Goal: Task Accomplishment & Management: Use online tool/utility

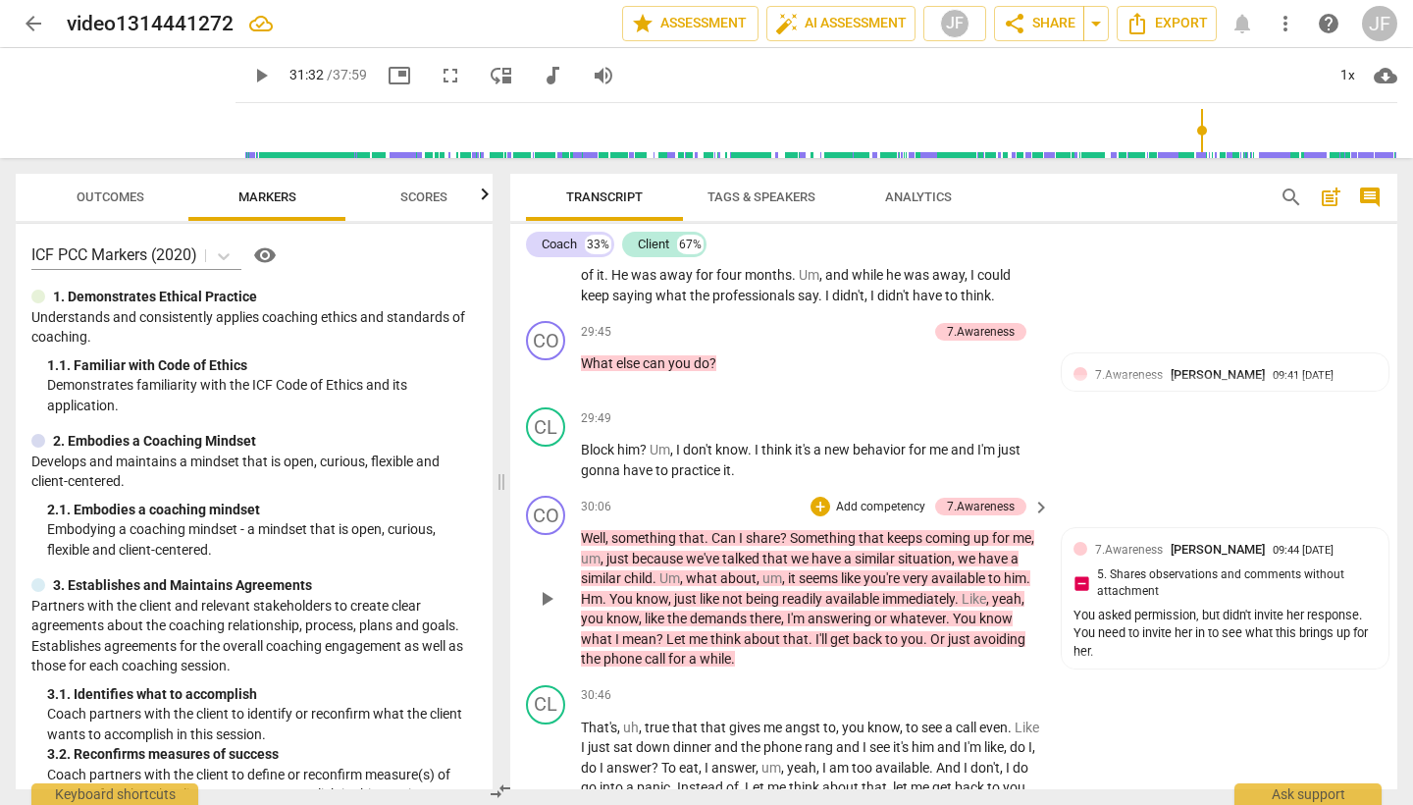
scroll to position [12792, 0]
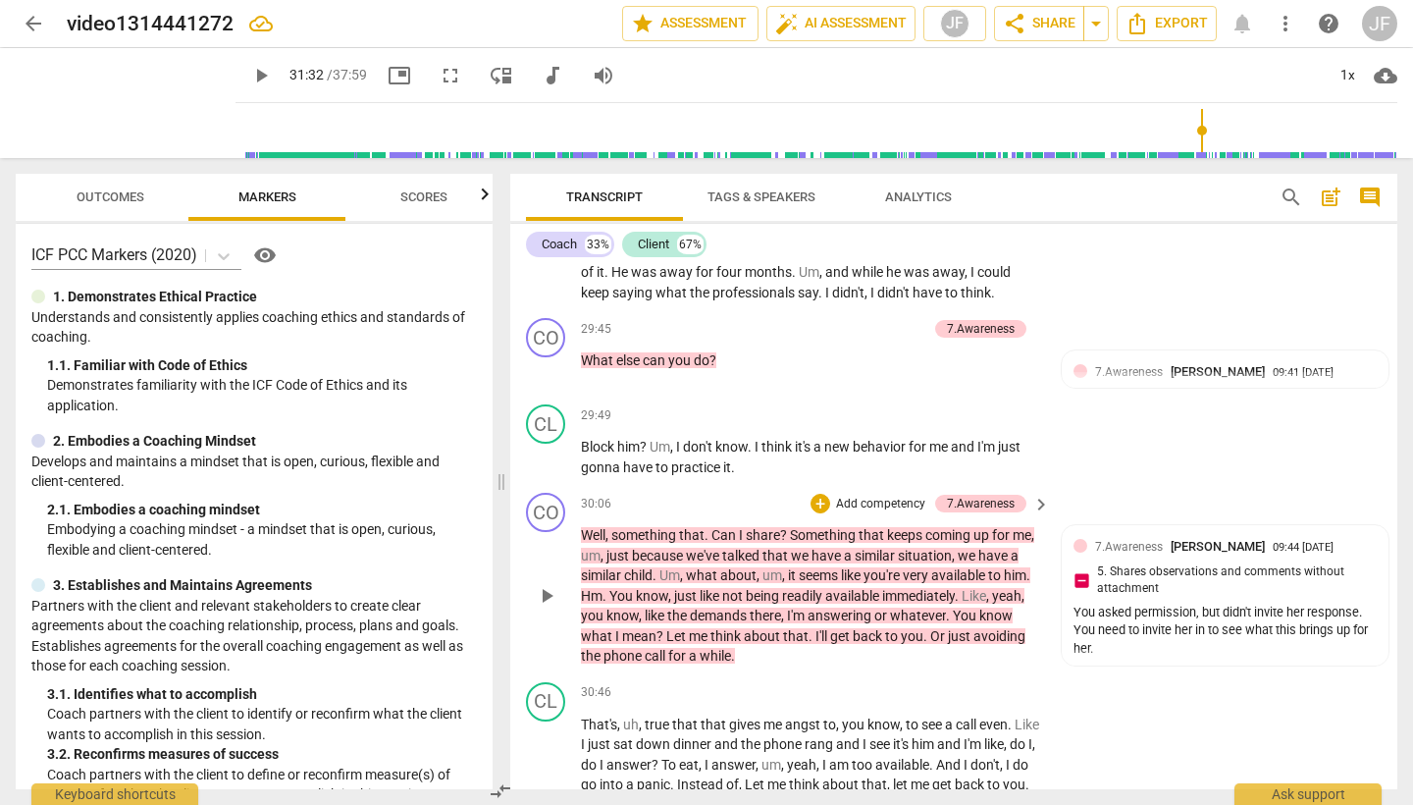
click at [546, 584] on span "play_arrow" at bounding box center [547, 596] width 24 height 24
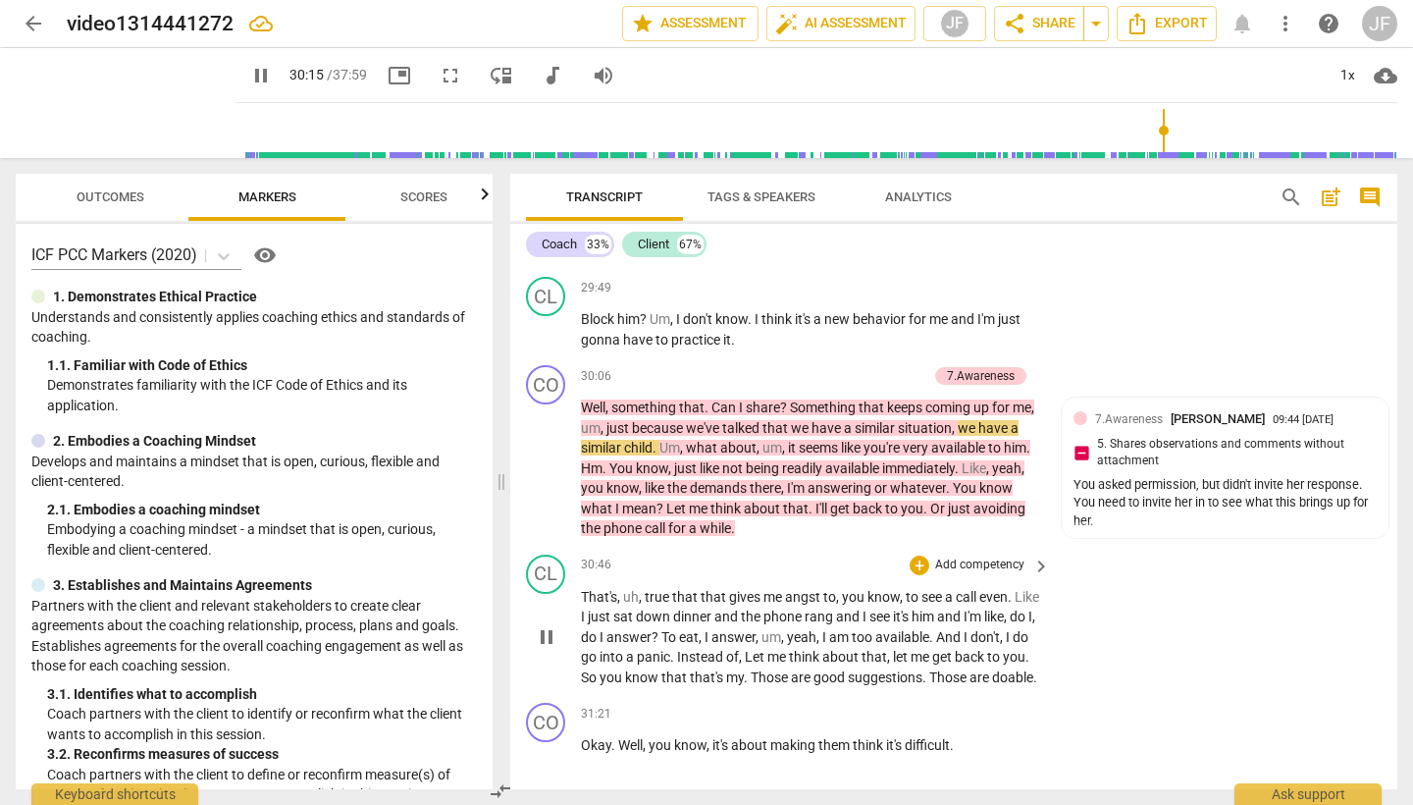
click at [551, 625] on span "pause" at bounding box center [547, 637] width 24 height 24
click at [551, 625] on span "play_arrow" at bounding box center [547, 637] width 24 height 24
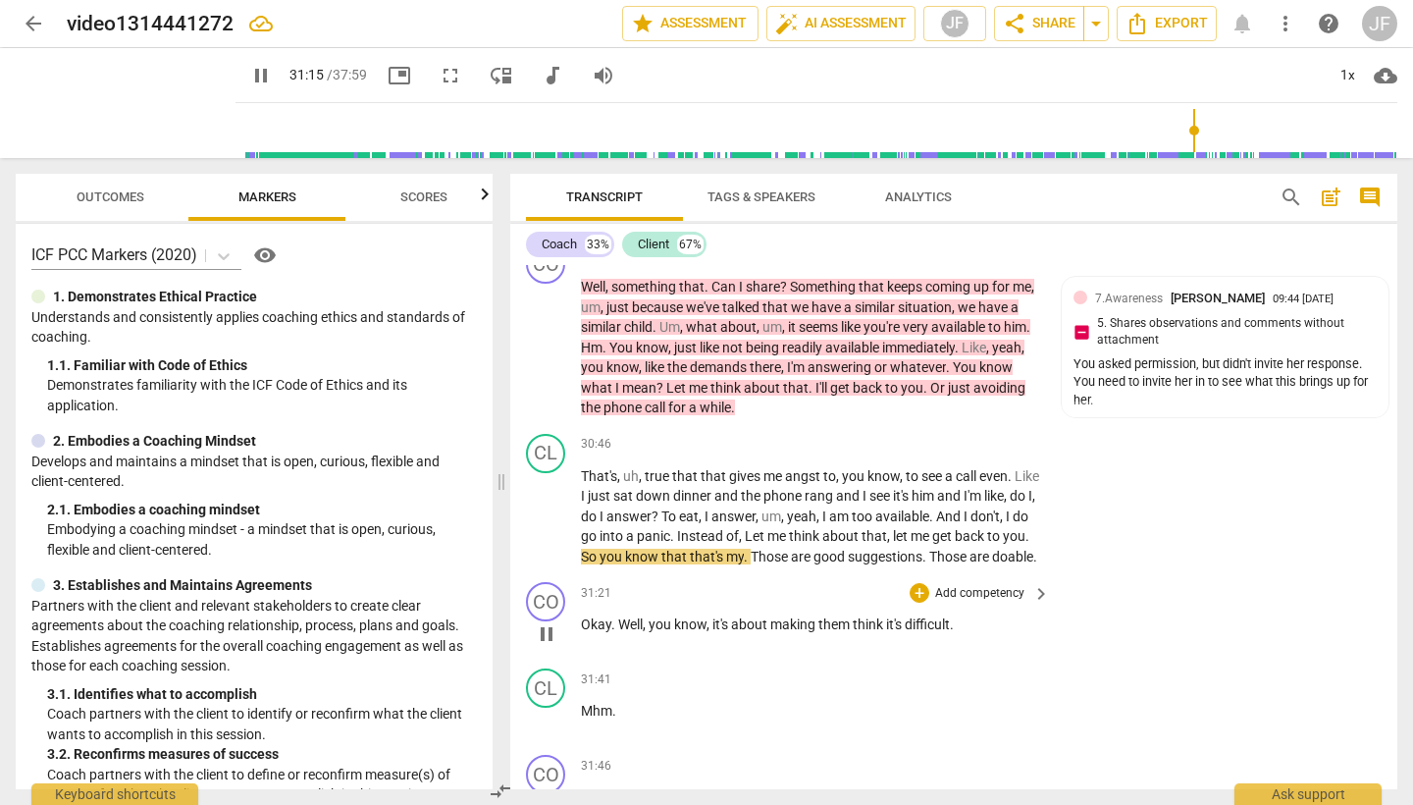
scroll to position [13045, 0]
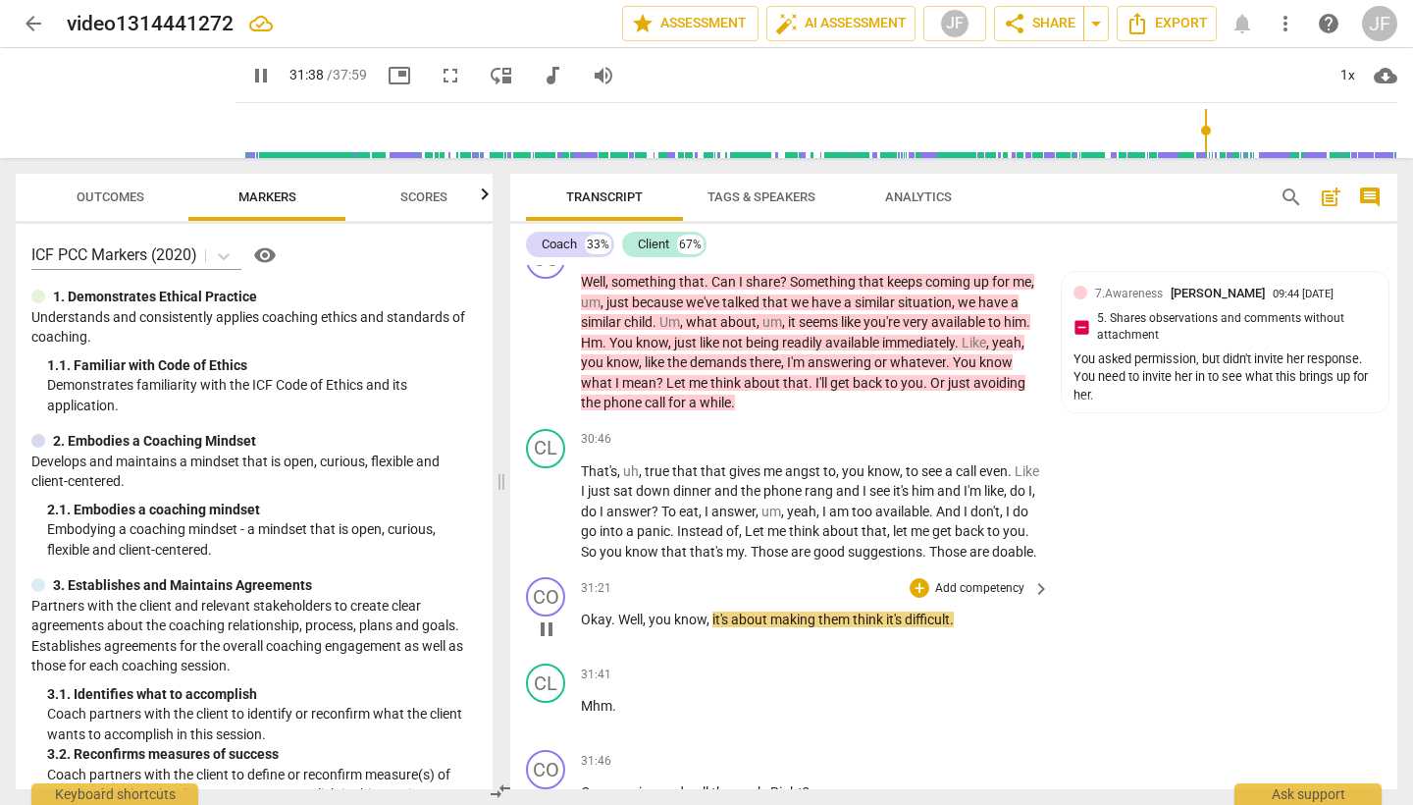
click at [884, 611] on span "think" at bounding box center [869, 619] width 33 height 16
type input "1901"
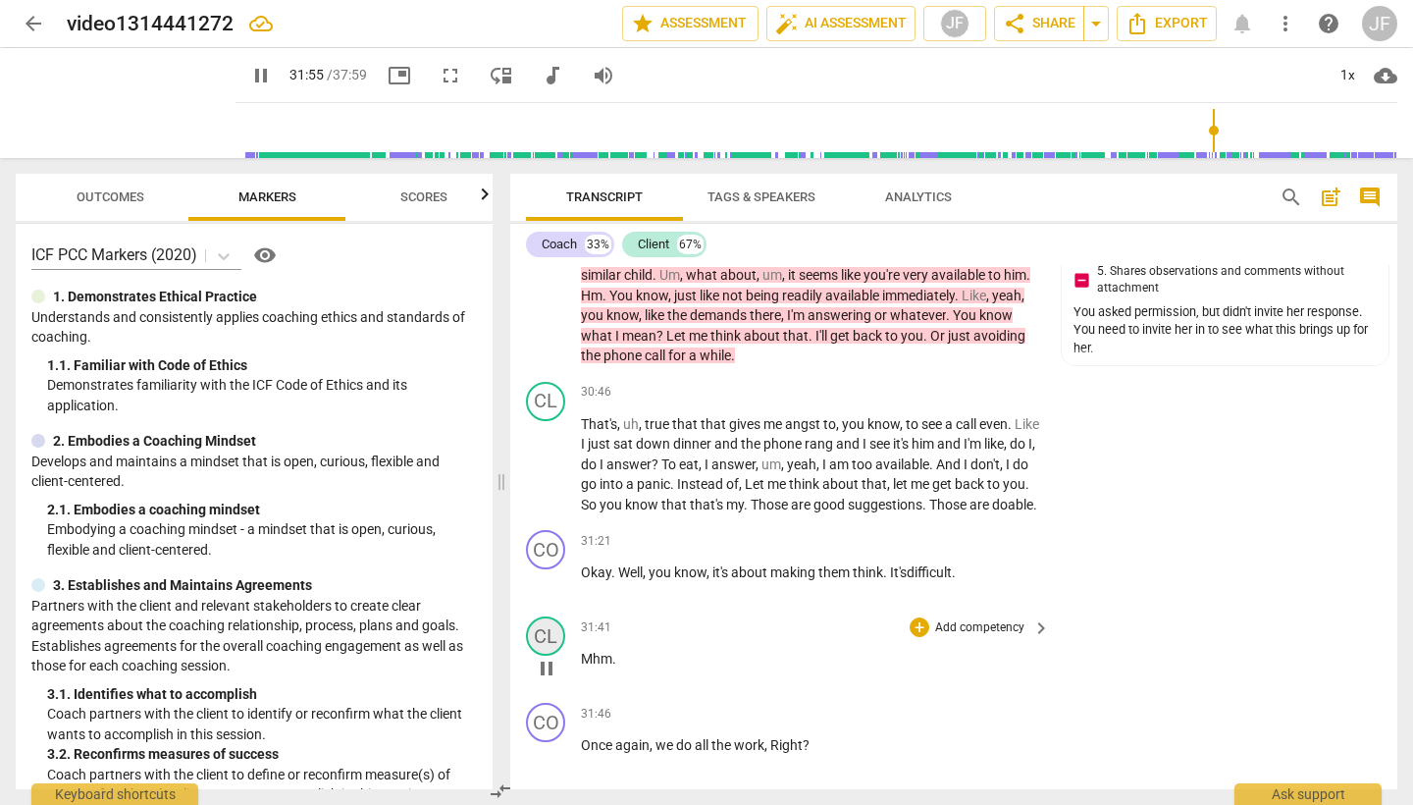
scroll to position [13095, 0]
click at [548, 568] on span "pause" at bounding box center [547, 580] width 24 height 24
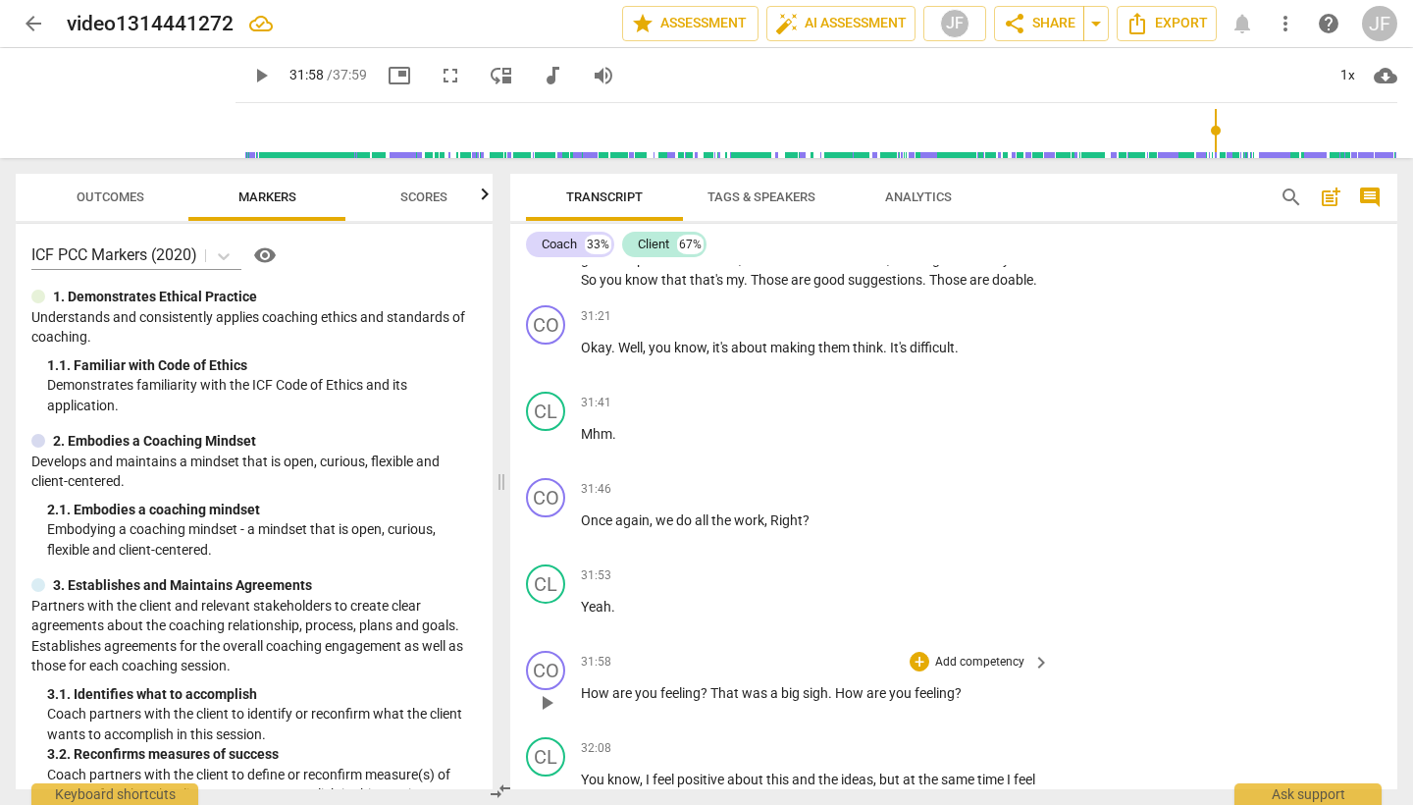
scroll to position [0, 1]
click at [551, 691] on span "play_arrow" at bounding box center [547, 703] width 24 height 24
click at [553, 691] on span "pause" at bounding box center [547, 703] width 24 height 24
type input "1924"
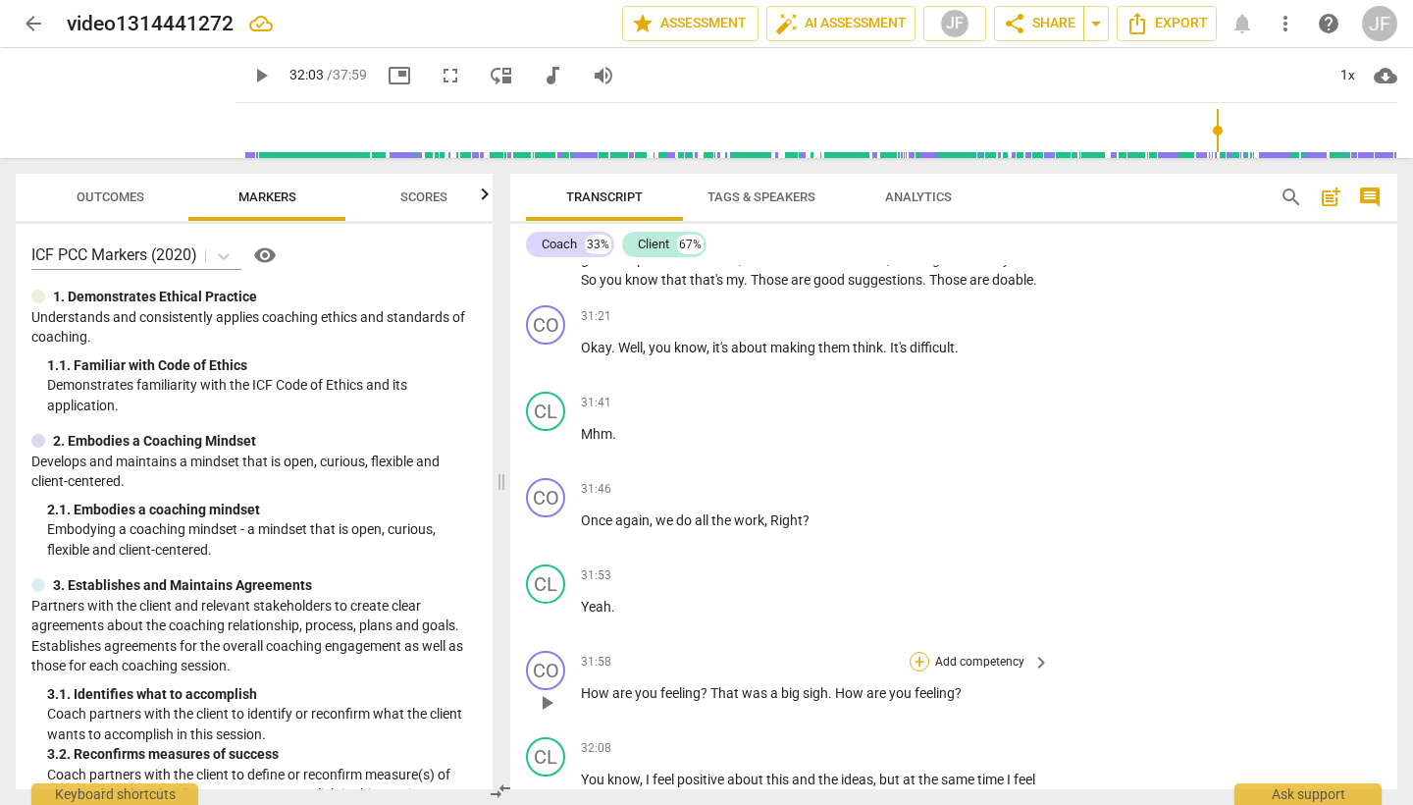
click at [916, 652] on div "+" at bounding box center [920, 662] width 20 height 20
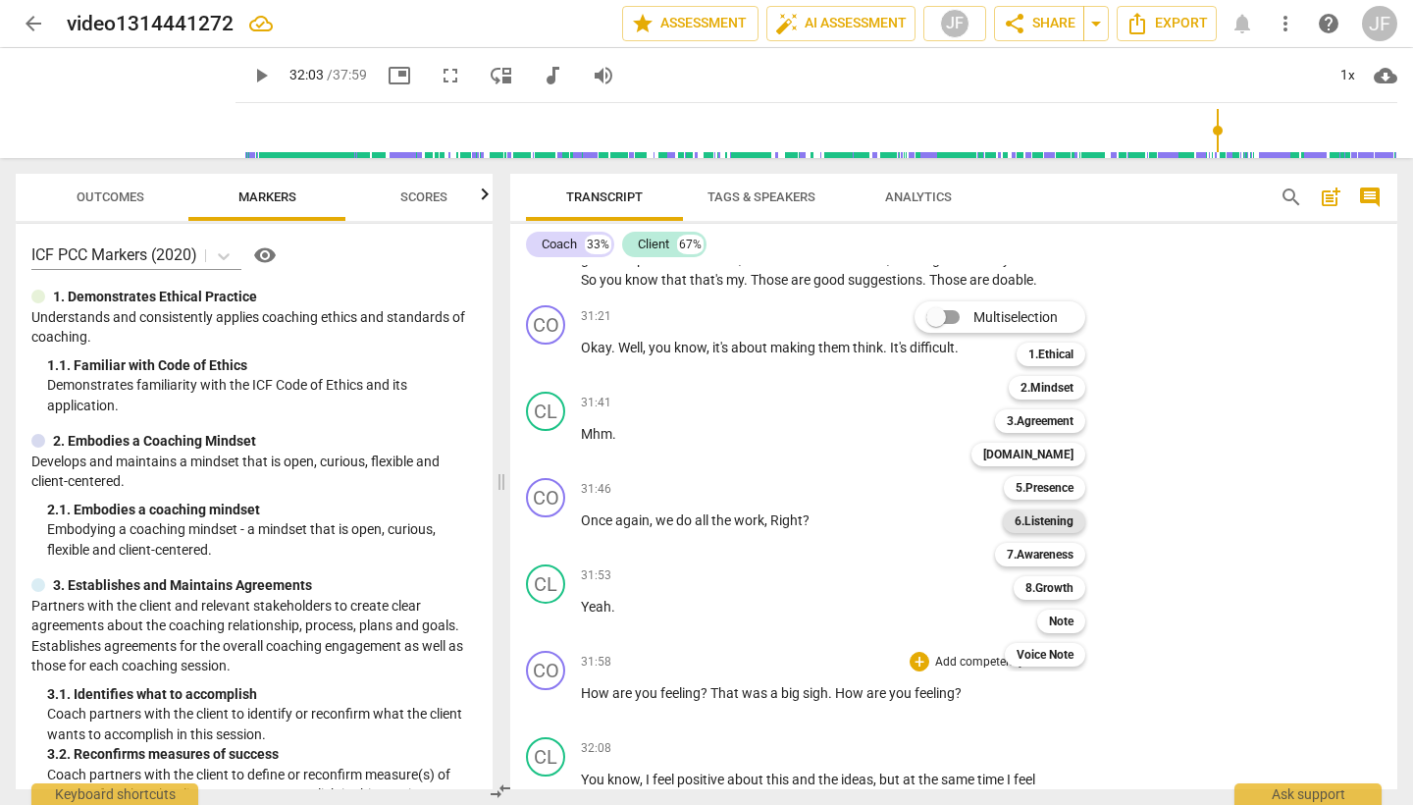
click at [1052, 522] on b "6.Listening" at bounding box center [1044, 521] width 59 height 24
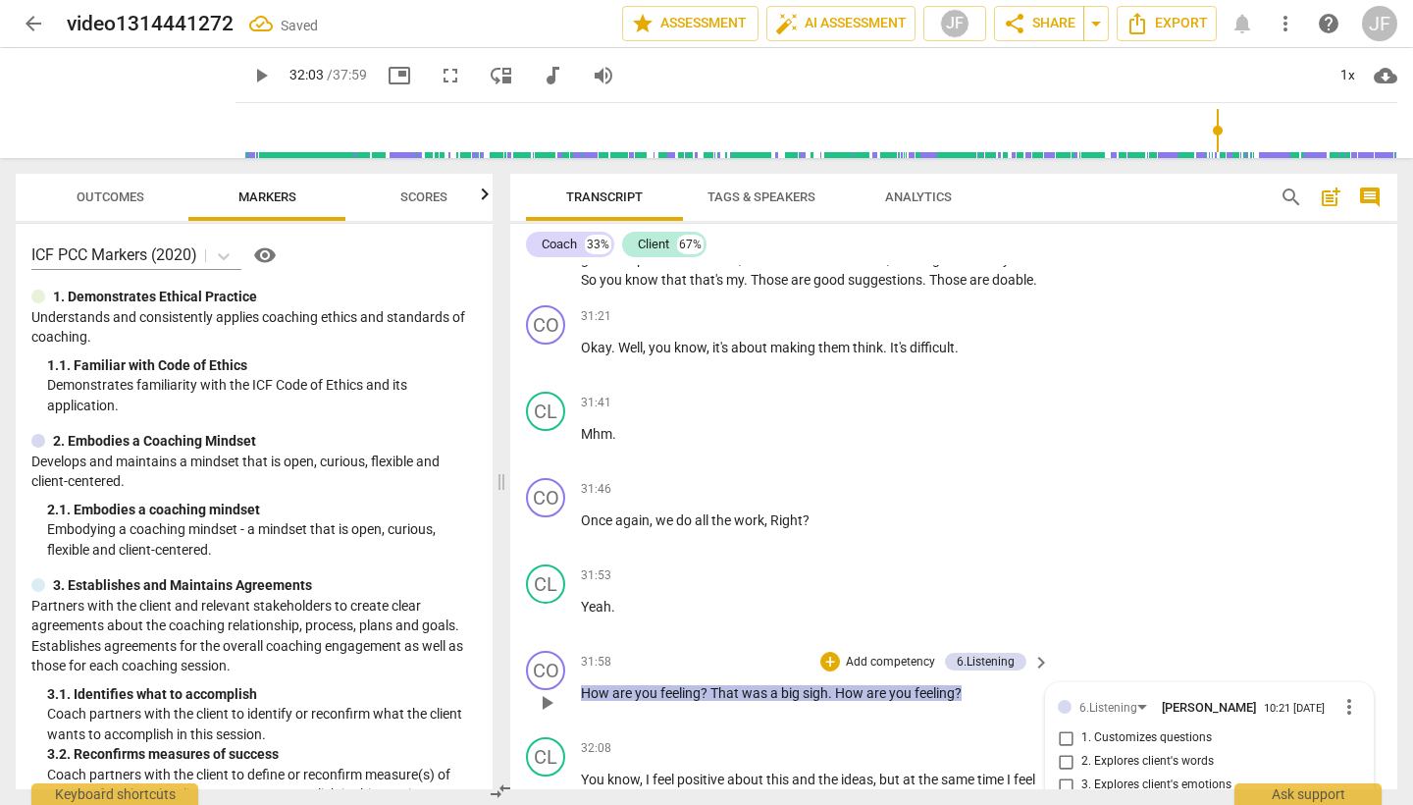
click at [1064, 797] on input "4. Explores energy shifts" at bounding box center [1065, 809] width 31 height 24
checkbox input "true"
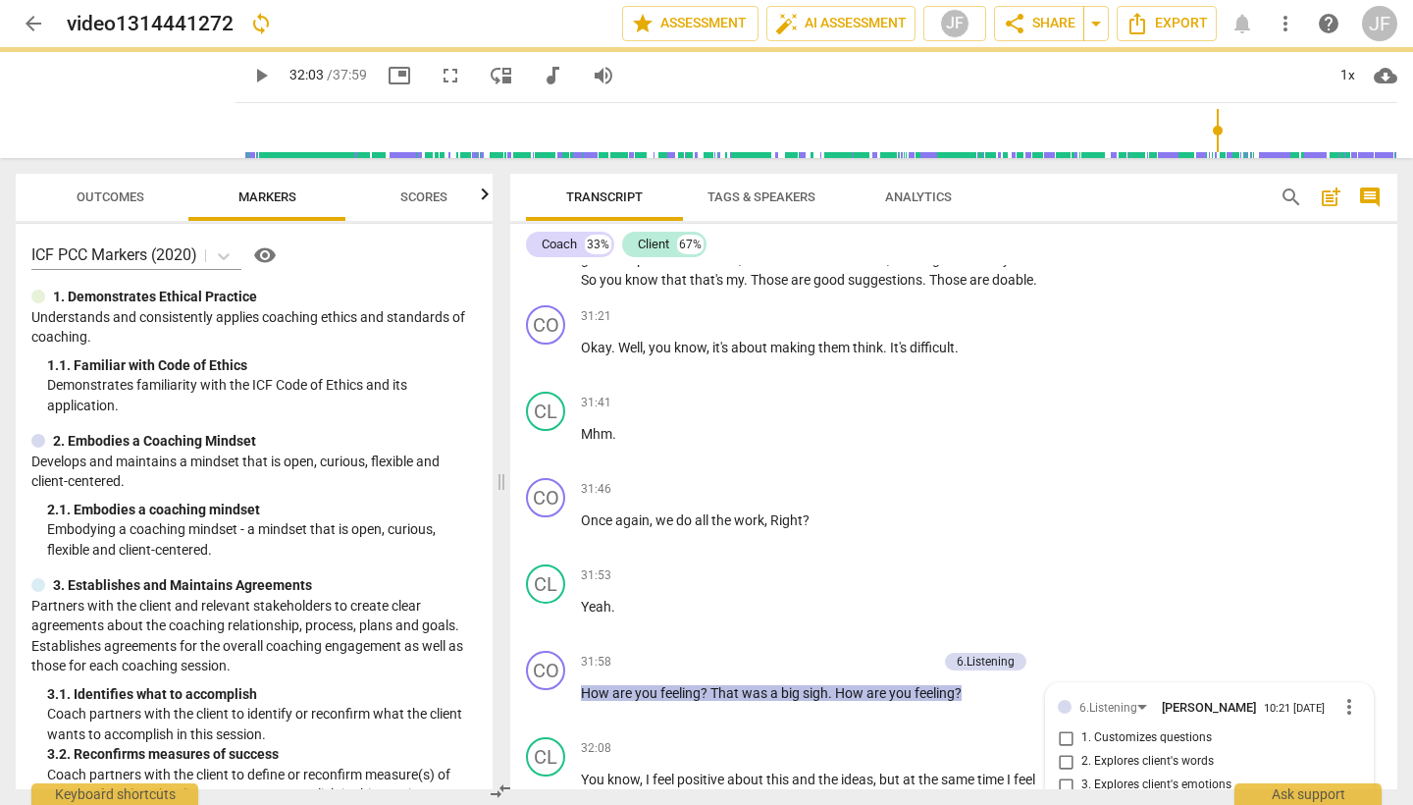
drag, startPoint x: 552, startPoint y: 611, endPoint x: 628, endPoint y: 613, distance: 76.6
click at [552, 611] on div "CO play_arrow pause 00:04 + Add competency keyboard_arrow_right Hi , [PERSON_NA…" at bounding box center [953, 527] width 887 height 524
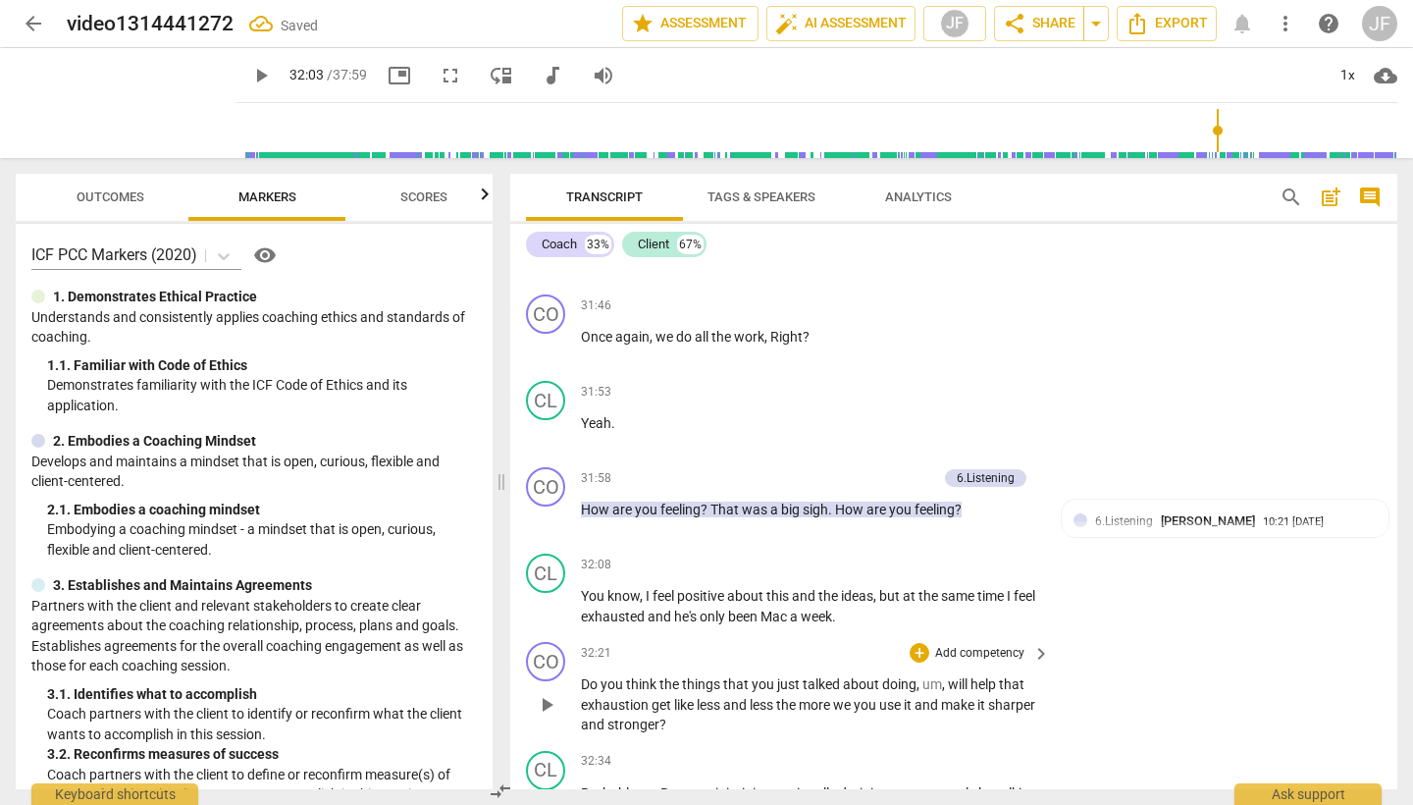
scroll to position [13504, 0]
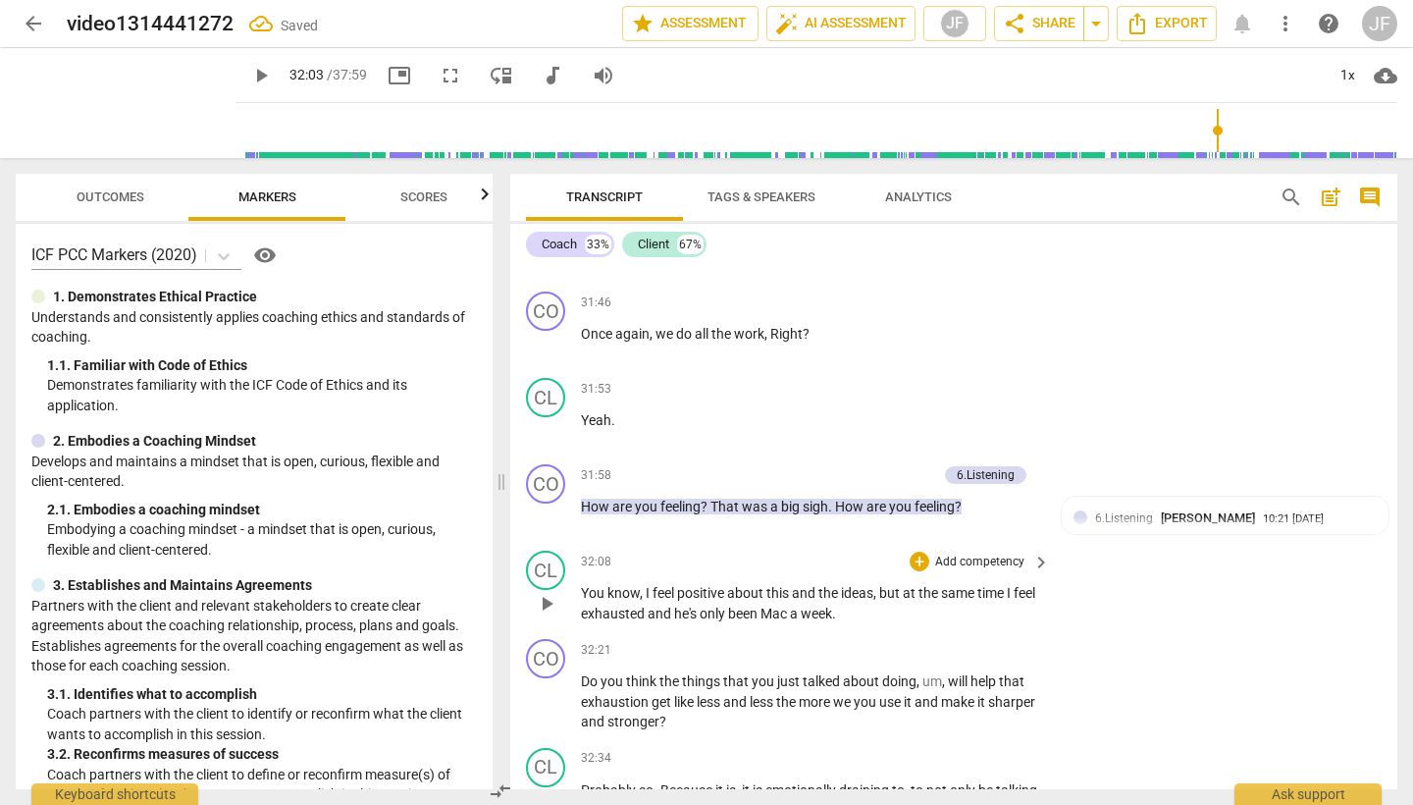
click at [544, 592] on span "play_arrow" at bounding box center [547, 604] width 24 height 24
click at [544, 592] on span "pause" at bounding box center [547, 604] width 24 height 24
type input "1939"
drag, startPoint x: 815, startPoint y: 439, endPoint x: 830, endPoint y: 442, distance: 16.0
click at [790, 606] on span "Mac" at bounding box center [775, 614] width 29 height 16
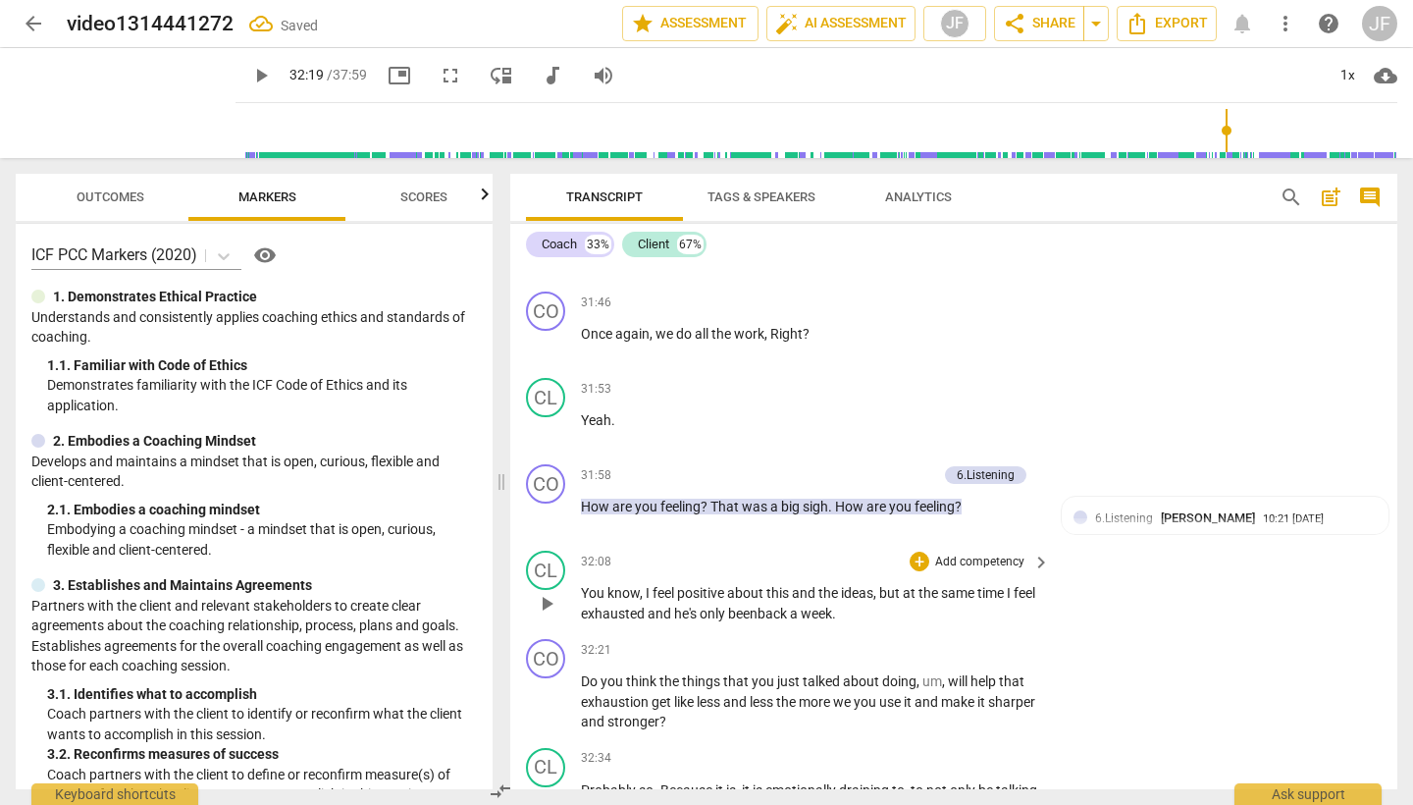
click at [545, 592] on span "play_arrow" at bounding box center [547, 604] width 24 height 24
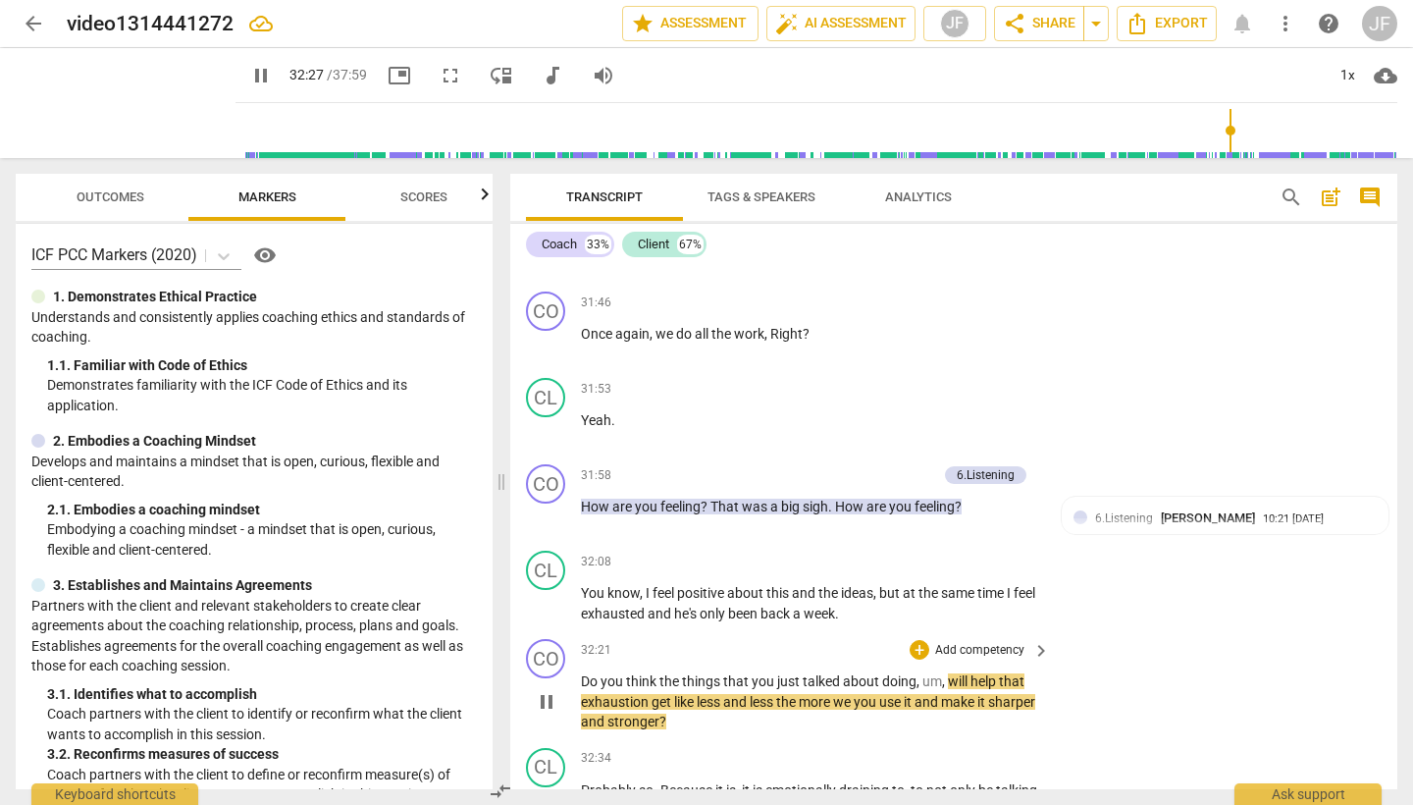
click at [546, 690] on span "pause" at bounding box center [547, 702] width 24 height 24
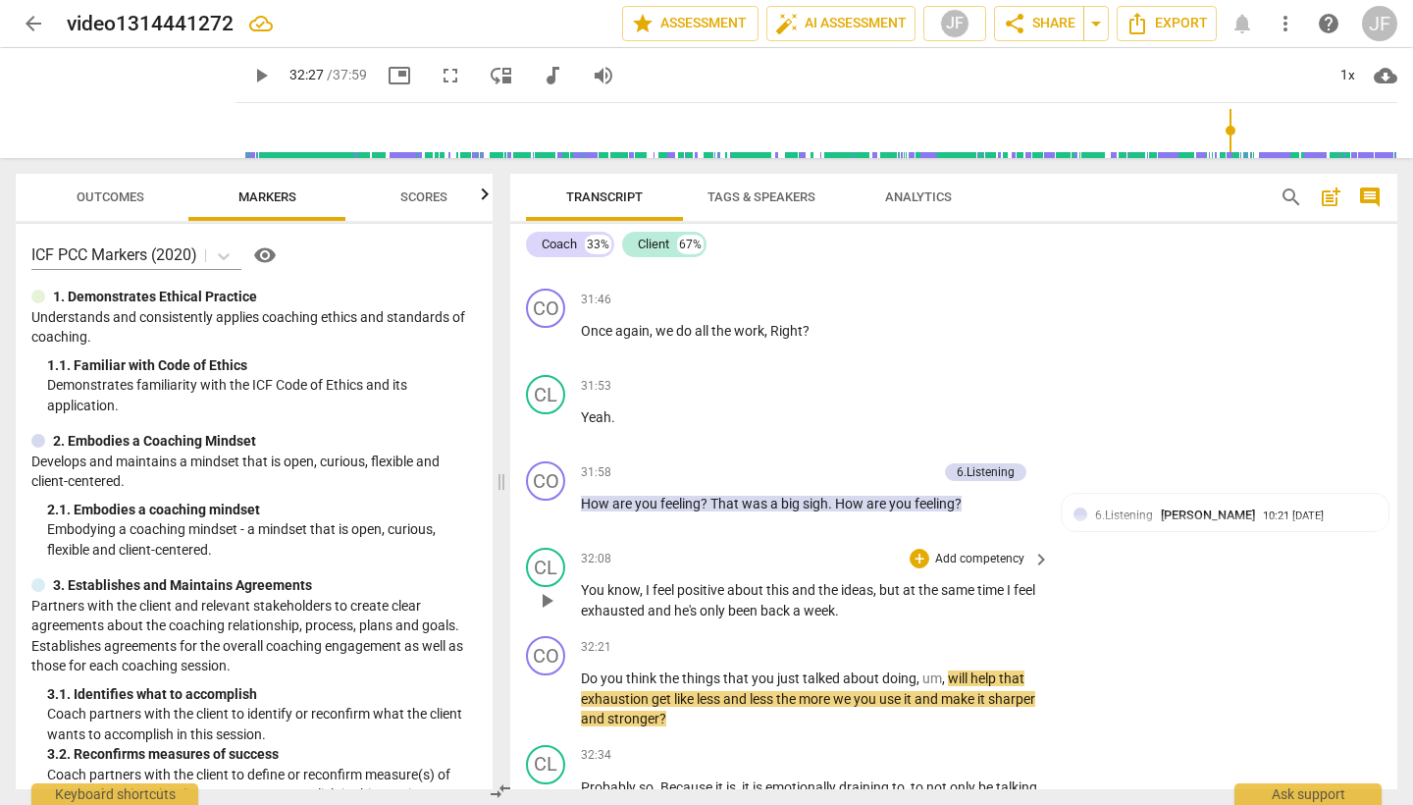
click at [545, 589] on span "play_arrow" at bounding box center [547, 601] width 24 height 24
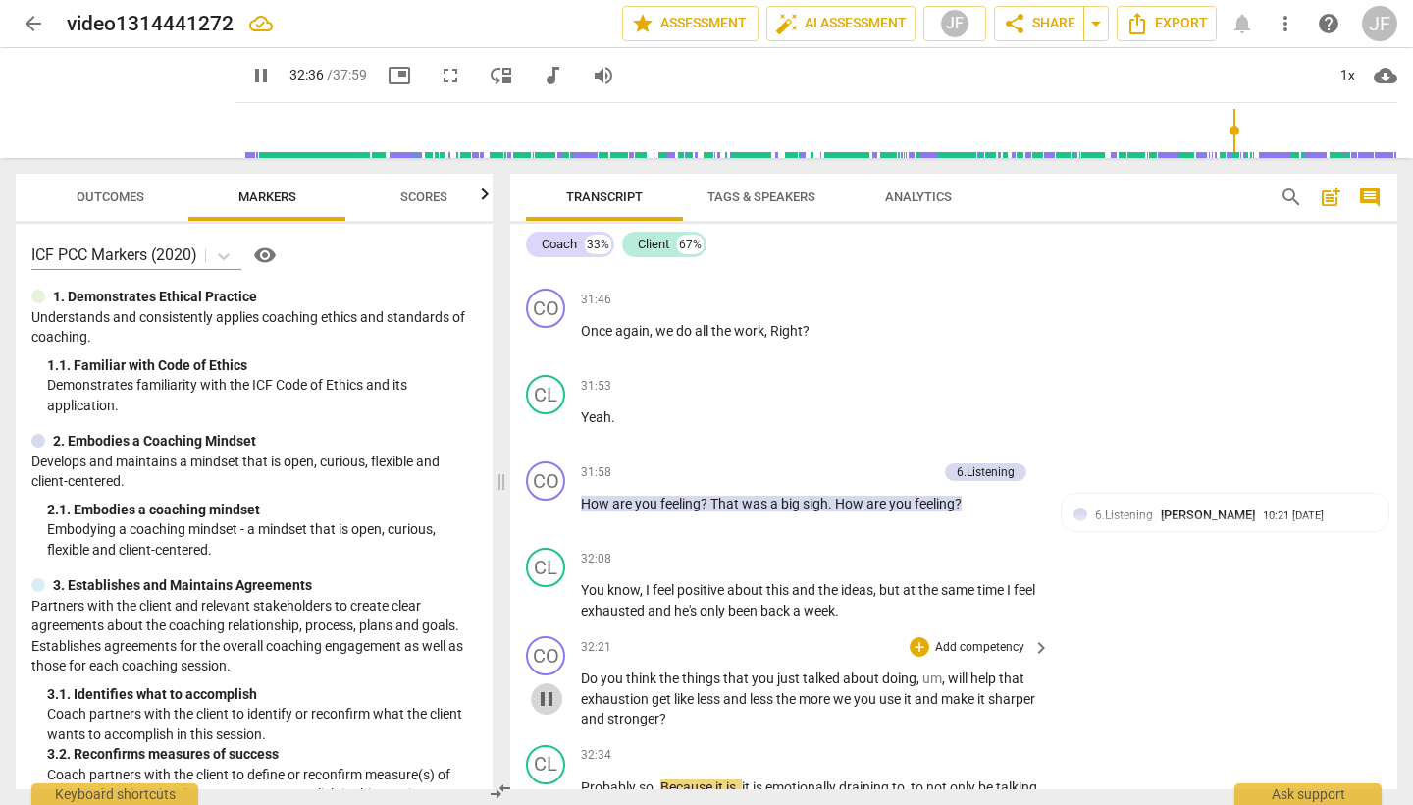
click at [553, 687] on span "pause" at bounding box center [547, 699] width 24 height 24
type input "1957"
click at [921, 637] on div "+" at bounding box center [920, 647] width 20 height 20
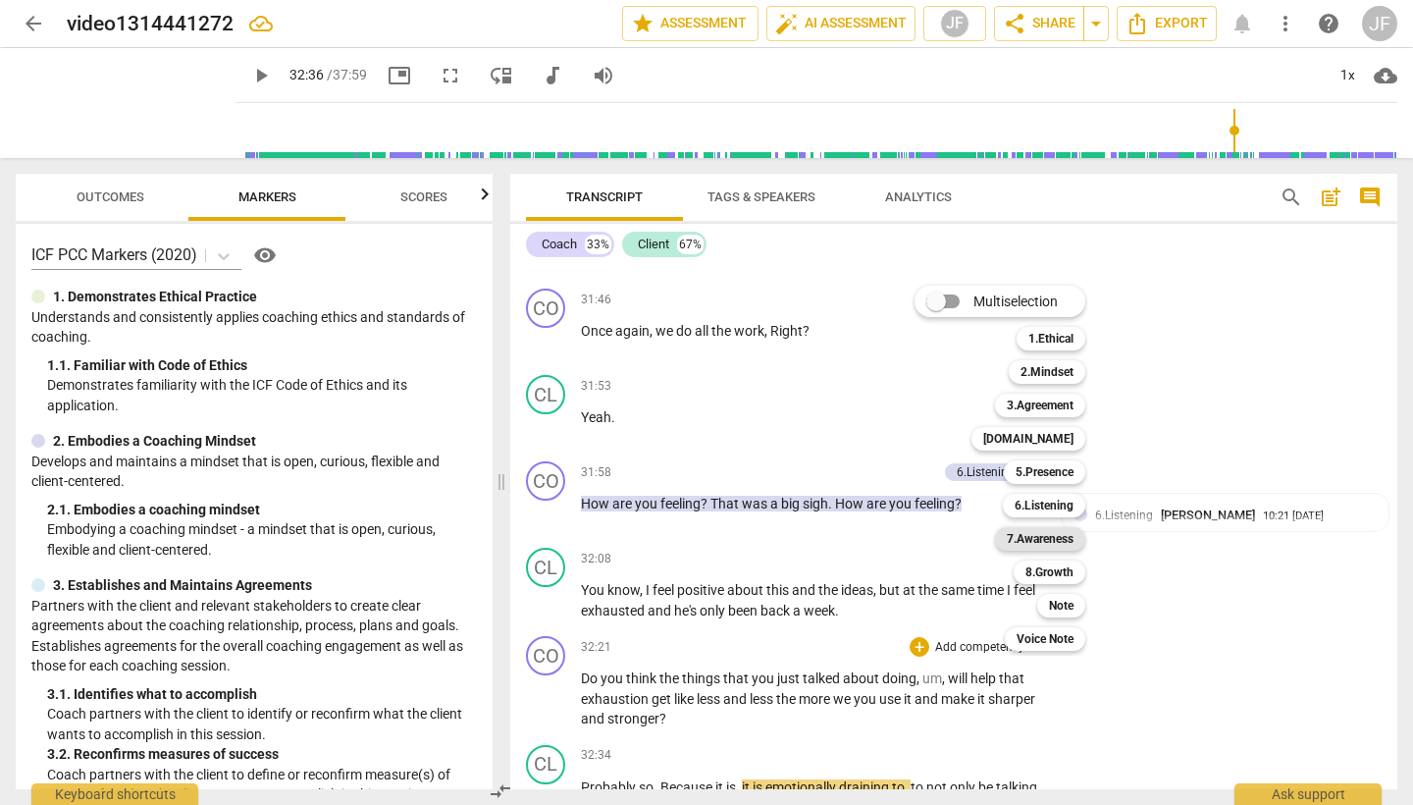
click at [1059, 542] on b "7.Awareness" at bounding box center [1040, 539] width 67 height 24
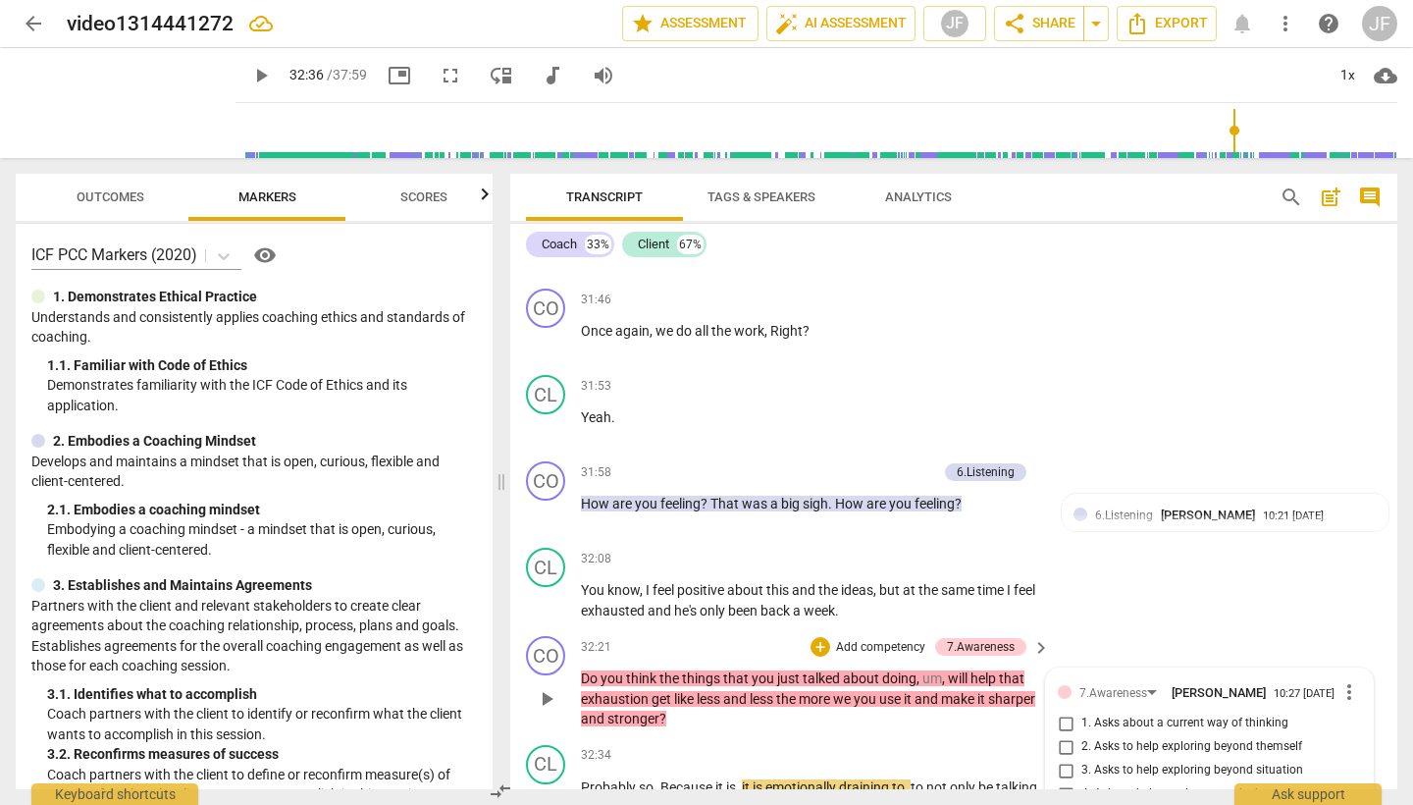
click at [1060, 711] on input "1. Asks about a current way of thinking" at bounding box center [1065, 723] width 31 height 24
checkbox input "true"
click at [543, 796] on span "play_arrow" at bounding box center [547, 808] width 24 height 24
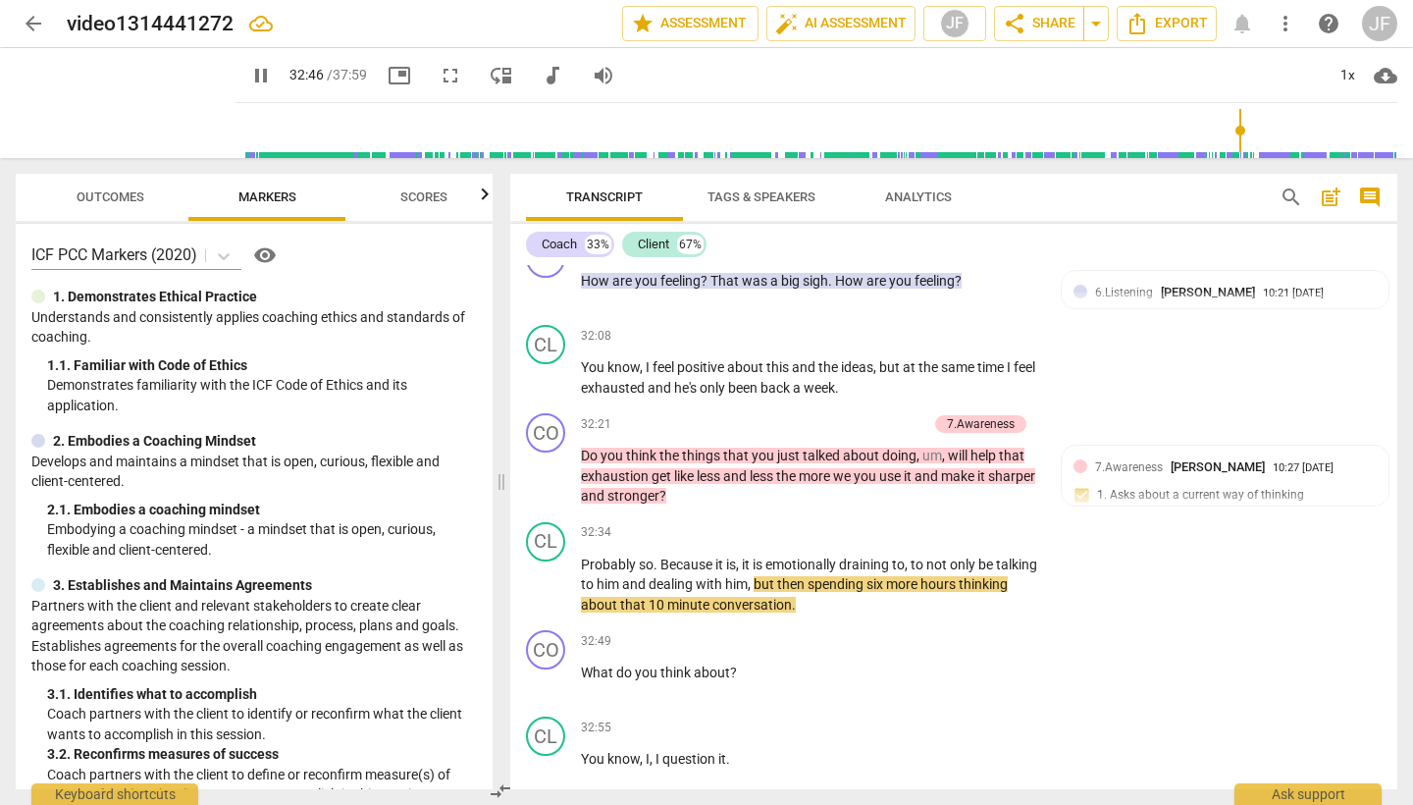
scroll to position [13731, 0]
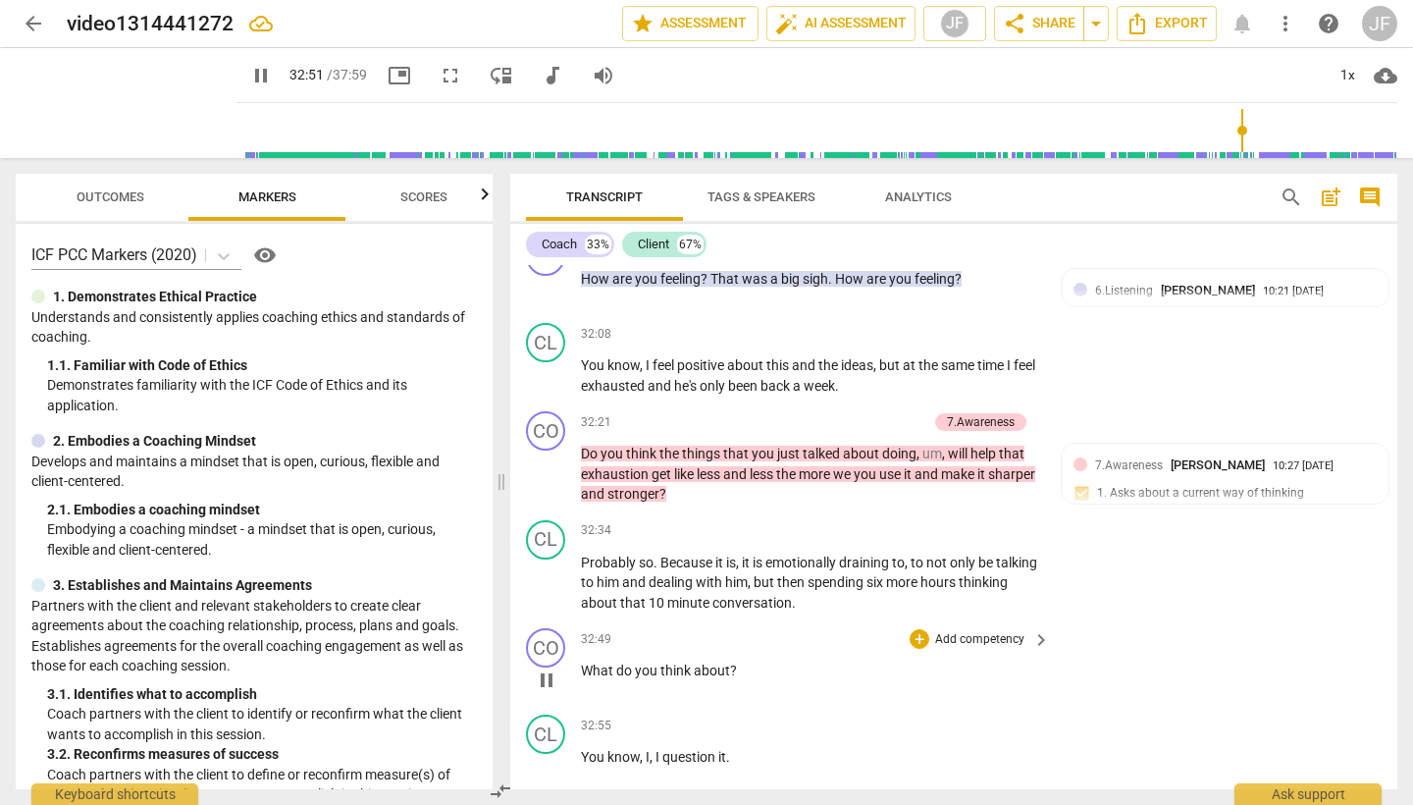
click at [543, 668] on span "pause" at bounding box center [547, 680] width 24 height 24
type input "1972"
click at [916, 629] on div "+" at bounding box center [920, 639] width 20 height 20
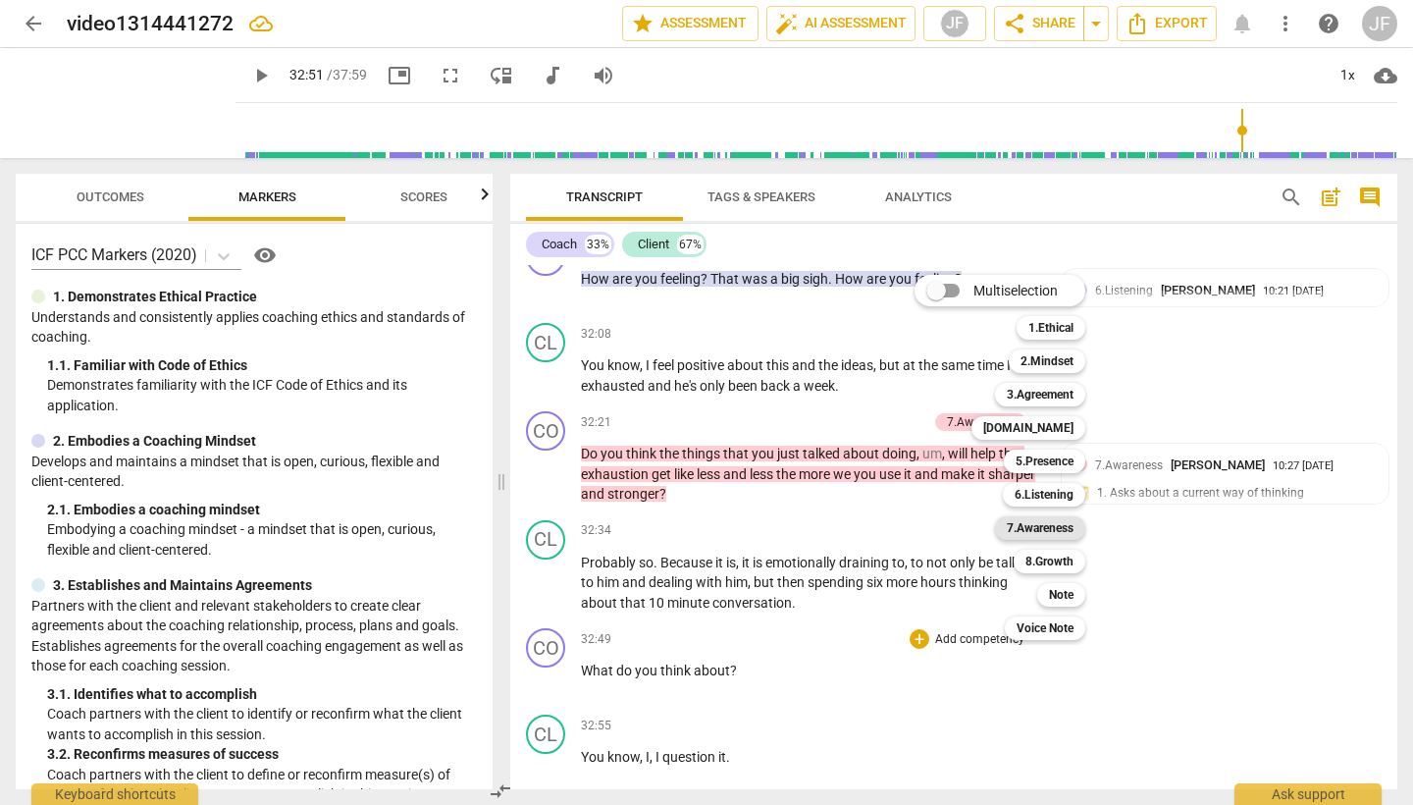
click at [1055, 528] on b "7.Awareness" at bounding box center [1040, 528] width 67 height 24
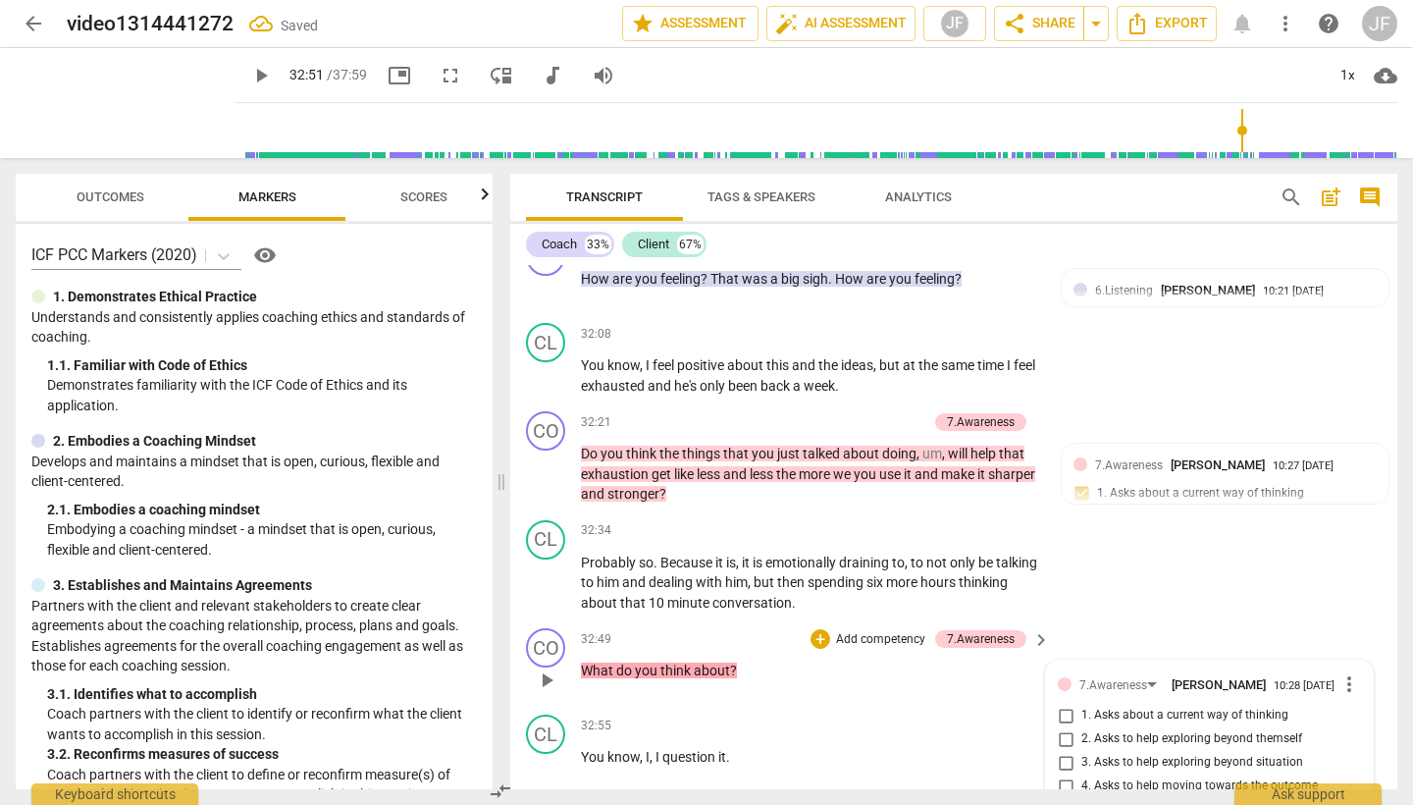
click at [1065, 704] on input "1. Asks about a current way of thinking" at bounding box center [1065, 716] width 31 height 24
checkbox input "true"
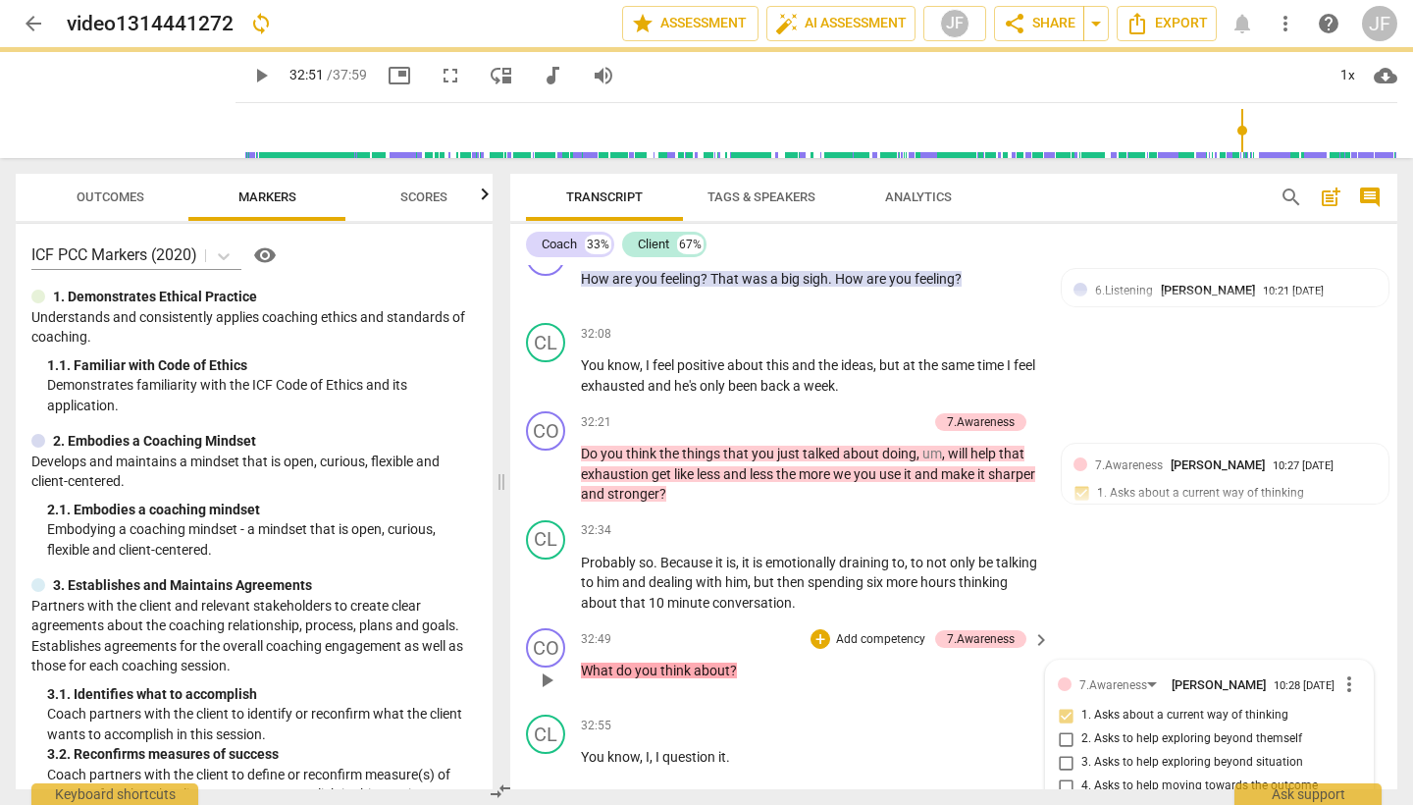
type textarea "n"
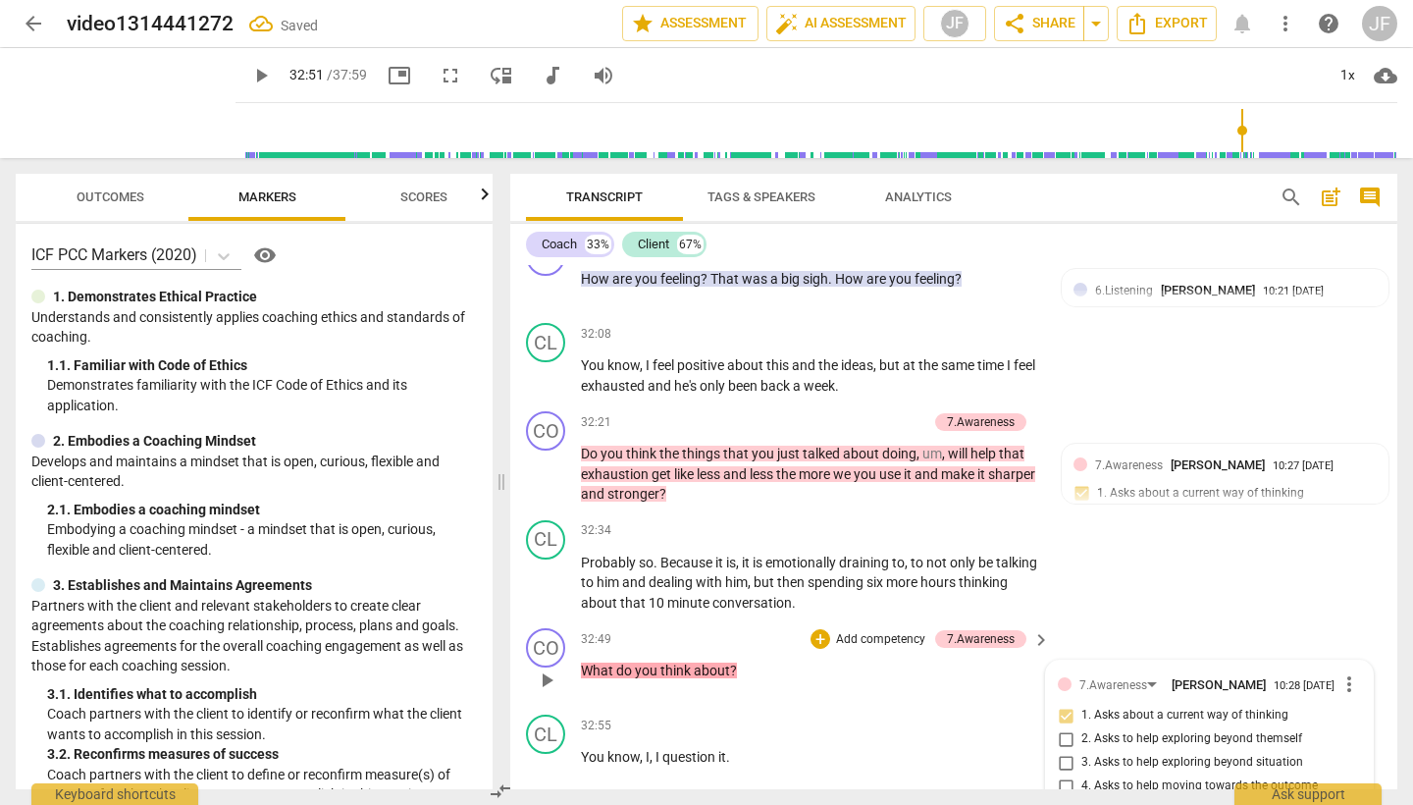
type textarea "no"
type textarea "not"
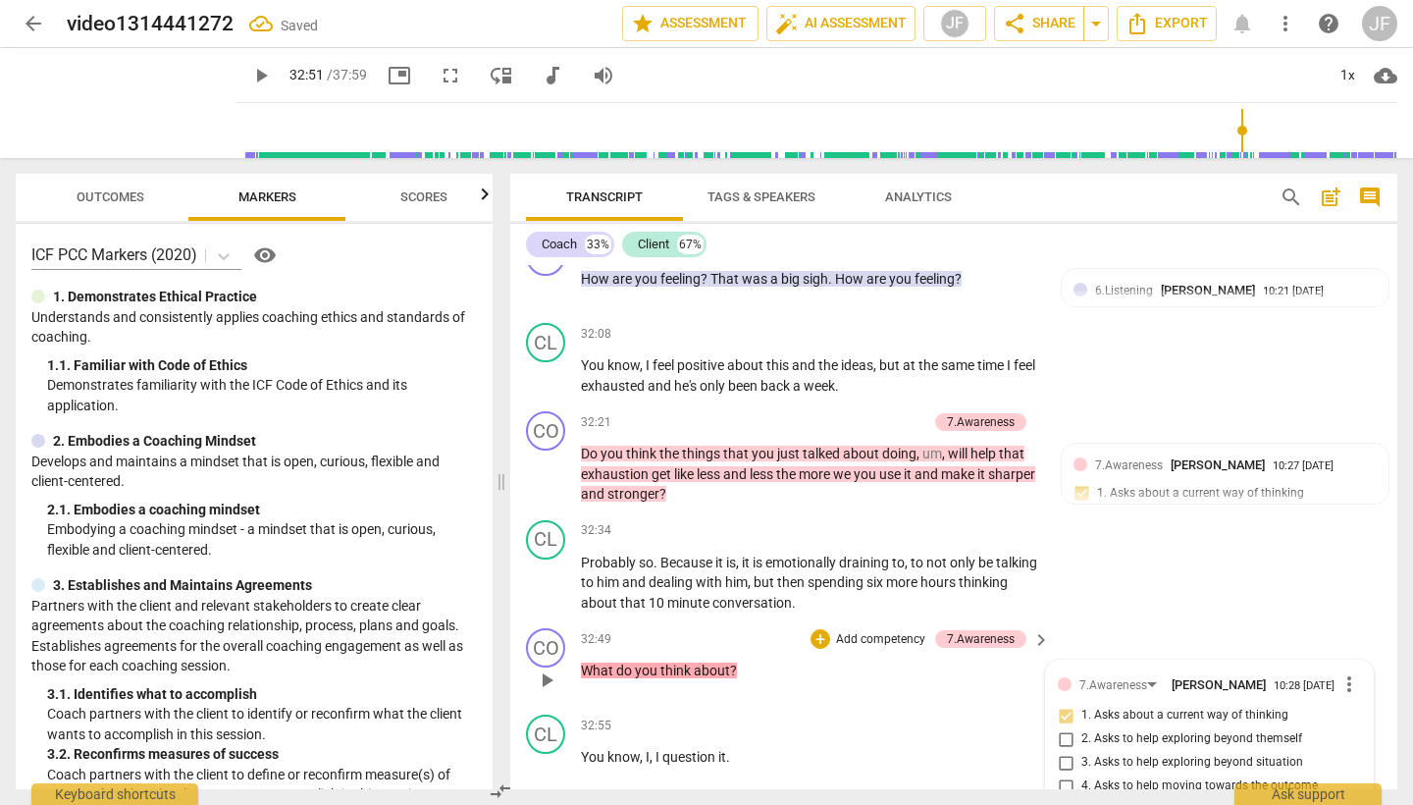
type textarea "not b"
type textarea "not ba"
type textarea "not bad"
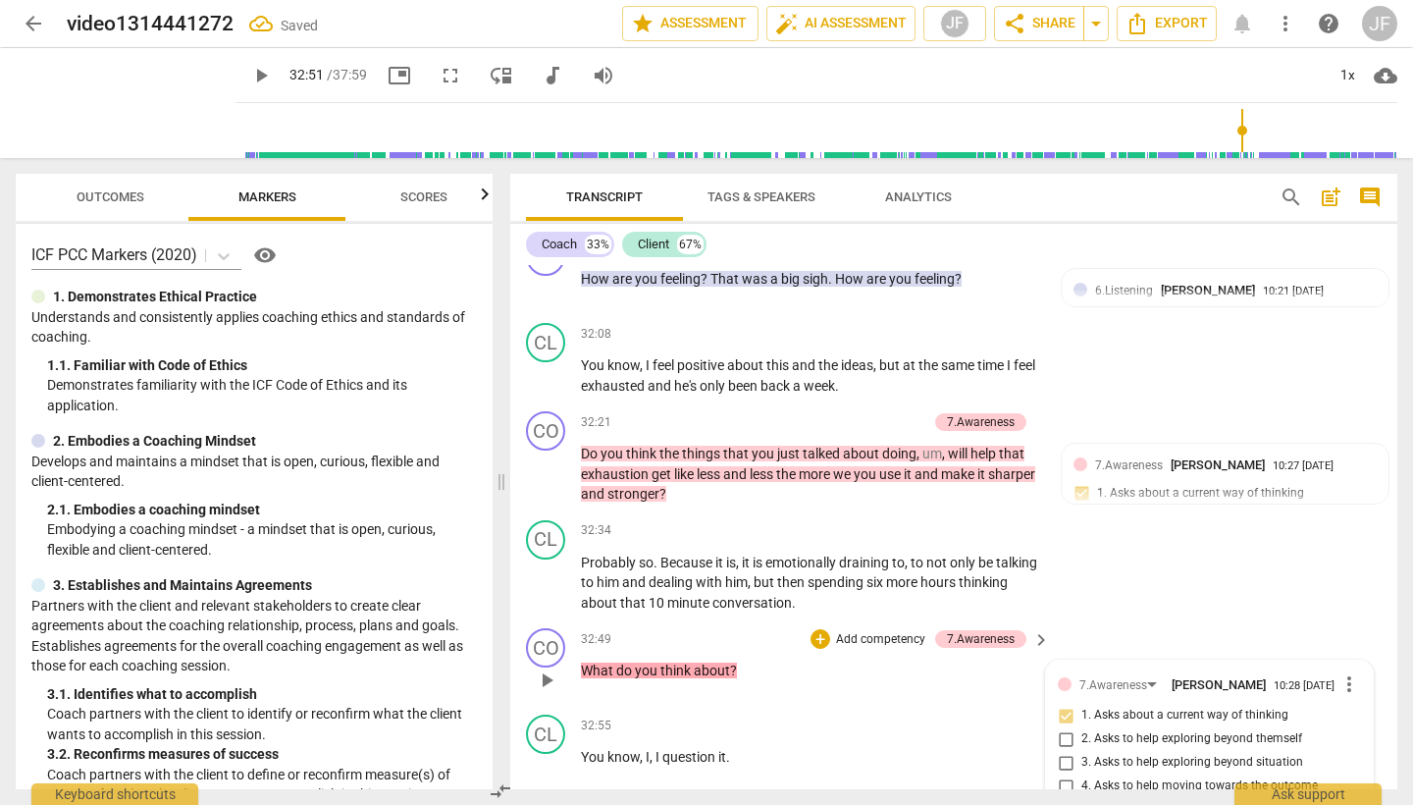
type textarea "not bad"
type textarea "not bad,"
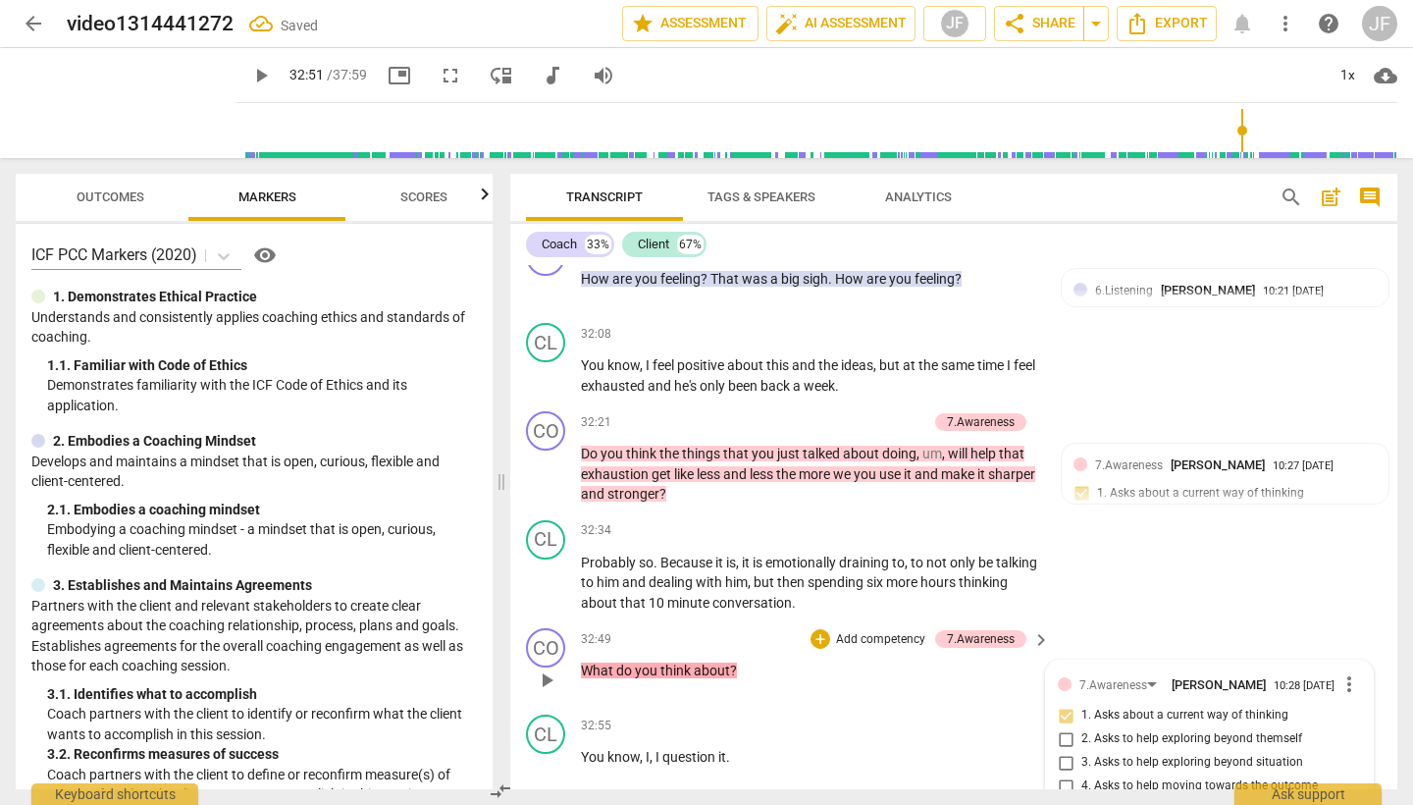
type textarea "not bad, b"
type textarea "not bad, bu"
type textarea "not bad, but"
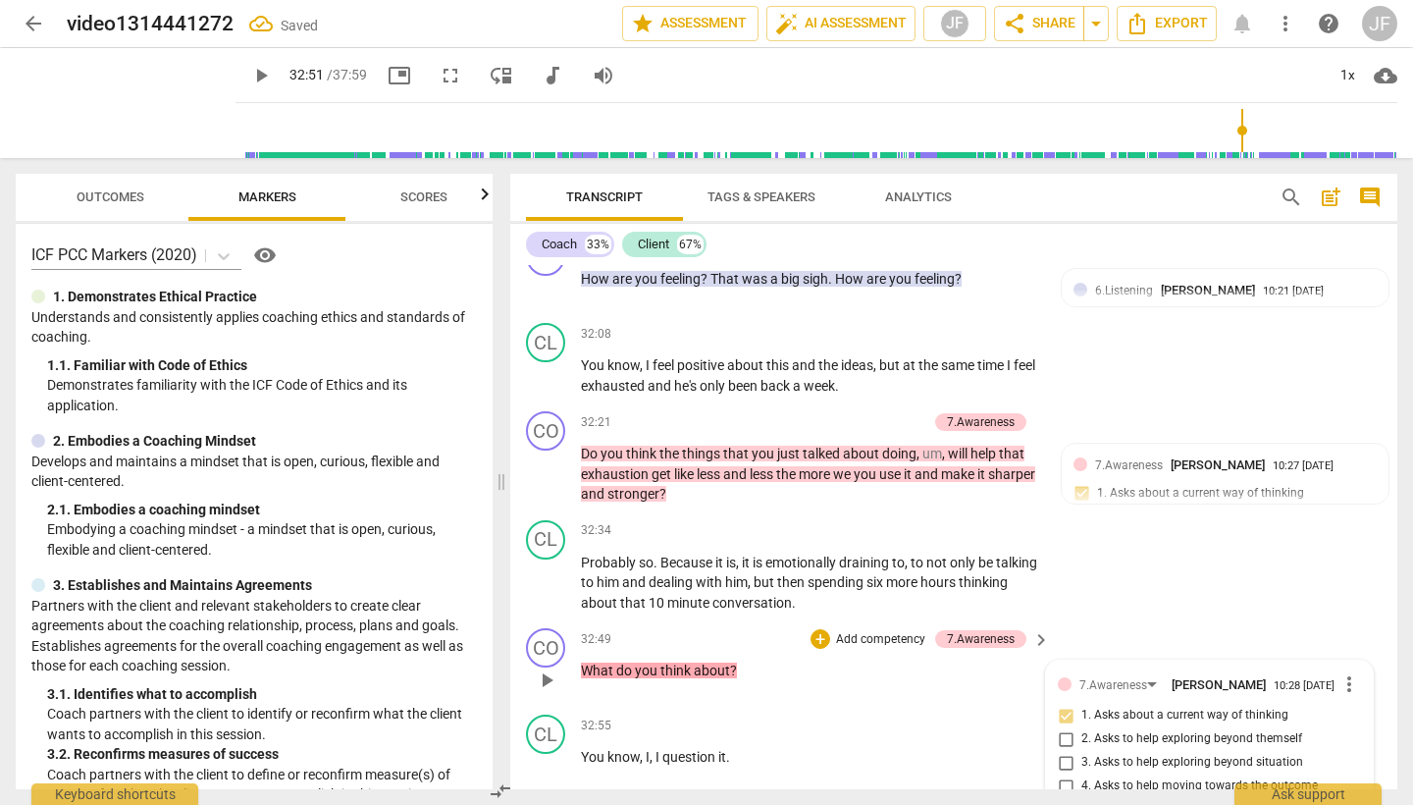
type textarea "not bad, but"
type textarea "not bad, but m"
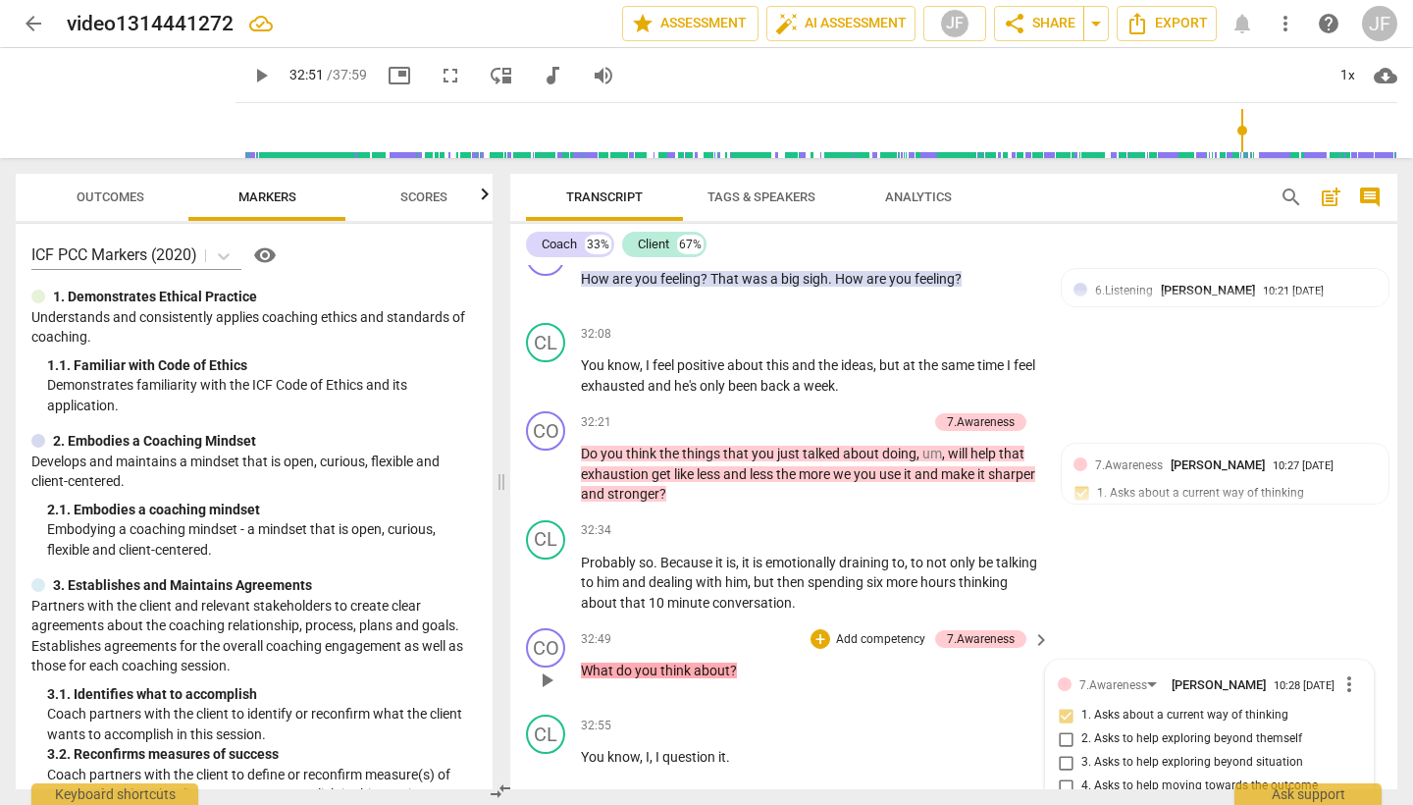
type textarea "not bad, but mi"
type textarea "not bad, but mis"
type textarea "not bad, but miss"
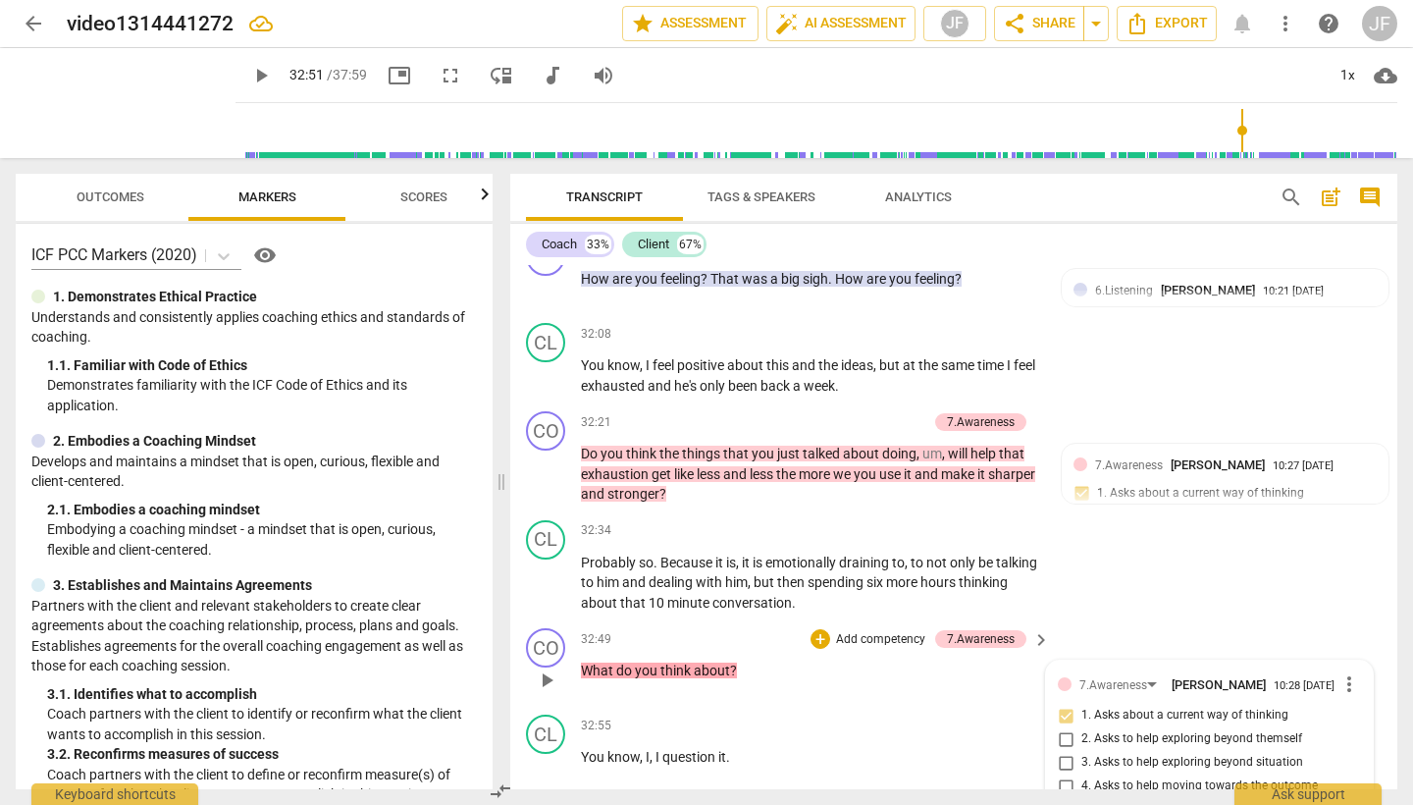
type textarea "not bad, but miss"
type textarea "not bad, but misse"
type textarea "not bad, but missed"
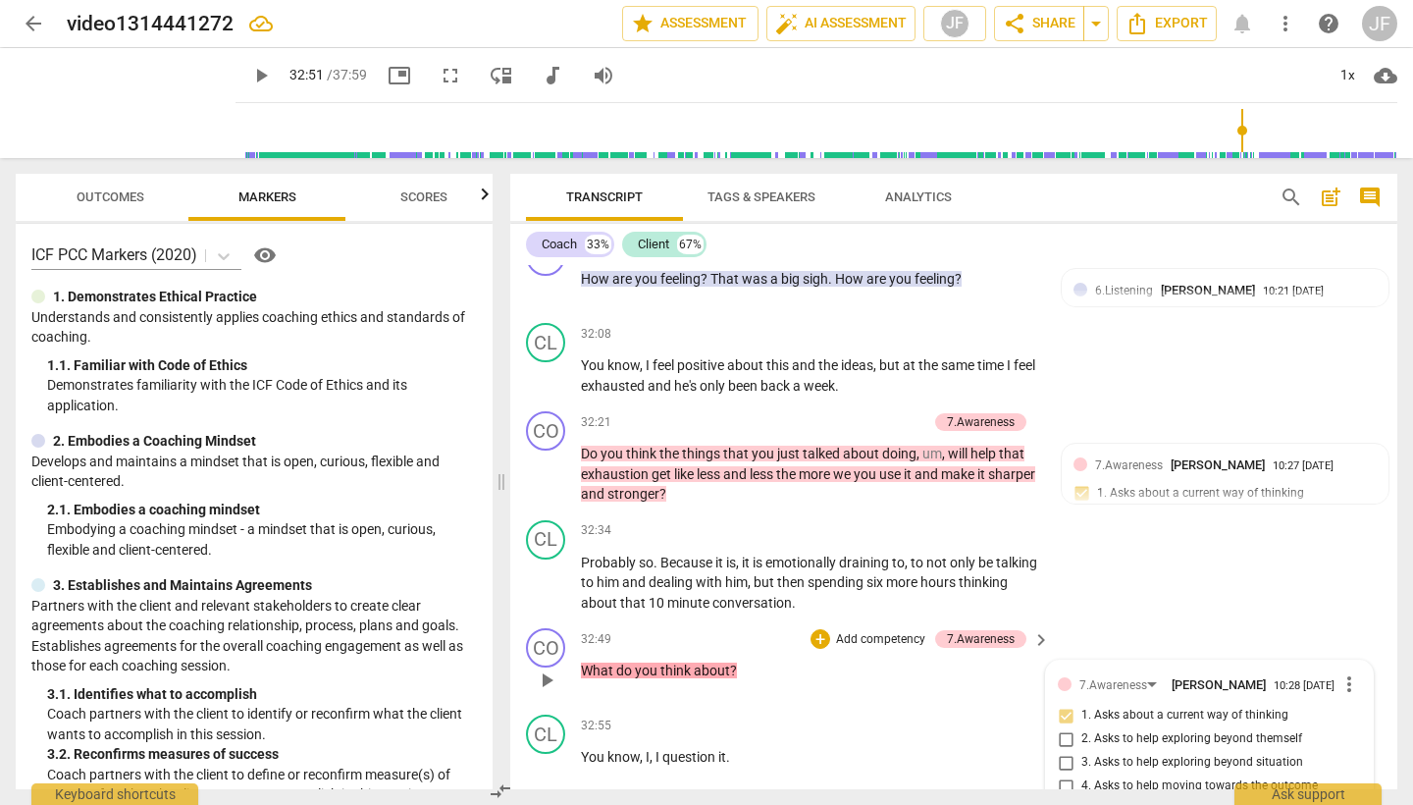
type textarea "not bad, but missed"
type textarea "not bad, but missed o"
type textarea "not bad, but missed op"
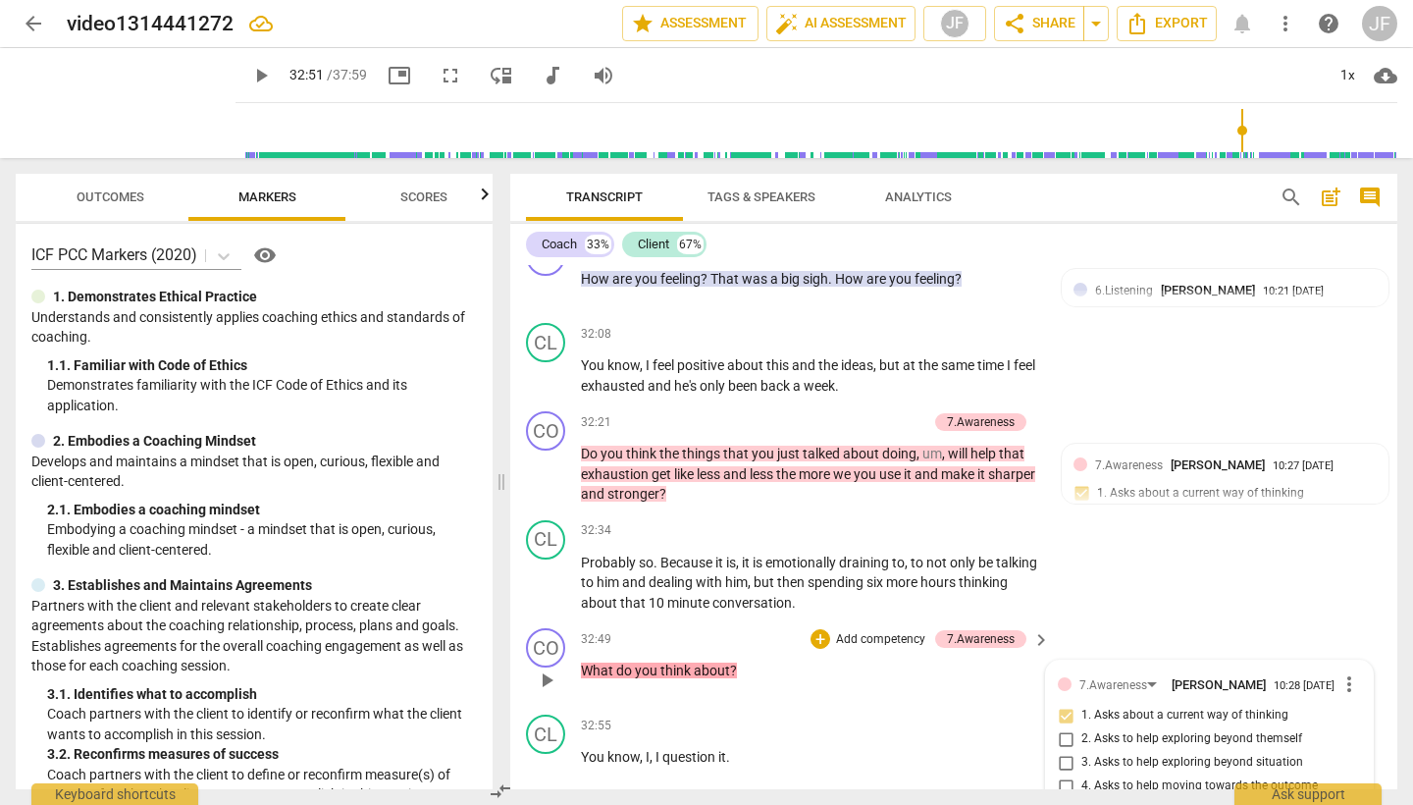
type textarea "not bad, but missed op"
type textarea "not bad, but missed opp"
type textarea "not bad, but missed oppo"
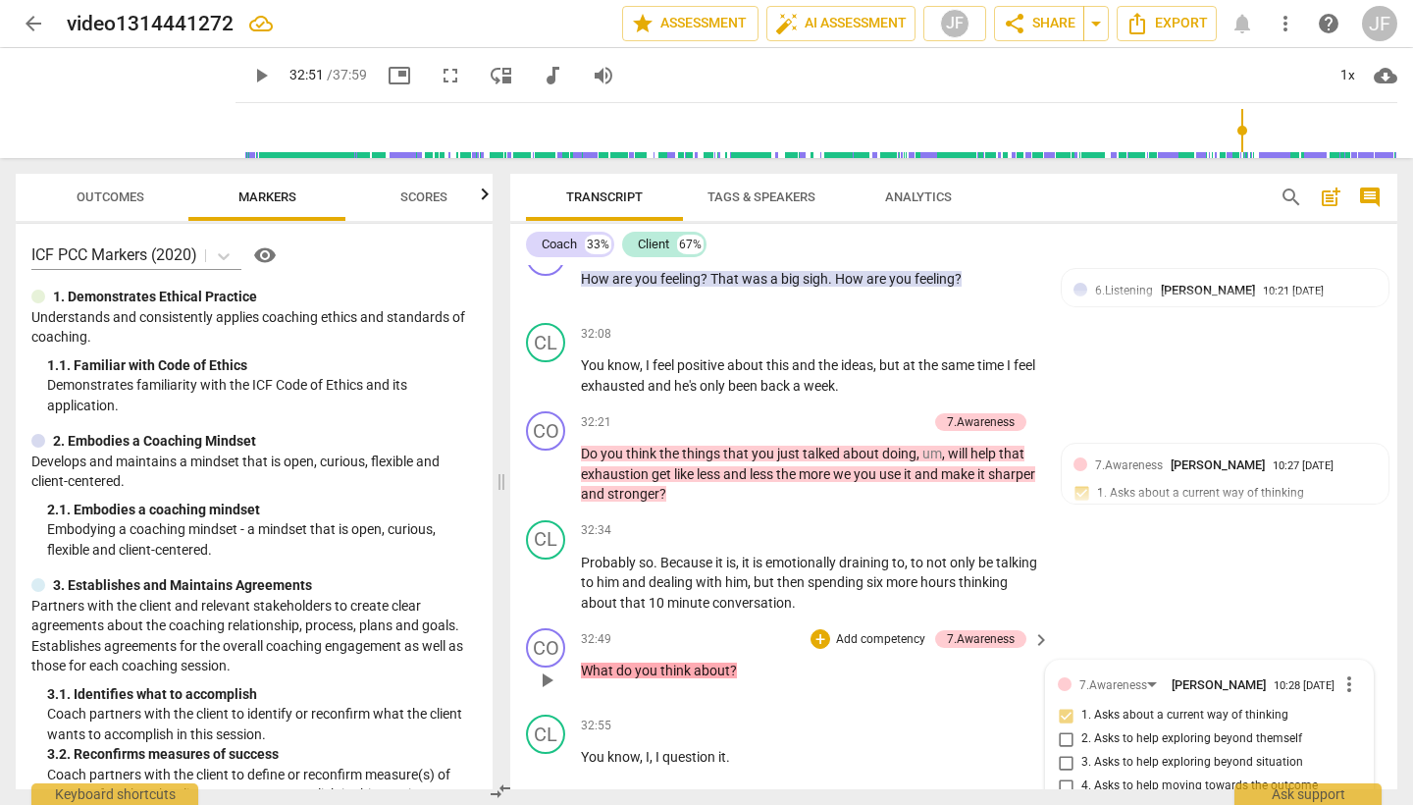
type textarea "not bad, but missed oppor"
type textarea "not bad, but missed opport"
type textarea "not bad, but missed opportu"
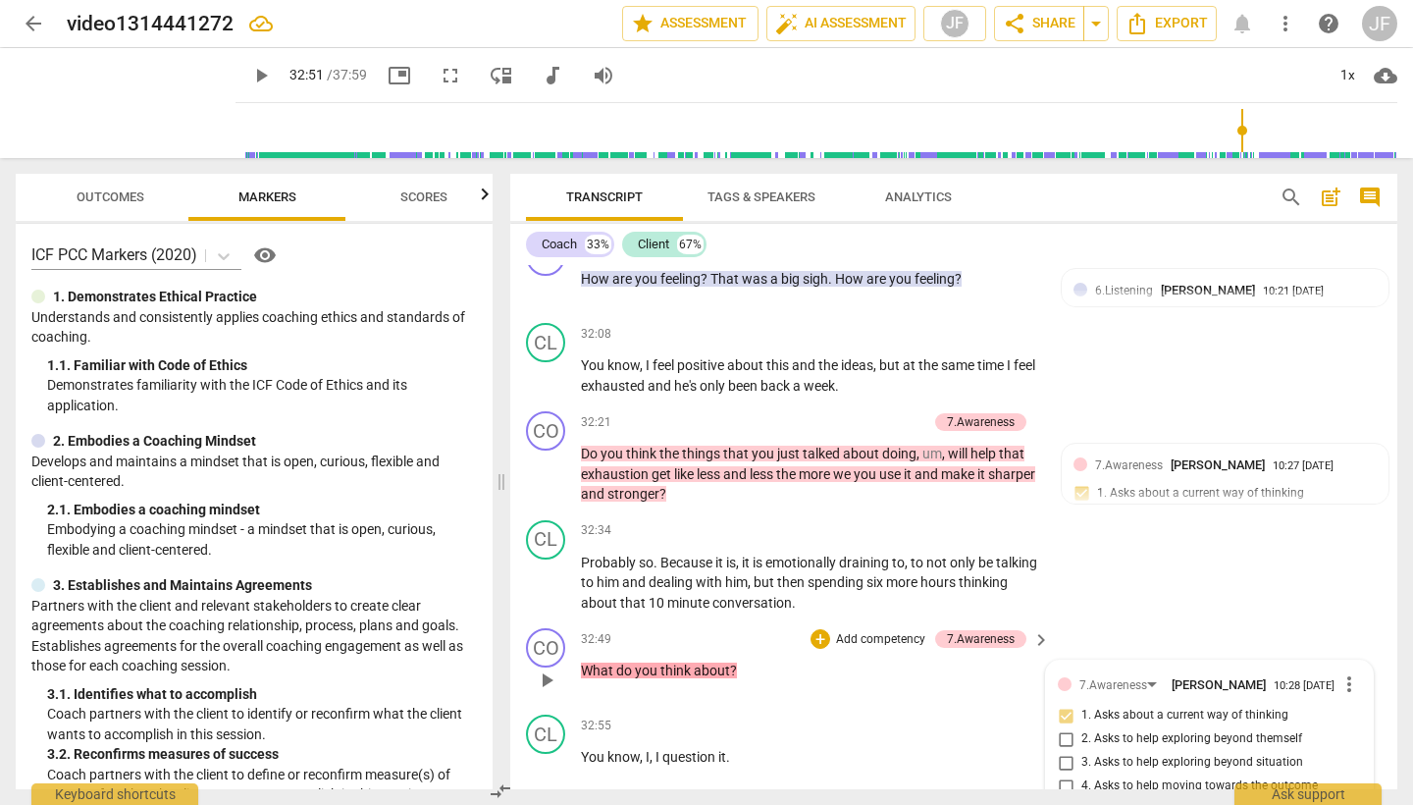
type textarea "not bad, but missed opportu"
type textarea "not bad, but missed opportui"
type textarea "not bad, but missed opportuit"
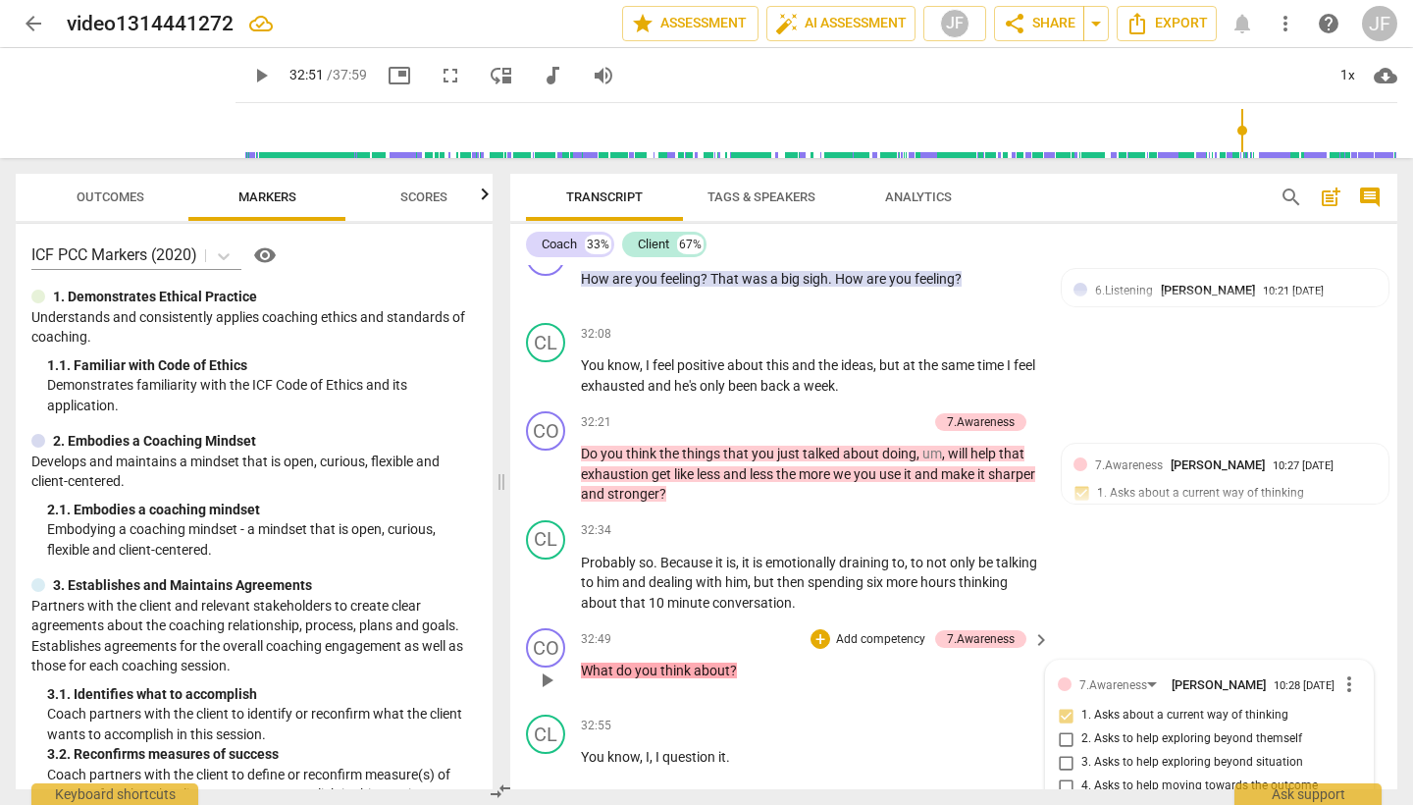
type textarea "not bad, but missed opportuity"
type textarea "not bad, but missed opportunity"
type textarea "not bad, but missed opportunity t"
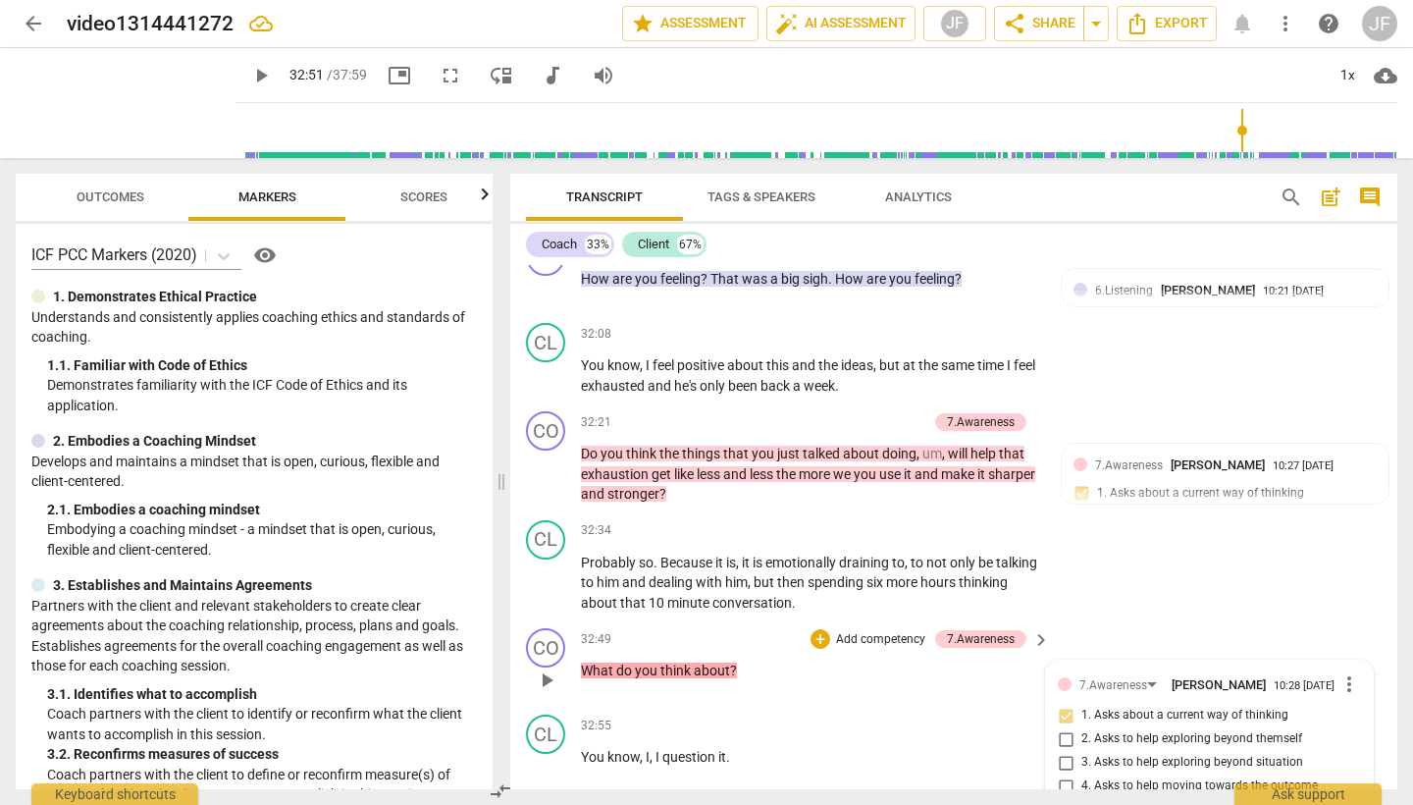
type textarea "not bad, but missed opportunity t"
type textarea "not bad, but missed opportunity to"
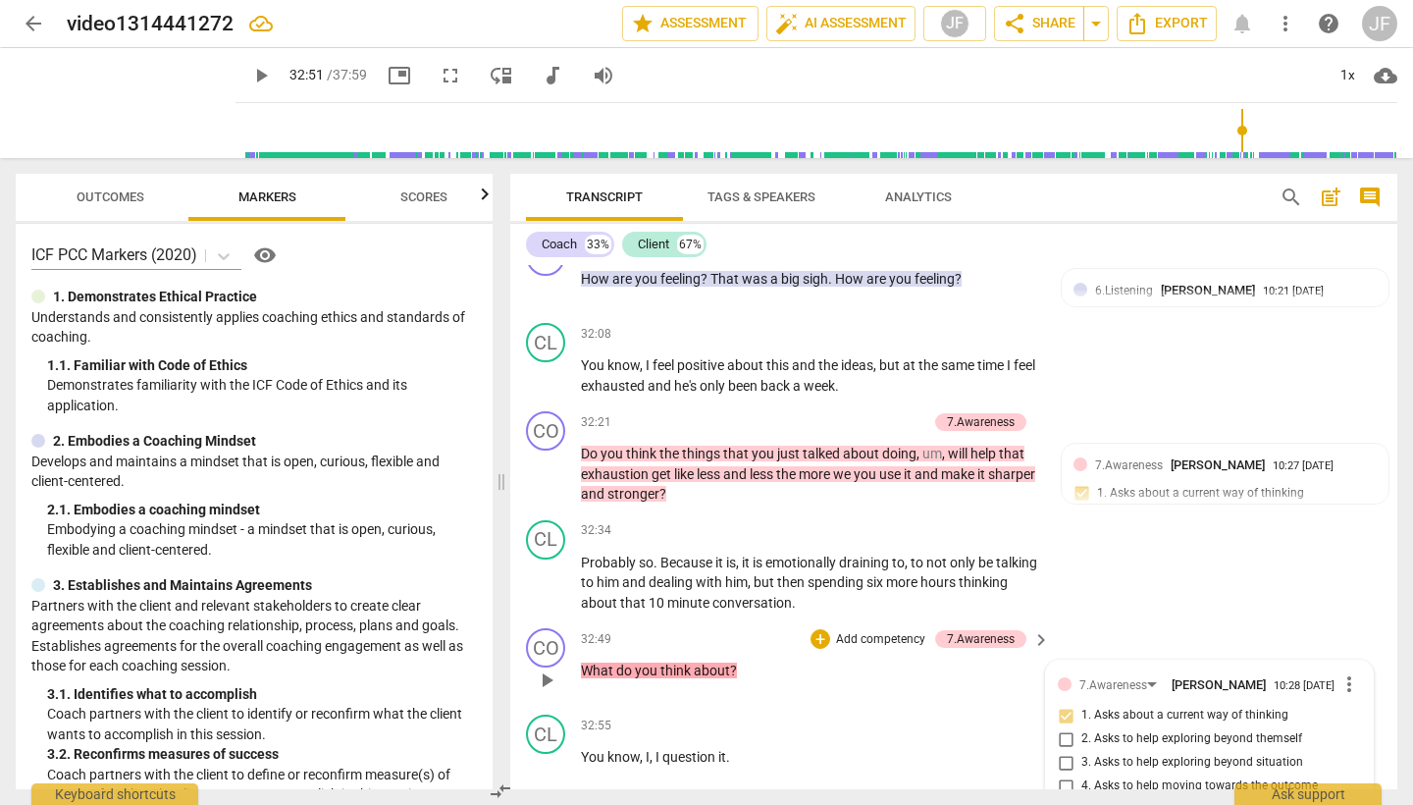
type textarea "not bad, but missed opportunity to b"
type textarea "not bad, but missed opportunity to br"
type textarea "not bad, but missed opportunity to bri"
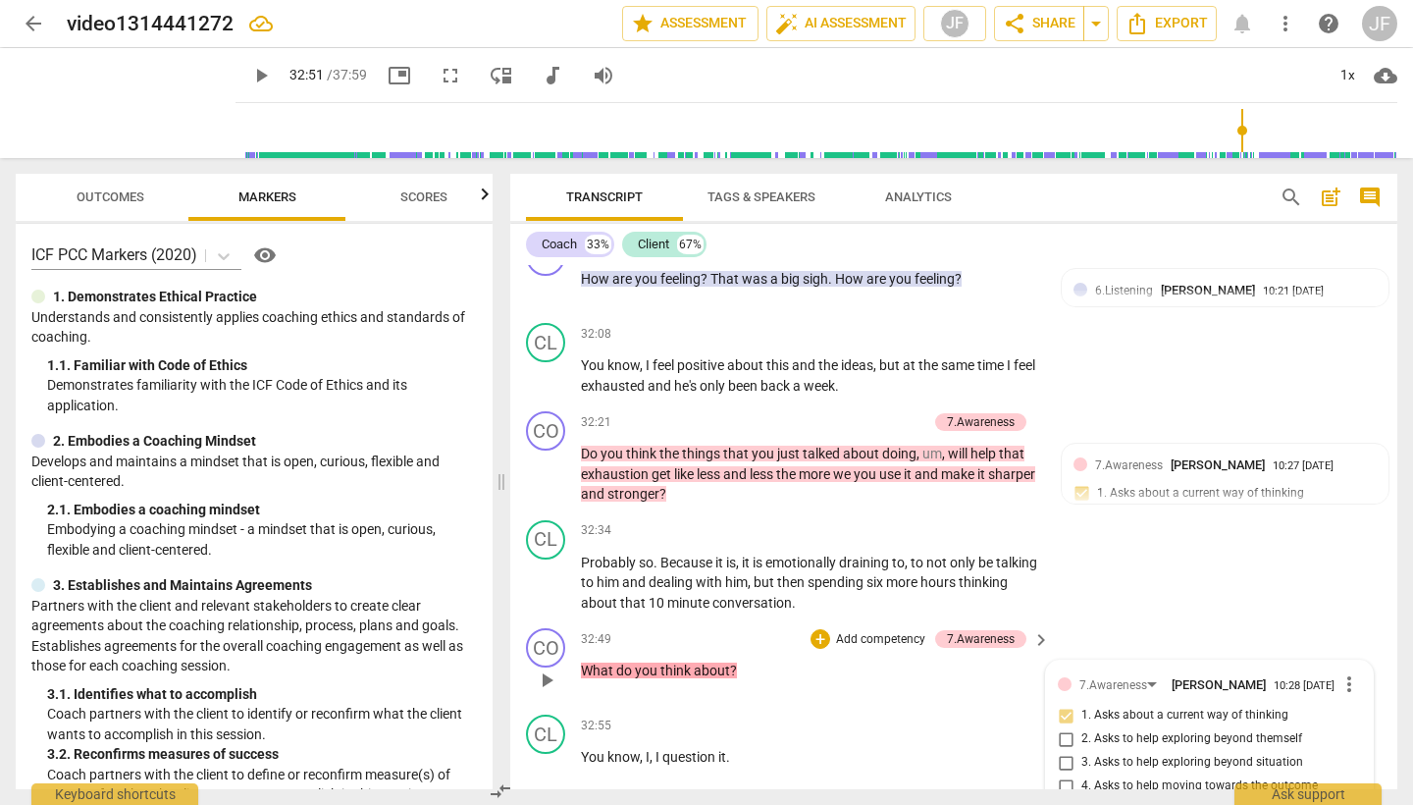
type textarea "not bad, but missed opportunity to bri"
type textarea "not bad, but missed opportunity to brin"
type textarea "not bad, but missed opportunity to bring"
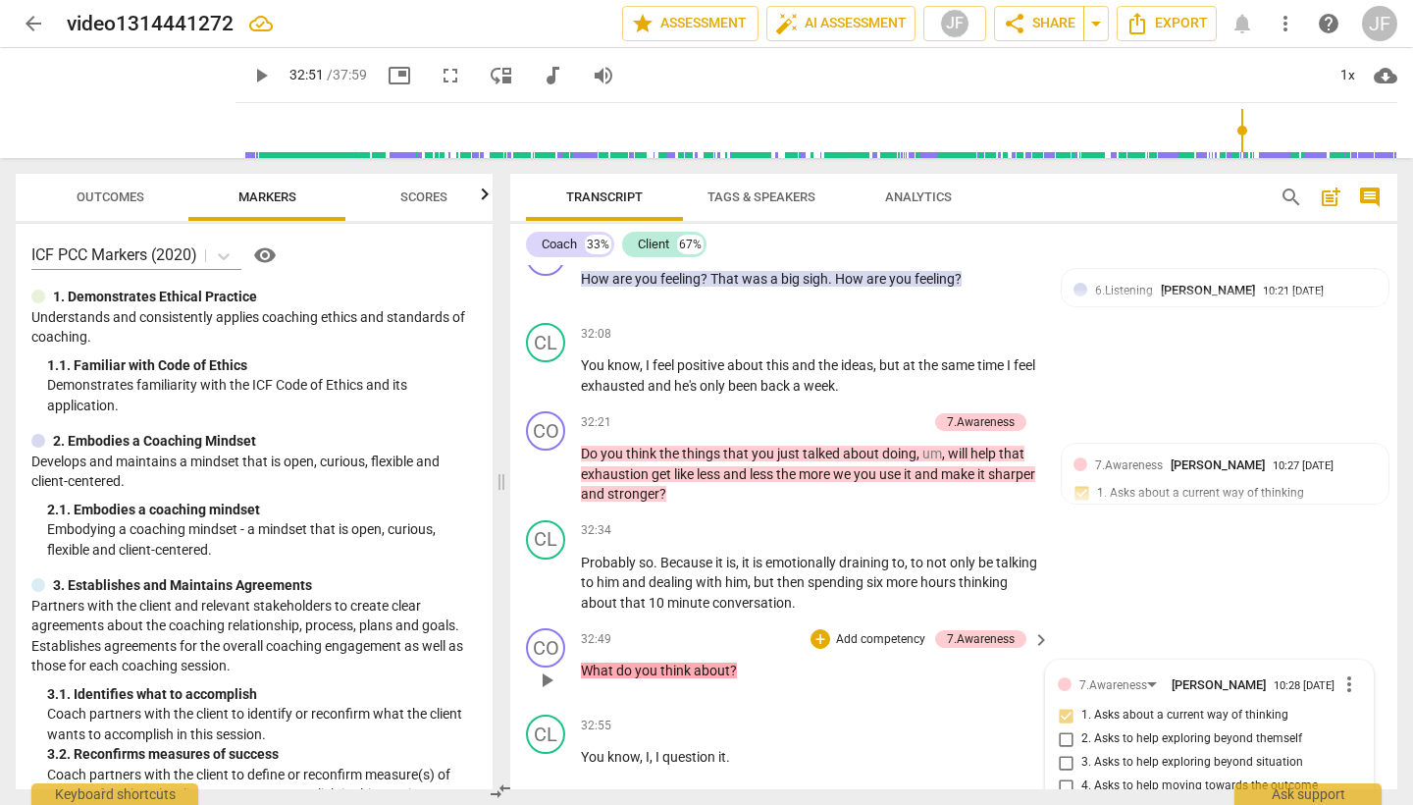
type textarea "not bad, but missed opportunity to bring"
type textarea "not bad, but missed opportunity to bring h"
type textarea "not bad, but missed opportunity to bring he"
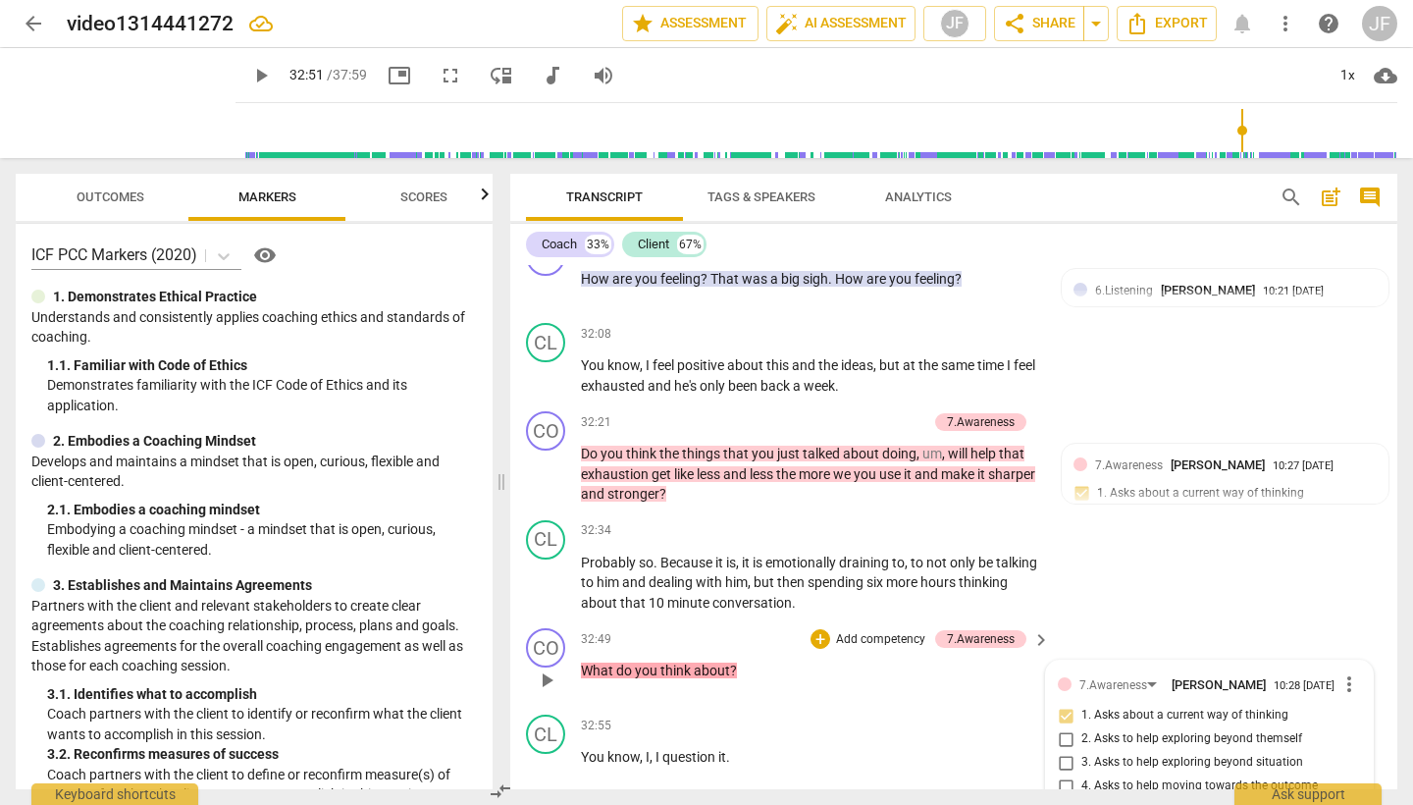
type textarea "not bad, but missed opportunity to bring he"
type textarea "not bad, but missed opportunity to bring her"
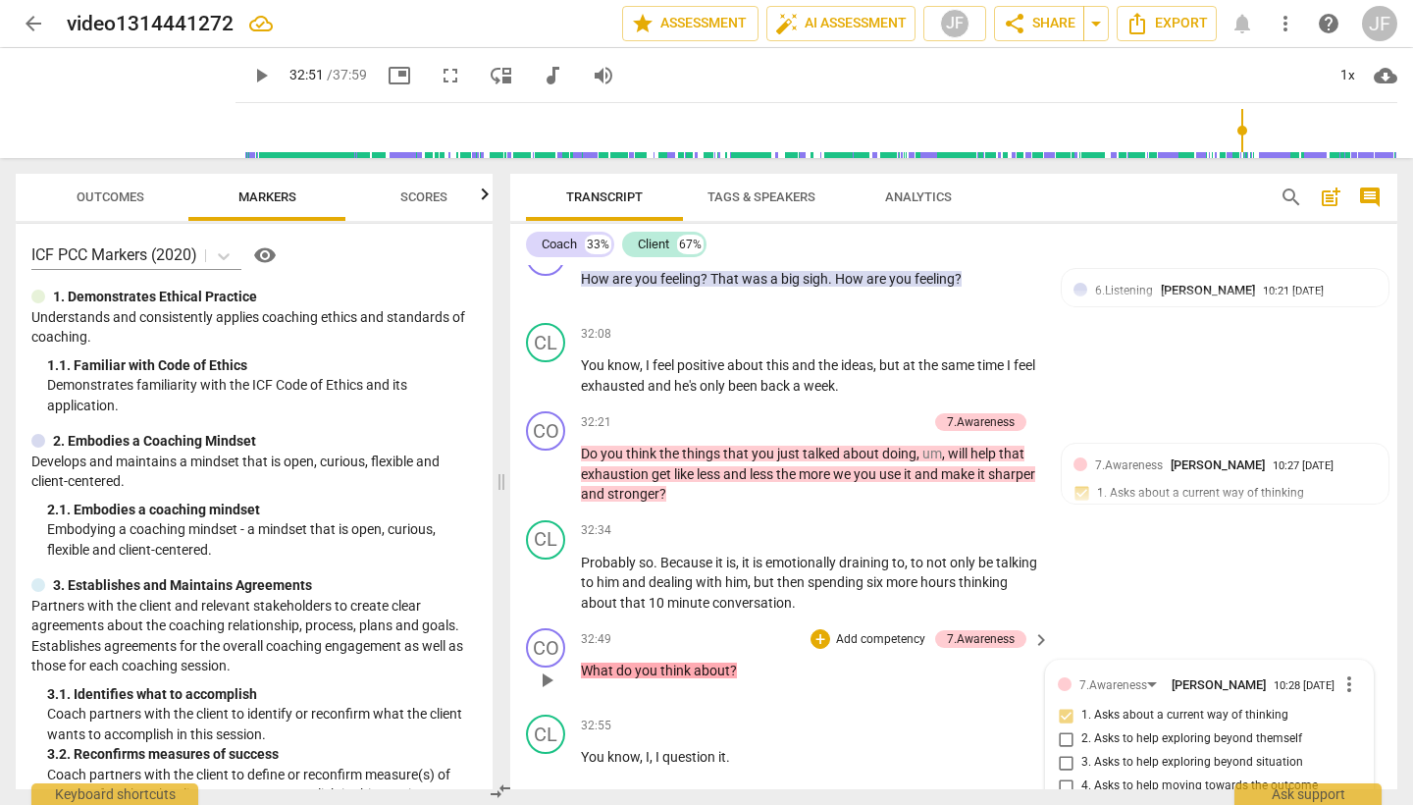
type textarea "not bad, but missed opportunity to bring her i"
type textarea "not bad, but missed opportunity to bring her in"
type textarea "not bad, but missed opportunity to bring her int"
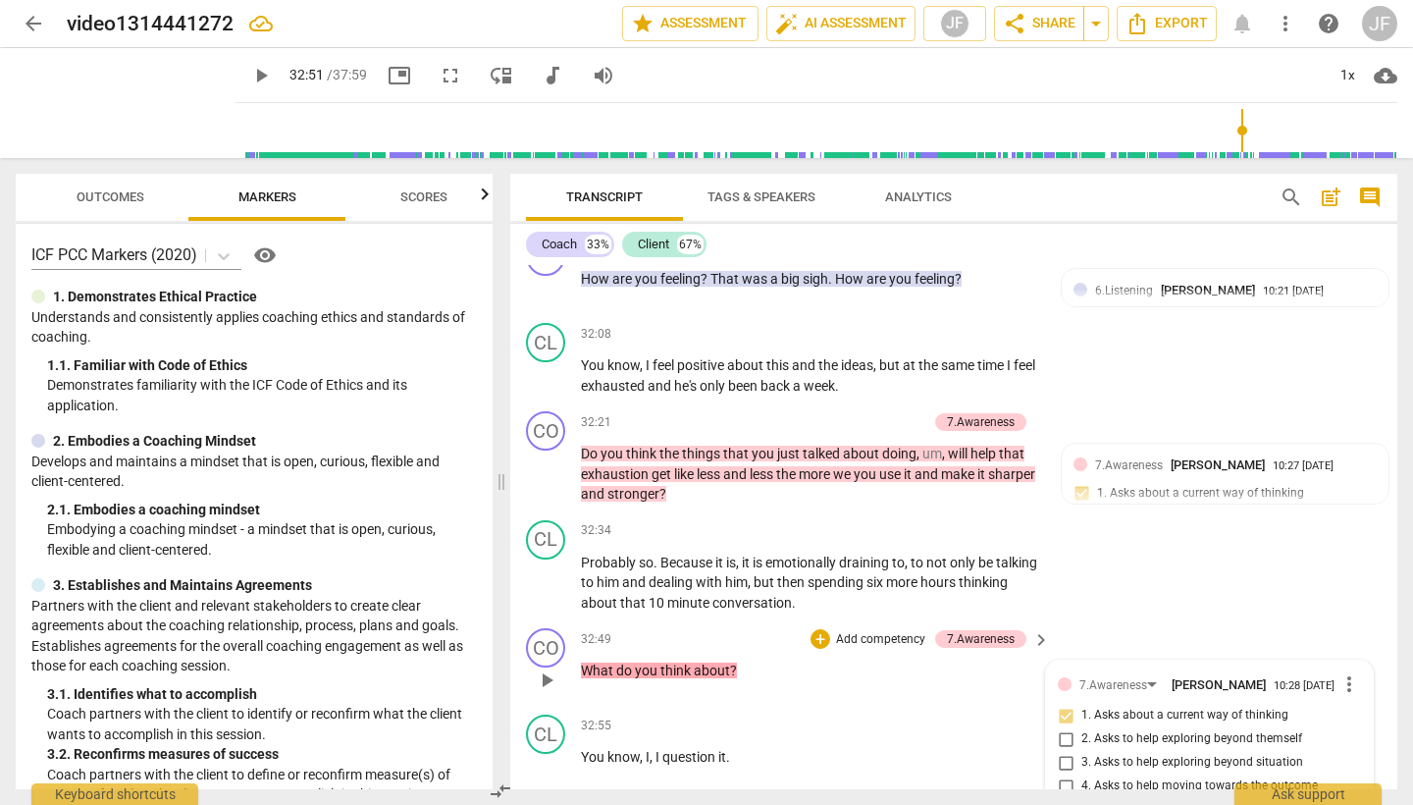
type textarea "not bad, but missed opportunity to bring her int"
type textarea "not bad, but missed opportunity to bring her into"
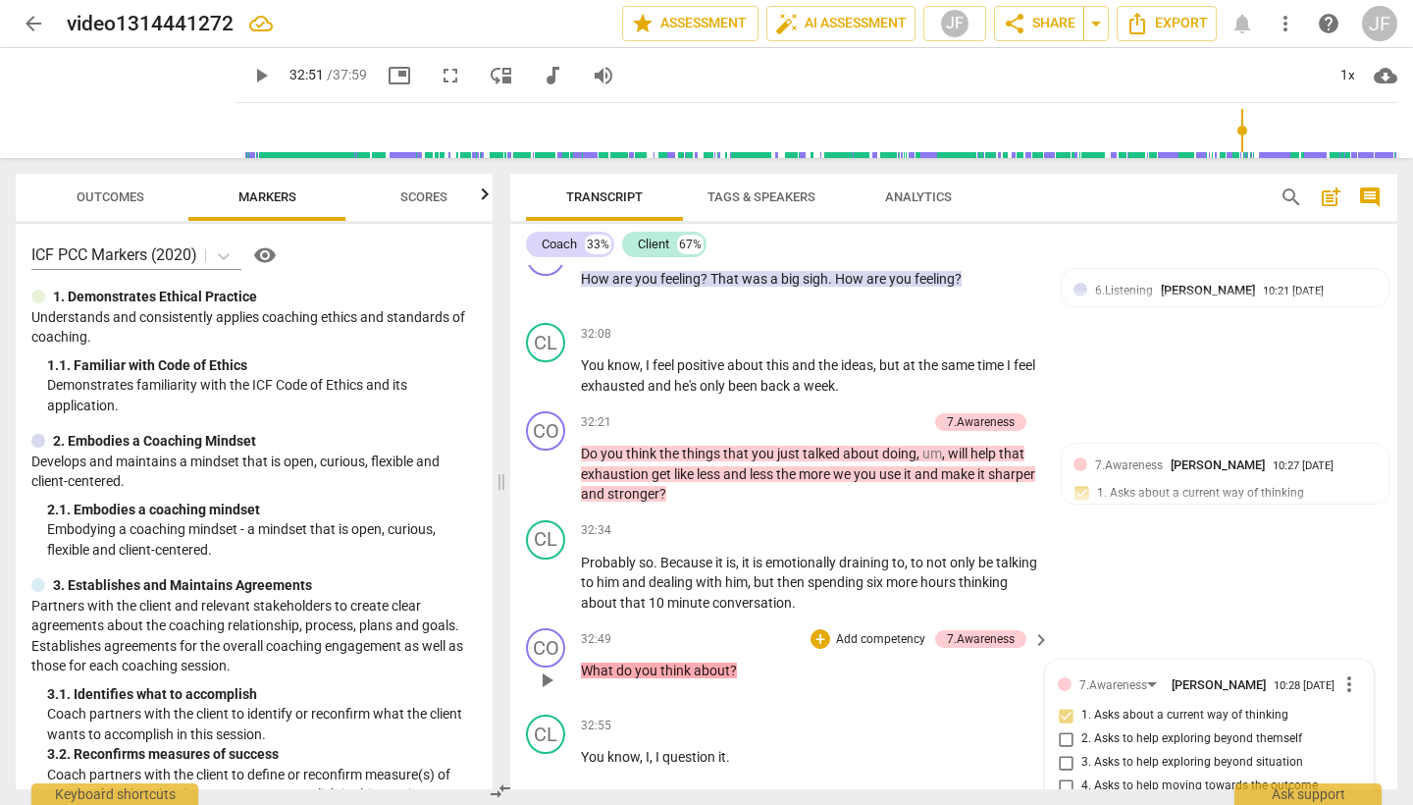
type textarea "not bad, but missed opportunity to bring her into o"
type textarea "not bad, but missed opportunity to bring her into or"
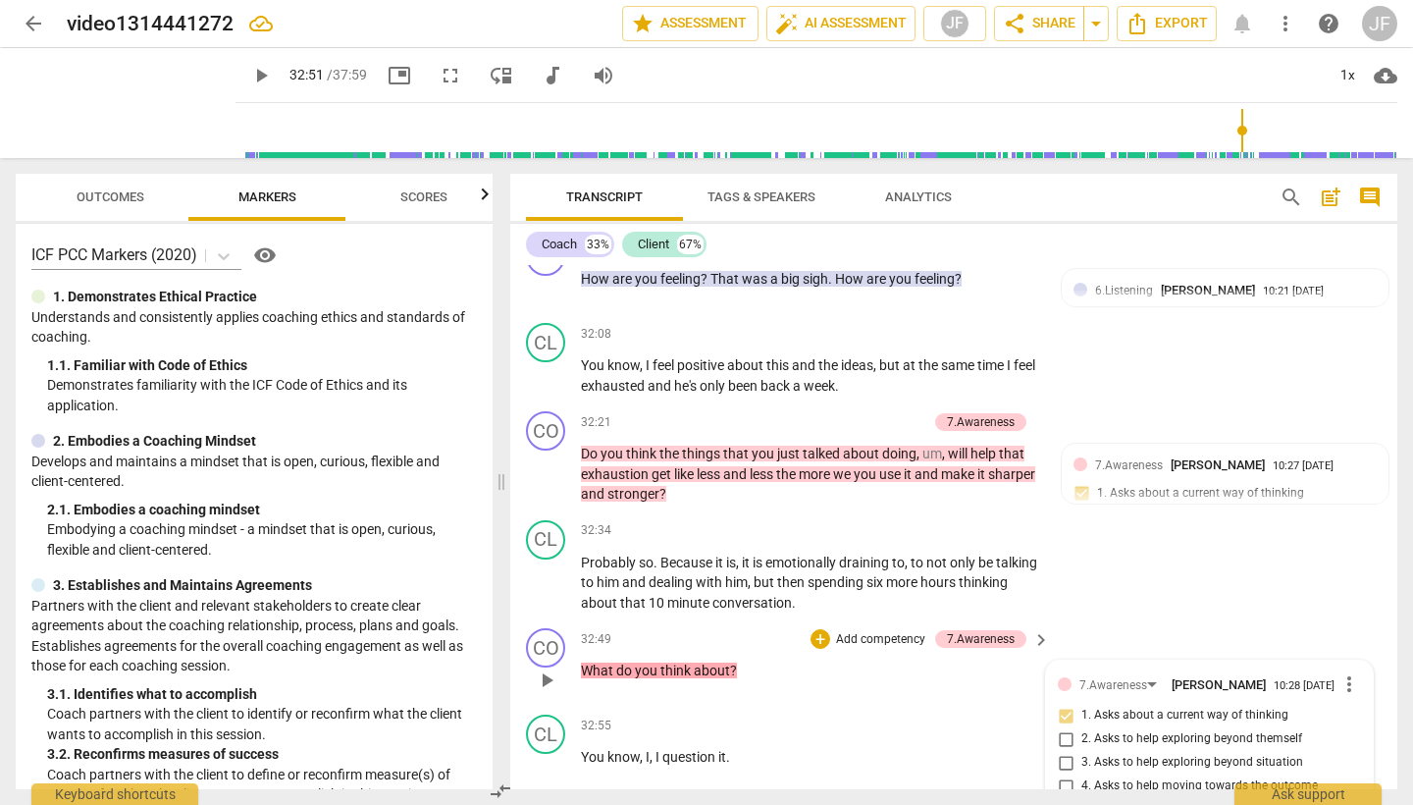
type textarea "not bad, but missed opportunity to bring her into ore"
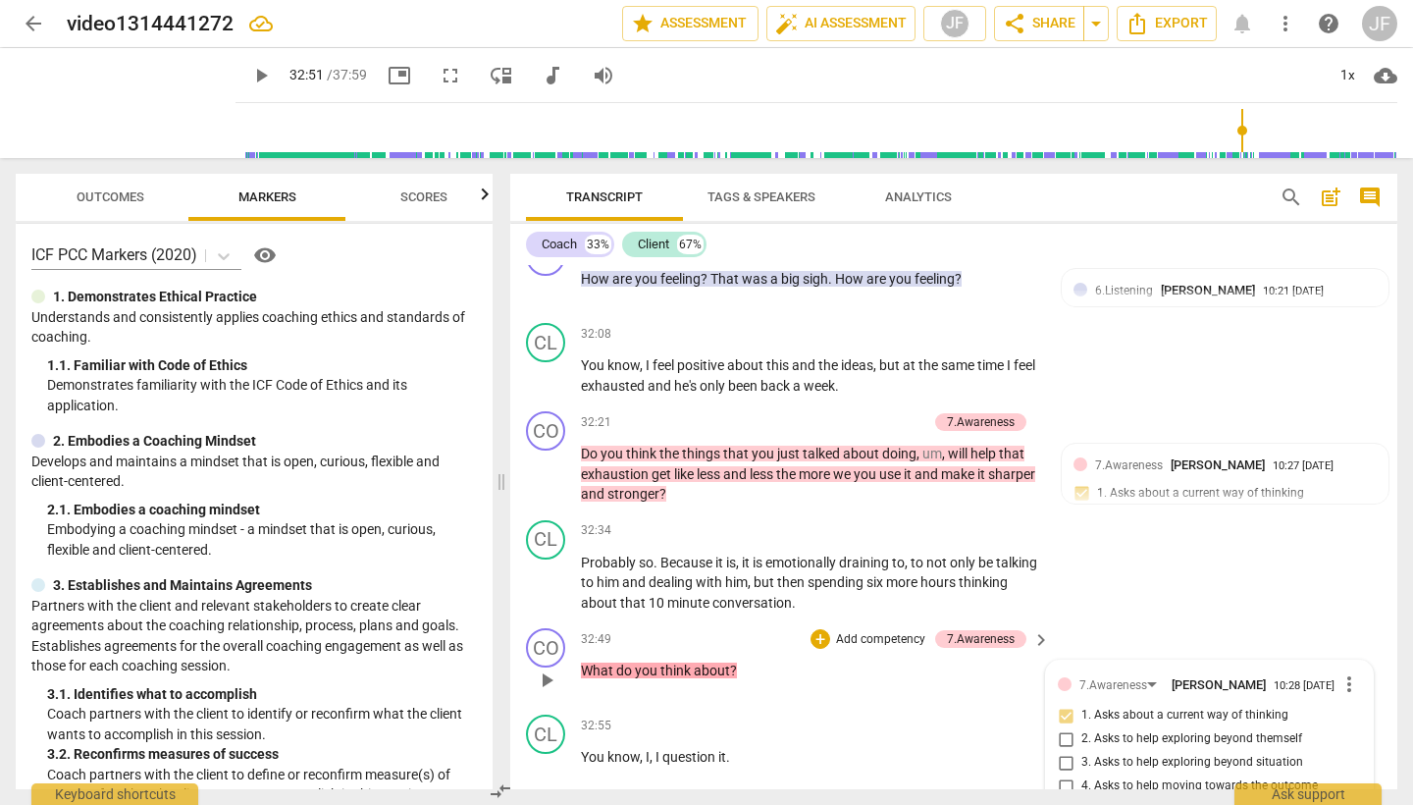
type textarea "not bad, but missed opportunity to bring her into ore"
type textarea "not bad, but missed opportunity to bring her into or"
type textarea "not bad, but missed opportunity to bring her into o"
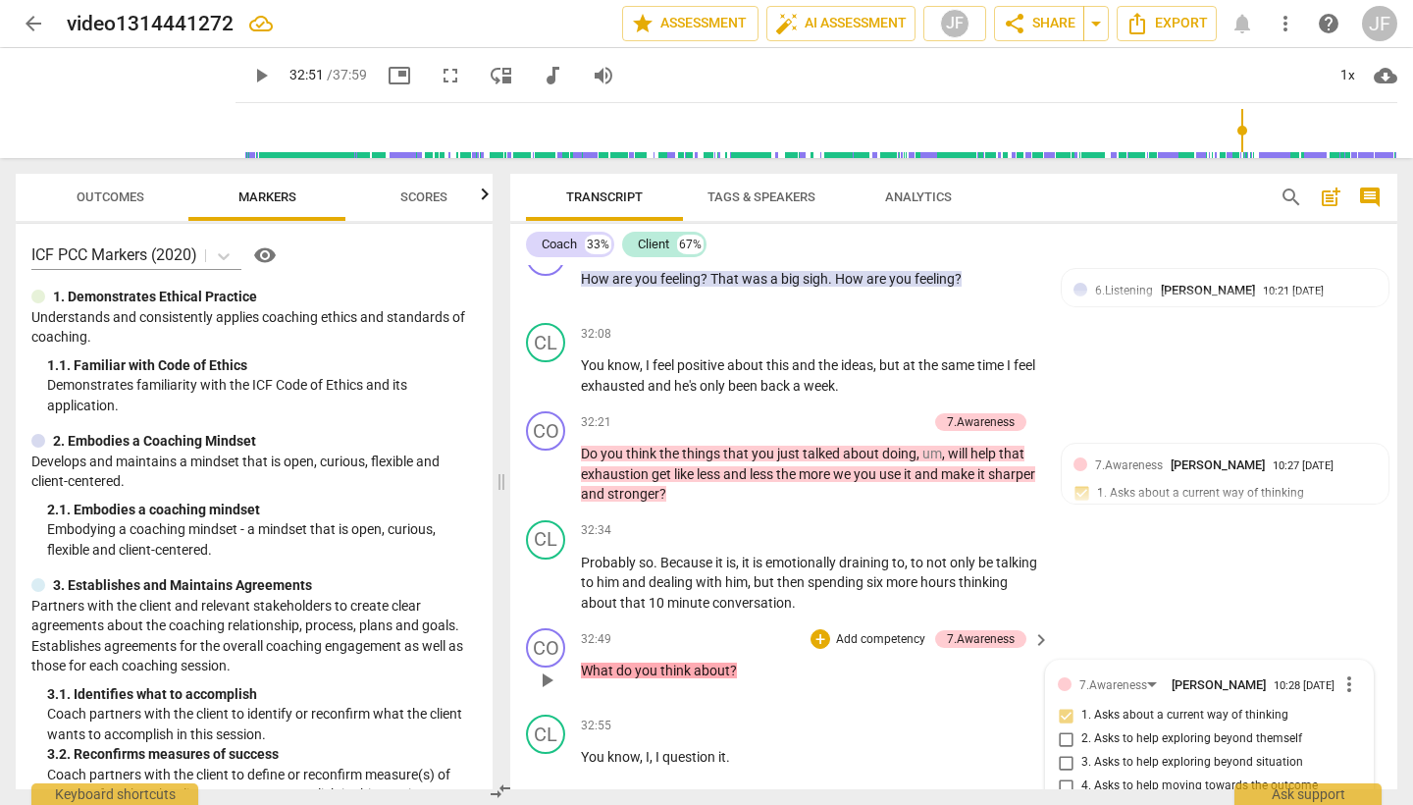
type textarea "not bad, but missed opportunity to bring her into"
type textarea "not bad, but missed opportunity to bring her into o"
type textarea "not bad, but missed opportunity to bring her into"
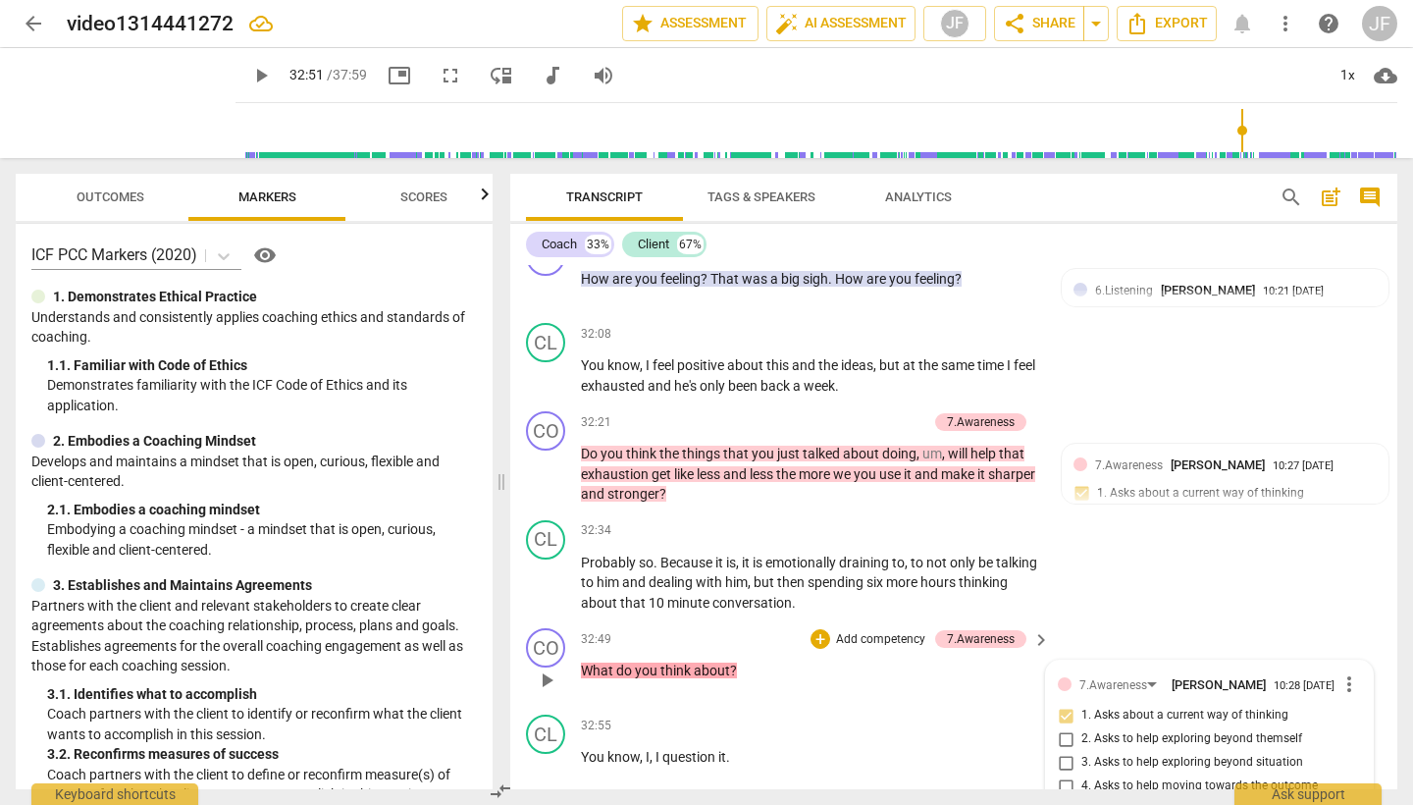
type textarea "not bad, but missed opportunity to bring her into"
type textarea "not bad, but missed opportunity to bring her into m"
type textarea "not bad, but missed opportunity to bring her into mo"
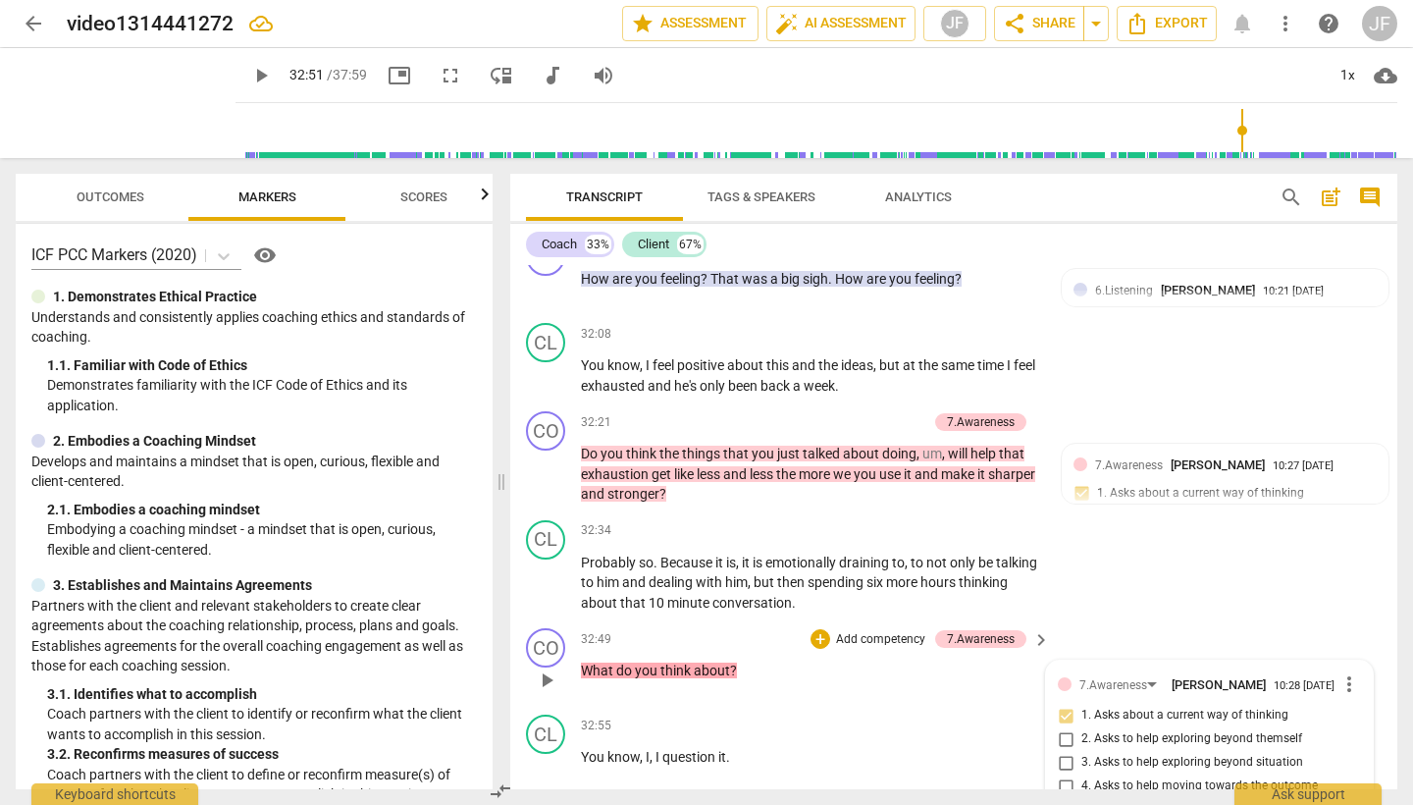
type textarea "not bad, but missed opportunity to bring her into mor"
type textarea "not bad, but missed opportunity to bring her into more"
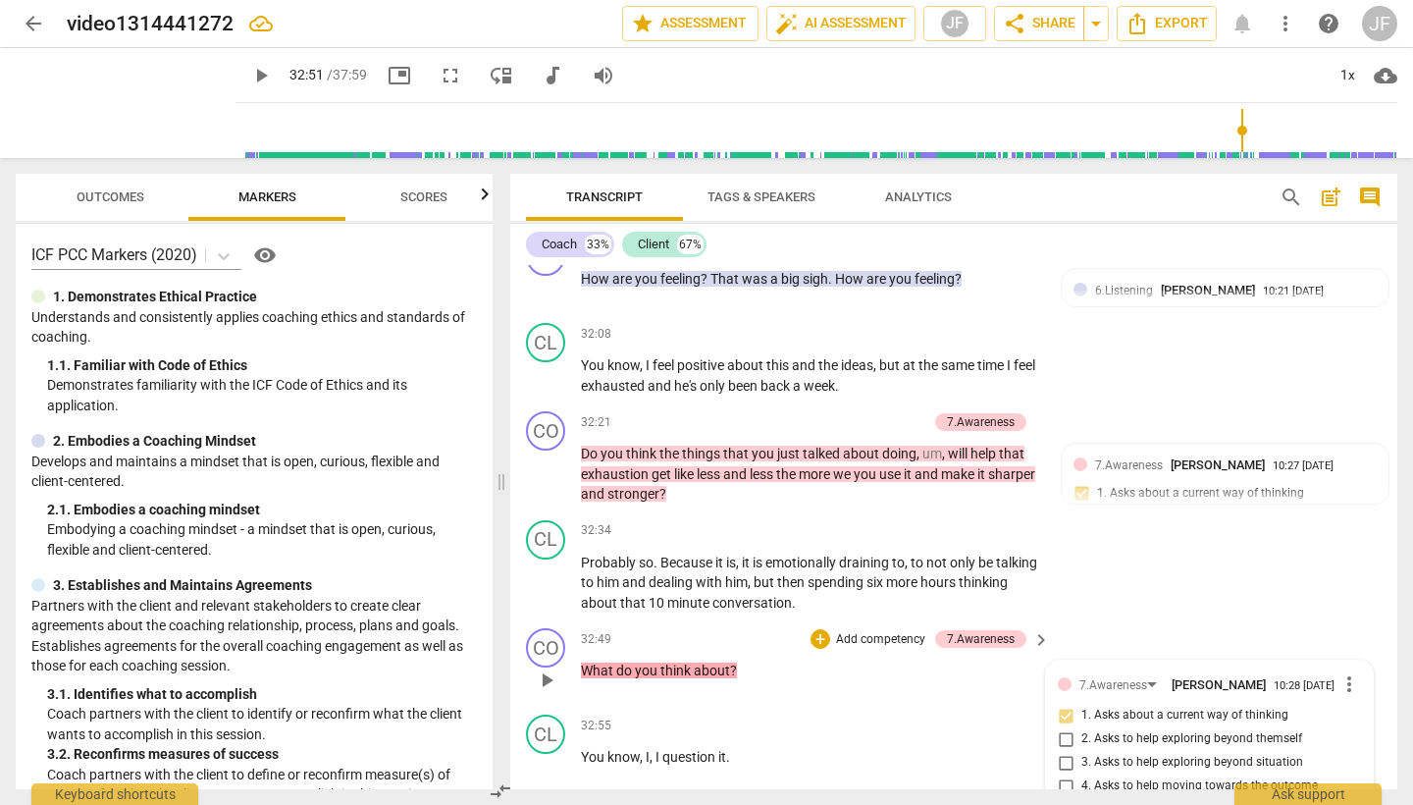
type textarea "not bad, but missed opportunity to bring her into more"
type textarea "not bad, but missed opportunity to bring her into more a"
type textarea "not bad, but missed opportunity to bring her into more ac"
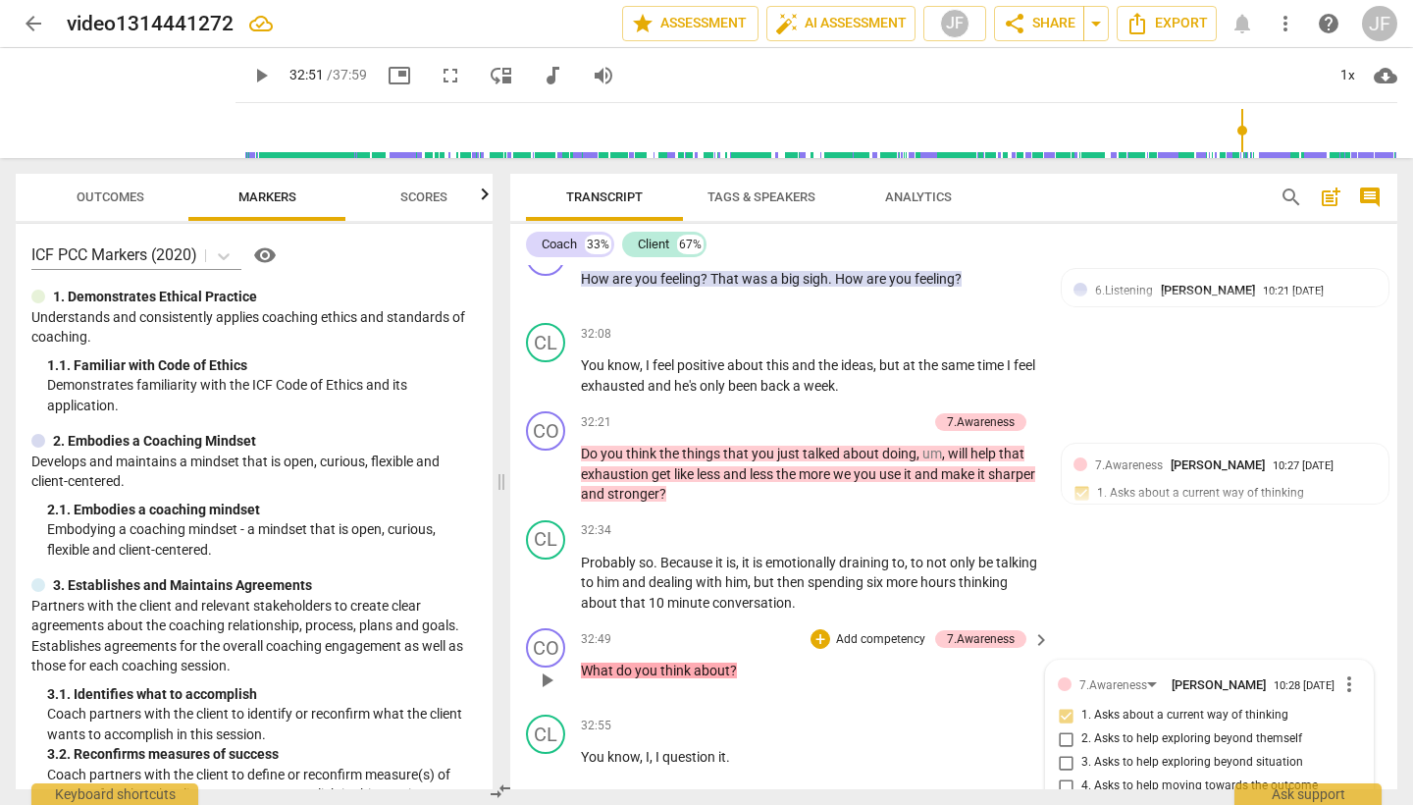
type textarea "not bad, but missed opportunity to bring her into more ac"
type textarea "not bad, but missed opportunity to bring her into more act"
type textarea "not bad, but missed opportunity to bring her into more acti"
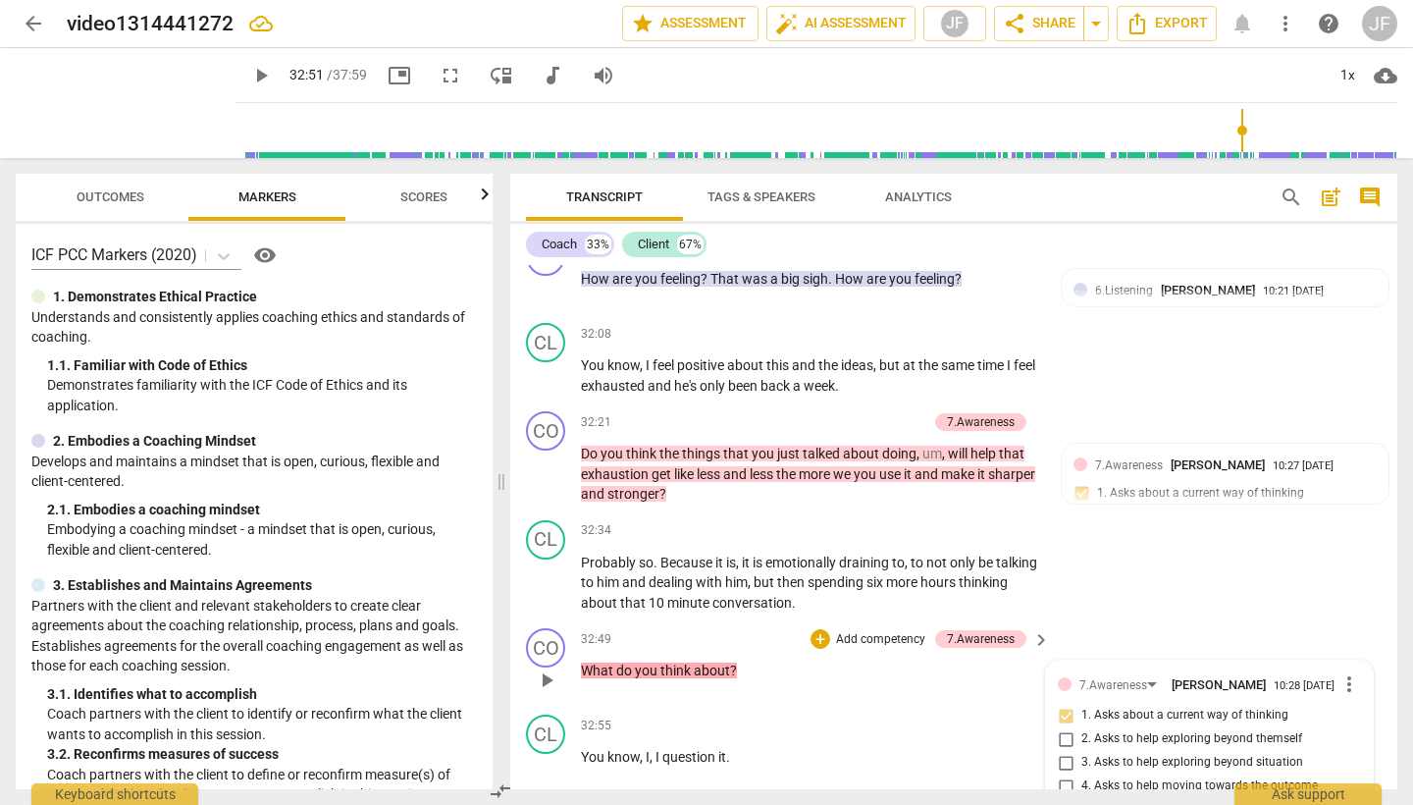
type textarea "not bad, but missed opportunity to bring her into more actio"
type textarea "not bad, but missed opportunity to bring her into more action"
type textarea "not bad, but missed opportunity to bring her into more action:"
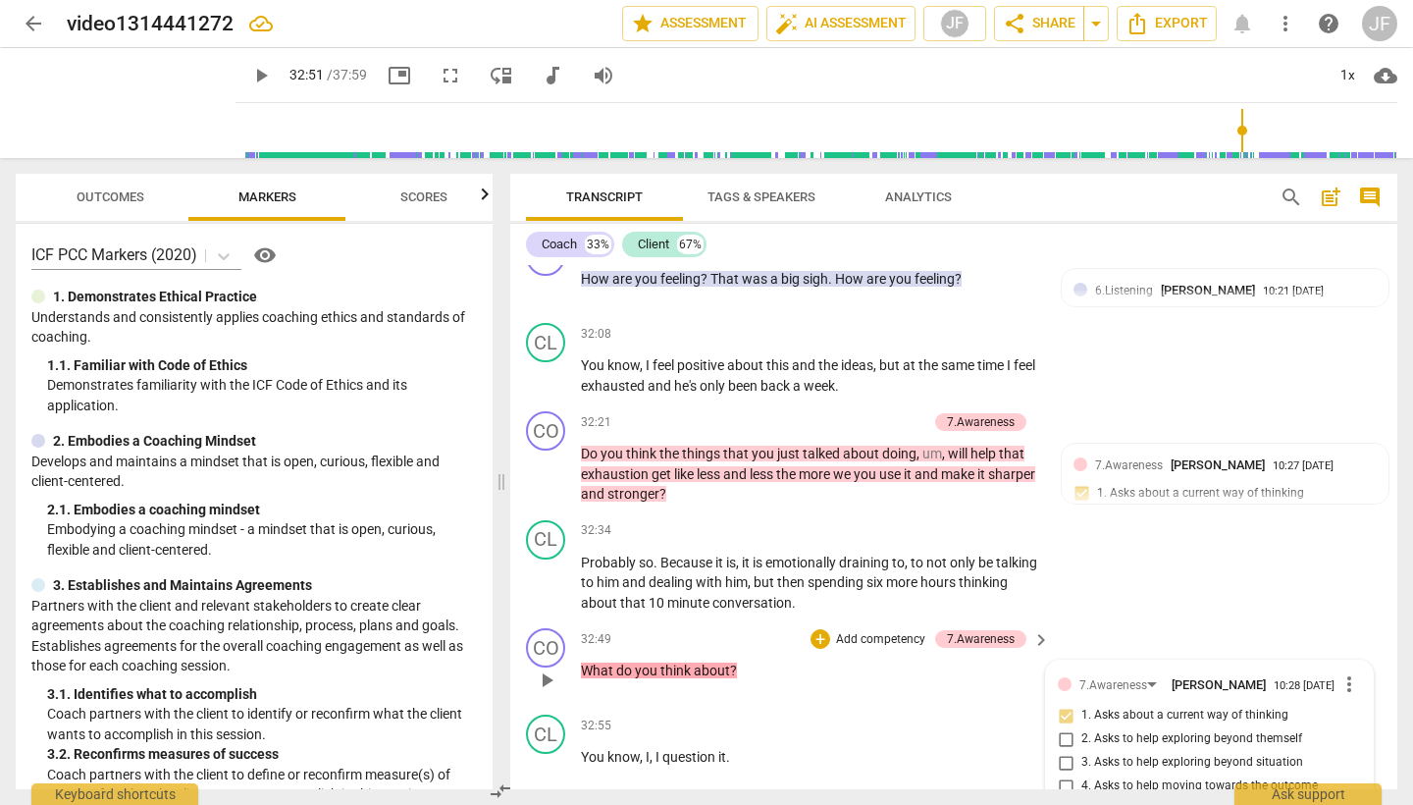
type textarea "not bad, but missed opportunity to bring her into more action:"
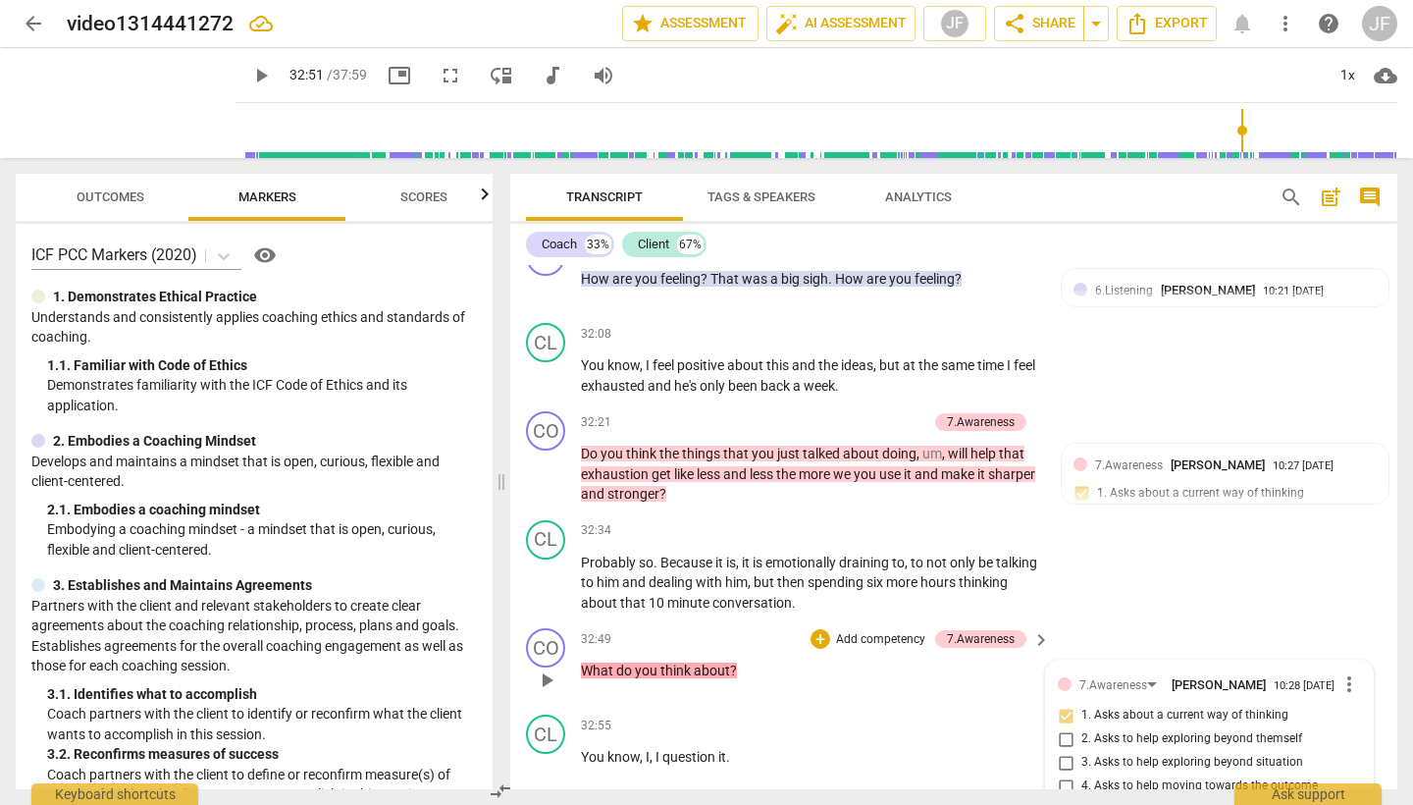
type textarea "not bad, but missed opportunity to bring her into more action: ""
type textarea "not bad, but missed opportunity to bring her into more action: "'"
type textarea "not bad, but missed opportunity to bring her into more action: "''"
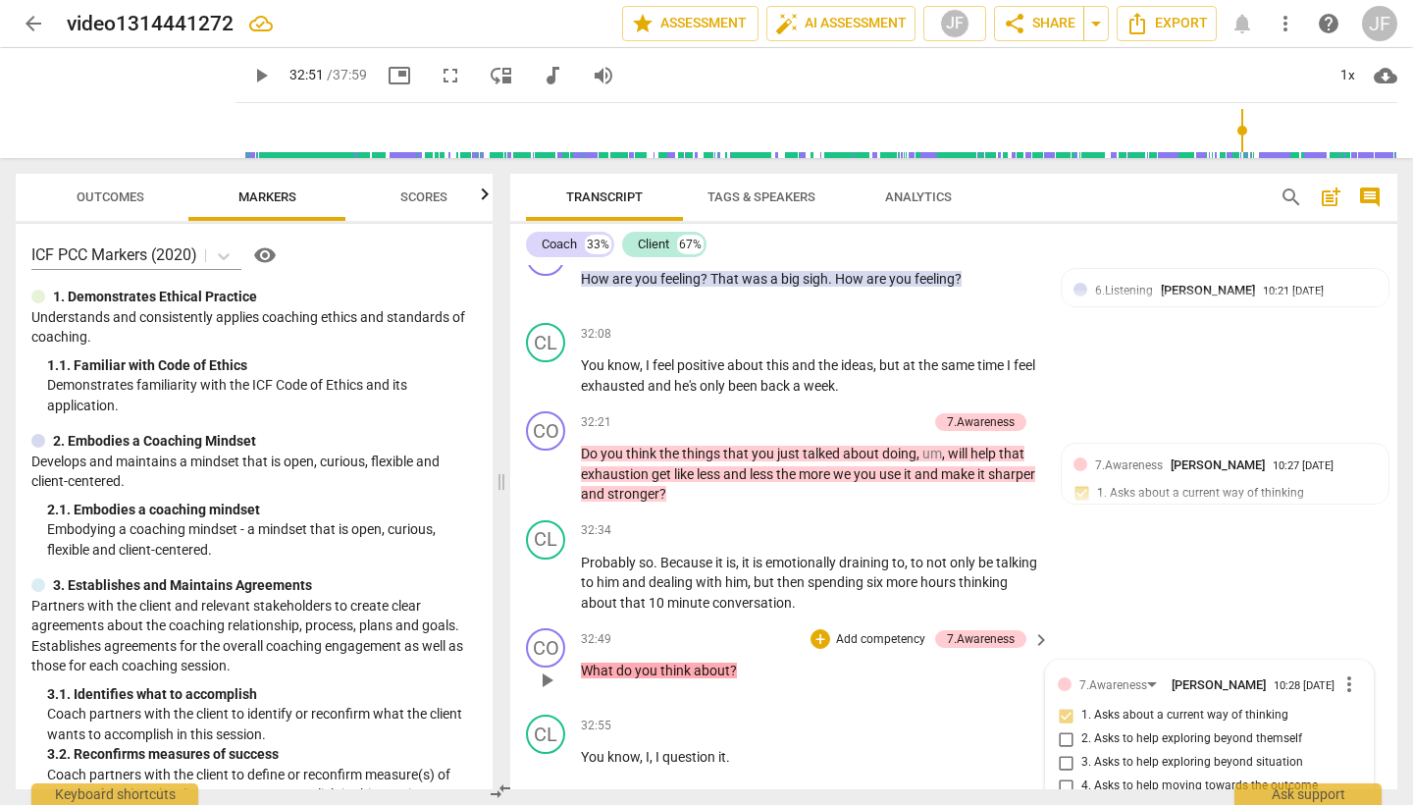
type textarea "not bad, but missed opportunity to bring her into more action: "''"
type textarea "not bad, but missed opportunity to bring her into more action: "'"
type textarea "not bad, but missed opportunity to bring her into more action: "'S"
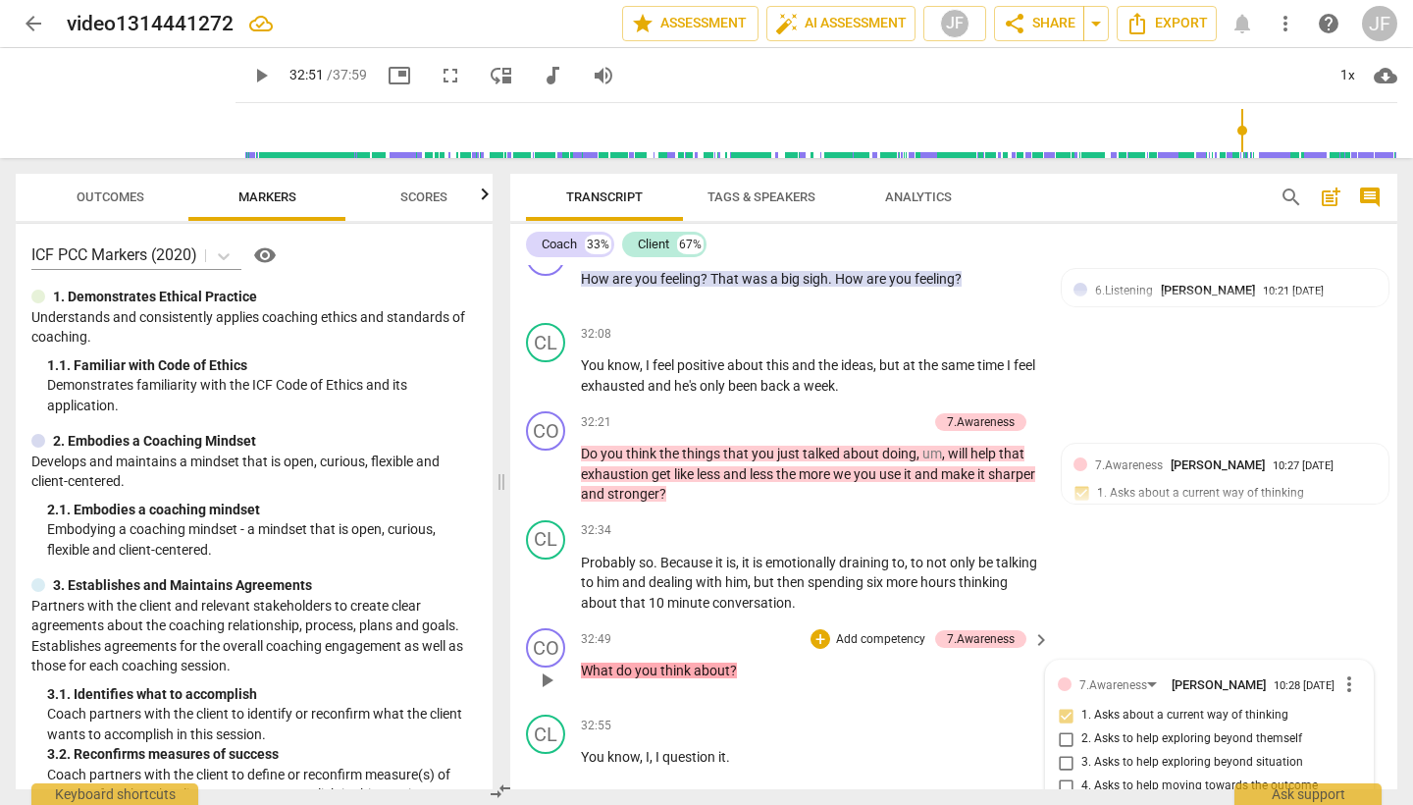
type textarea "not bad, but missed opportunity to bring her into more action: "'Si"
type textarea "not bad, but missed opportunity to bring her into more action: "'Sic"
type textarea "not bad, but missed opportunity to bring her into more action: "'Si"
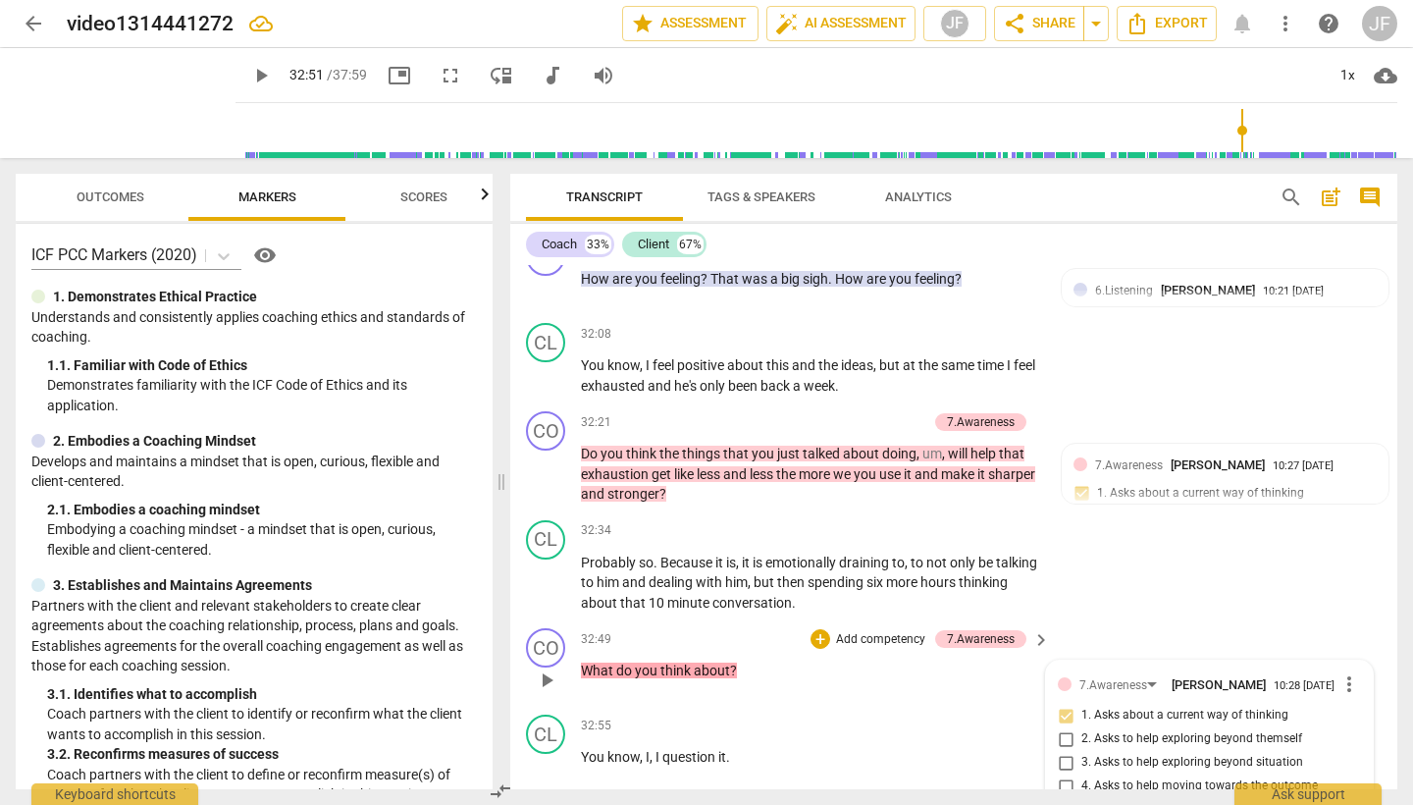
type textarea "not bad, but missed opportunity to bring her into more action: "'Si"
type textarea "not bad, but missed opportunity to bring her into more action: "'Six"
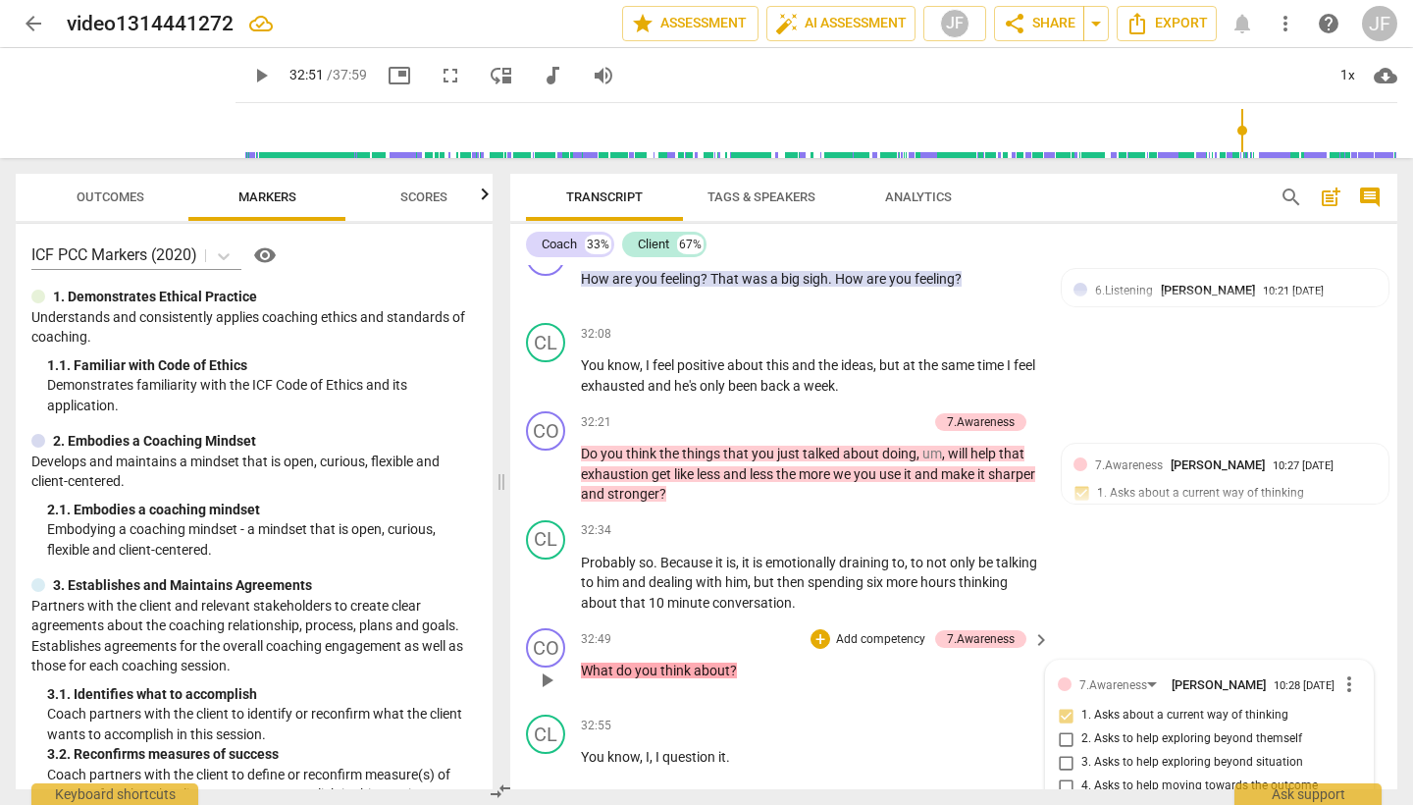
type textarea "not bad, but missed opportunity to bring her into more action: "'Six h"
type textarea "not bad, but missed opportunity to bring her into more action: "'Six ho"
type textarea "not bad, but missed opportunity to bring her into more action: "'Six hou"
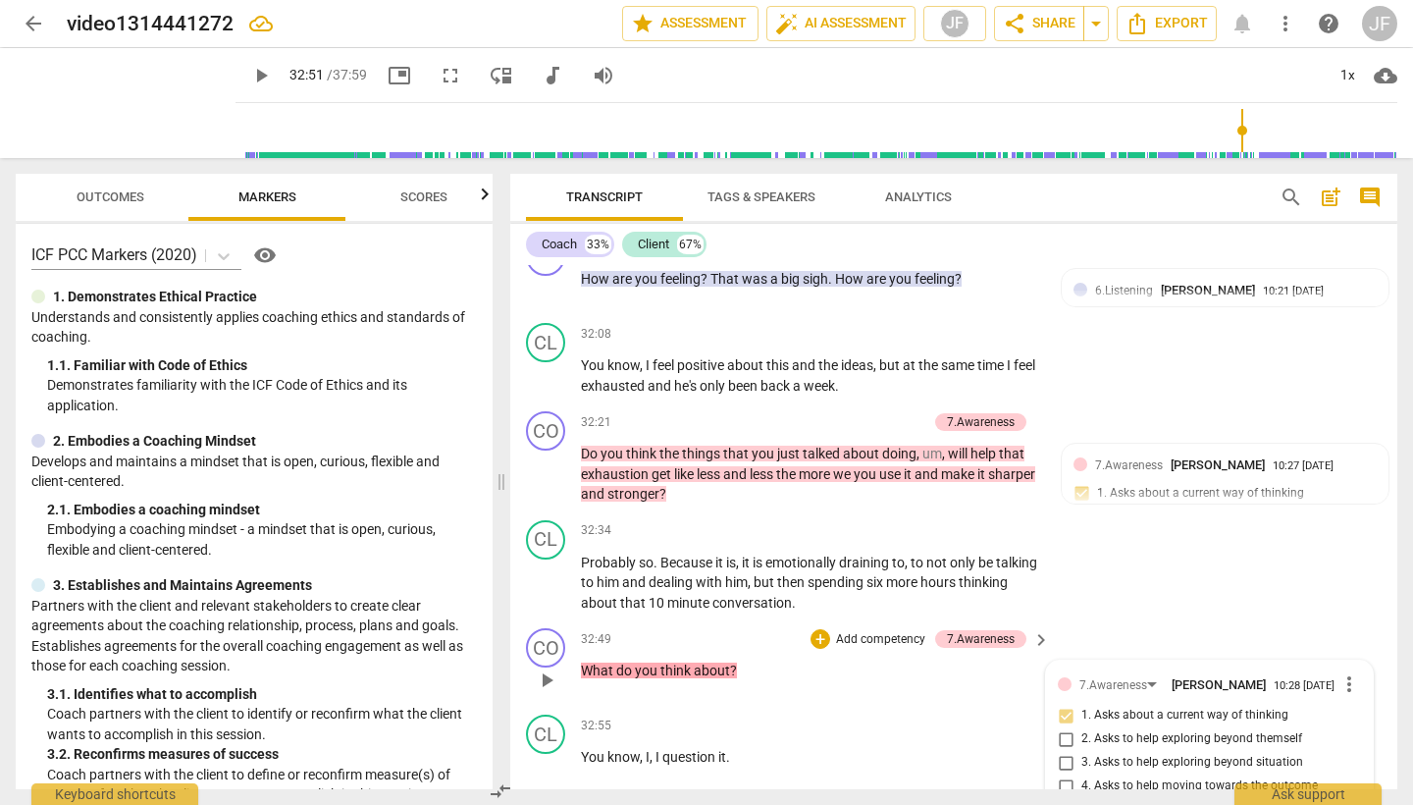
type textarea "not bad, but missed opportunity to bring her into more action: "'Six hou"
type textarea "not bad, but missed opportunity to bring her into more action: "'Six hour"
type textarea "not bad, but missed opportunity to bring her into more action: "'Six hours"
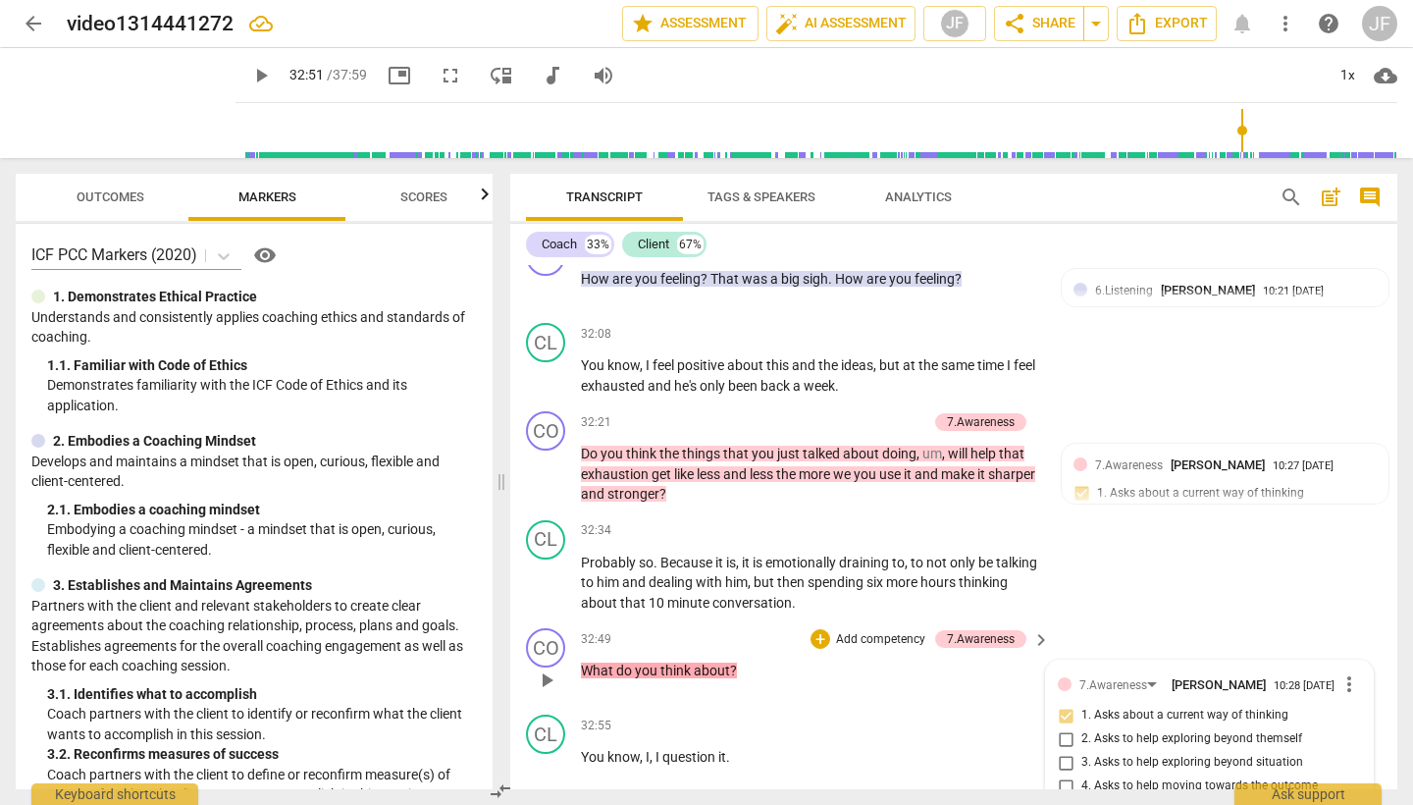
type textarea "not bad, but missed opportunity to bring her into more action: "'Six hours"
type textarea "not bad, but missed opportunity to bring her into more action: "'Six hours t"
type textarea "not bad, but missed opportunity to bring her into more action: "'Six hours th"
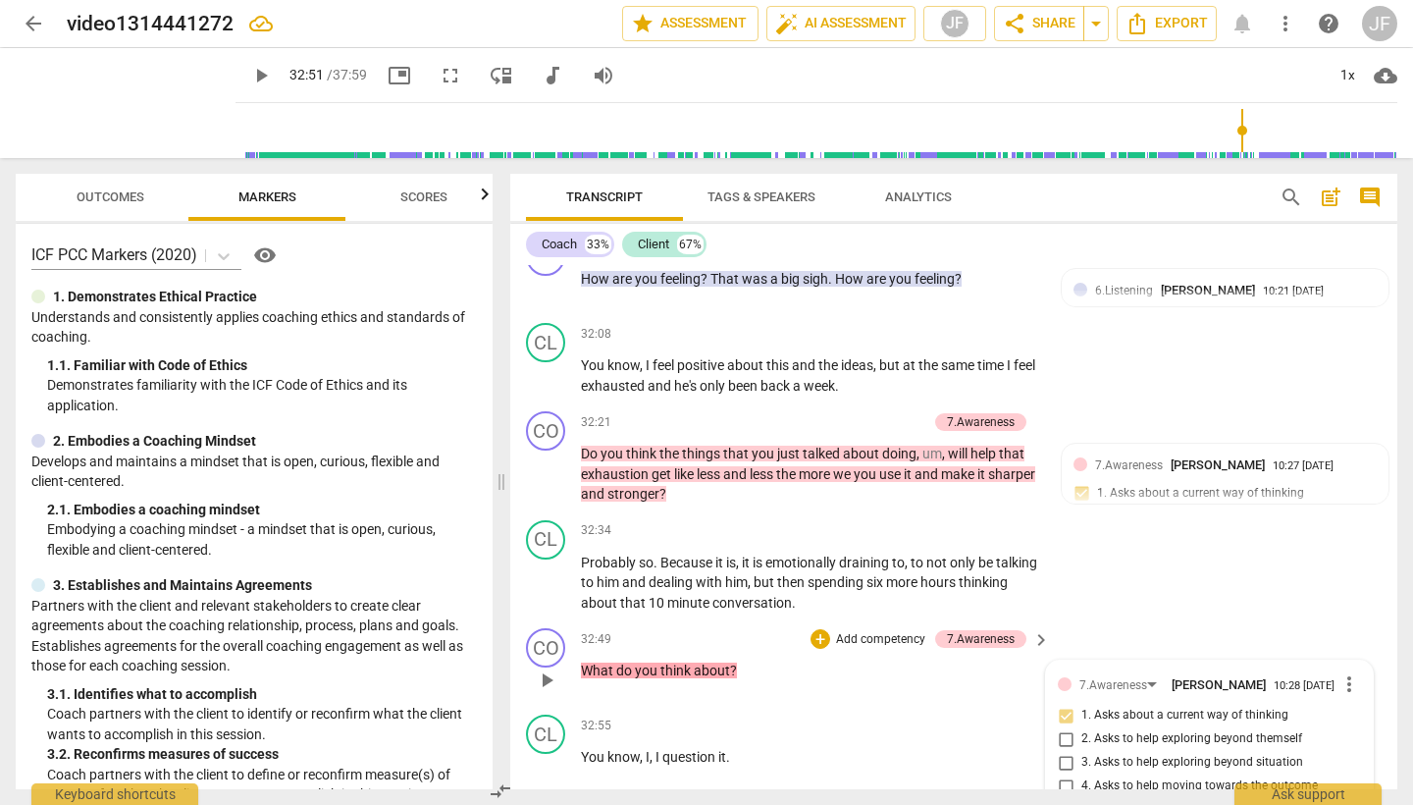
type textarea "not bad, but missed opportunity to bring her into more action: "'Six hours th"
type textarea "not bad, but missed opportunity to bring her into more action: "'Six hours thi"
type textarea "not bad, but missed opportunity to bring her into more action: "'Six hours thin"
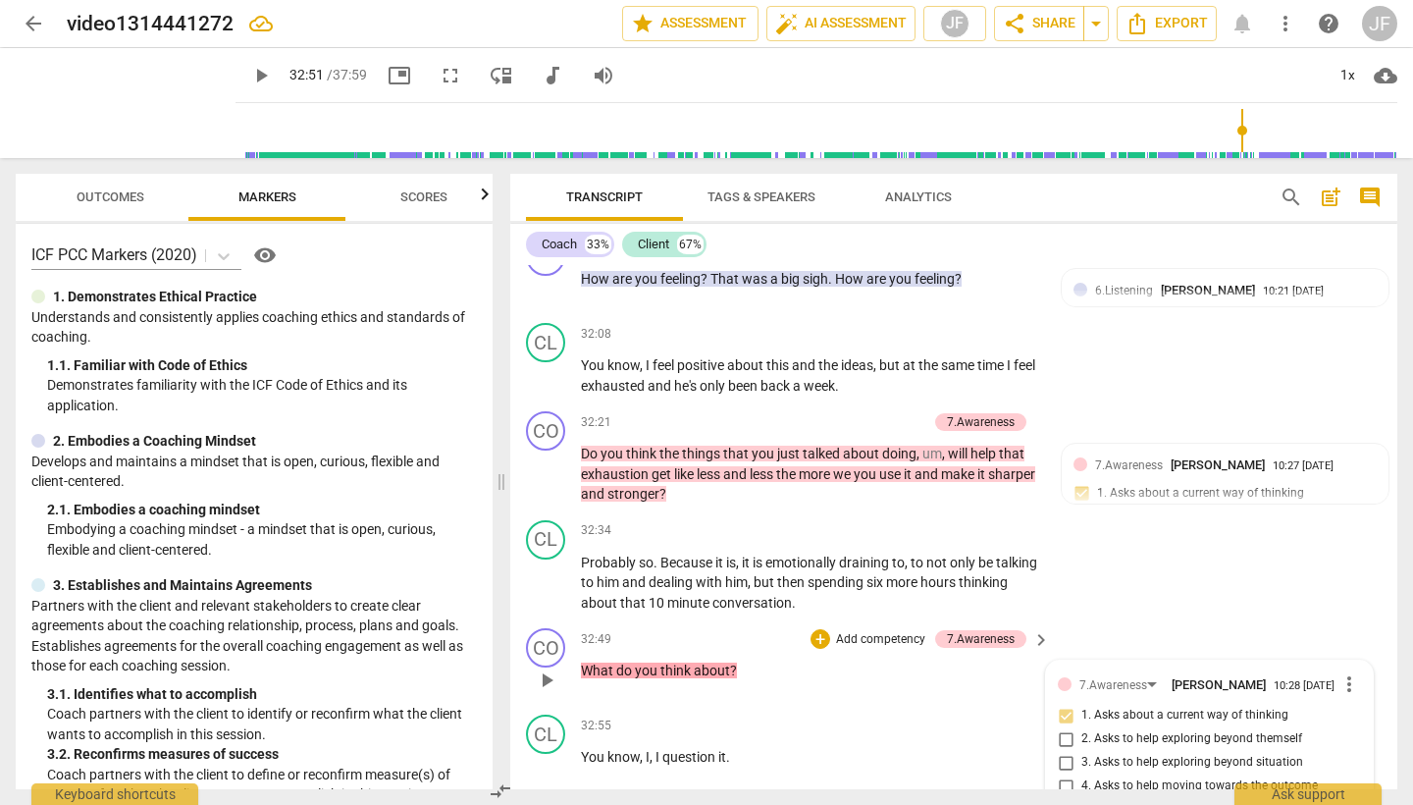
type textarea "not bad, but missed opportunity to bring her into more action: "'Six hours think"
type textarea "not bad, but missed opportunity to bring her into more action: "'Six hours thin…"
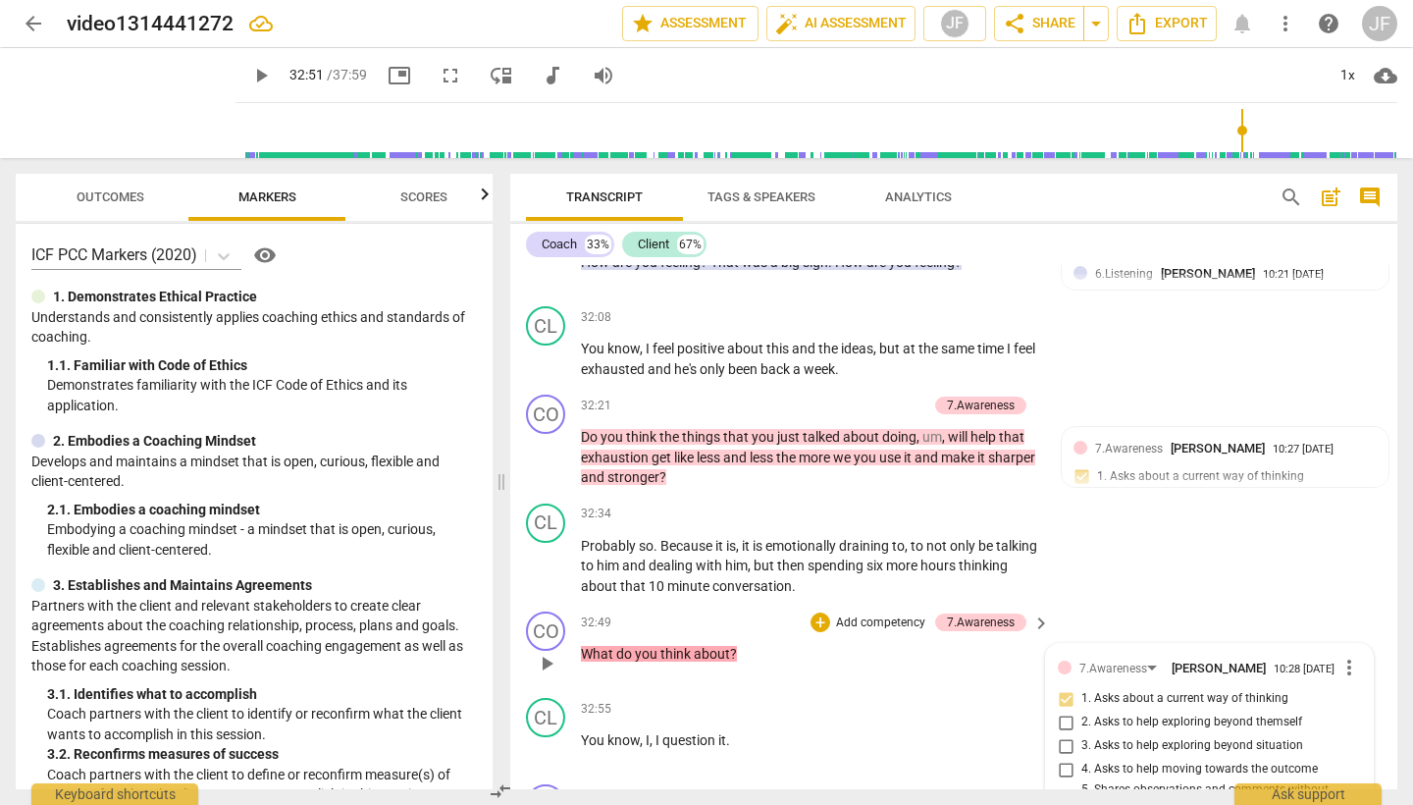
scroll to position [13765, 0]
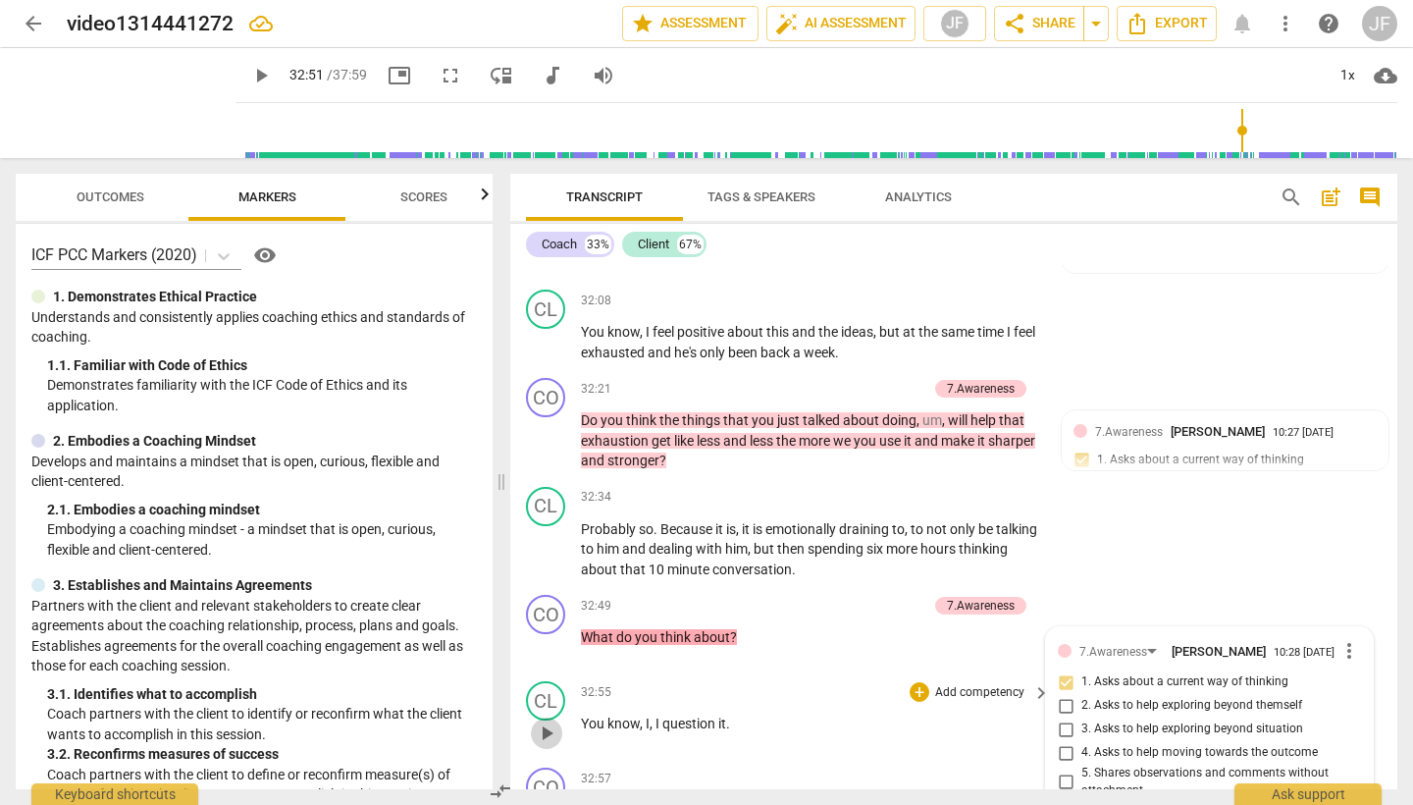
click at [547, 721] on span "play_arrow" at bounding box center [547, 733] width 24 height 24
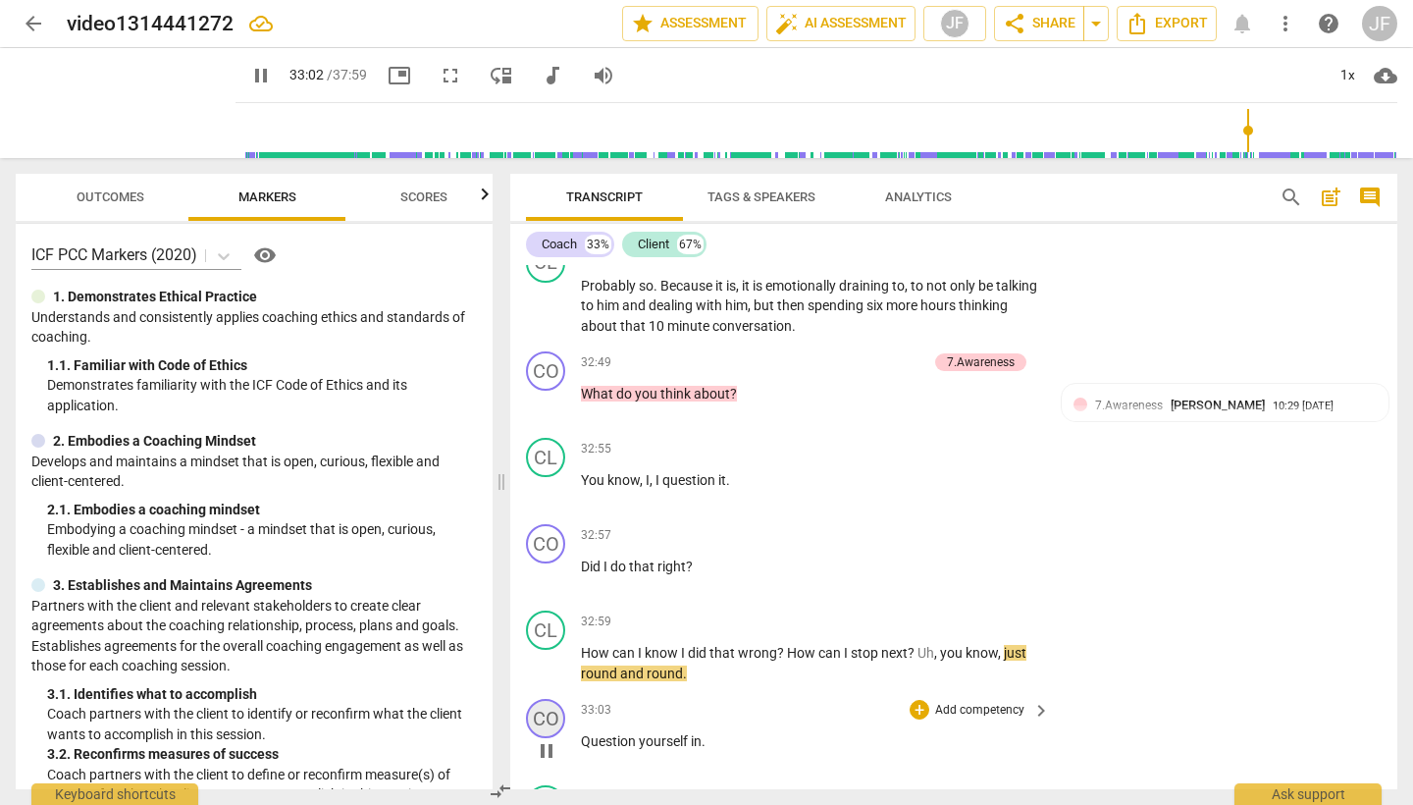
scroll to position [14012, 0]
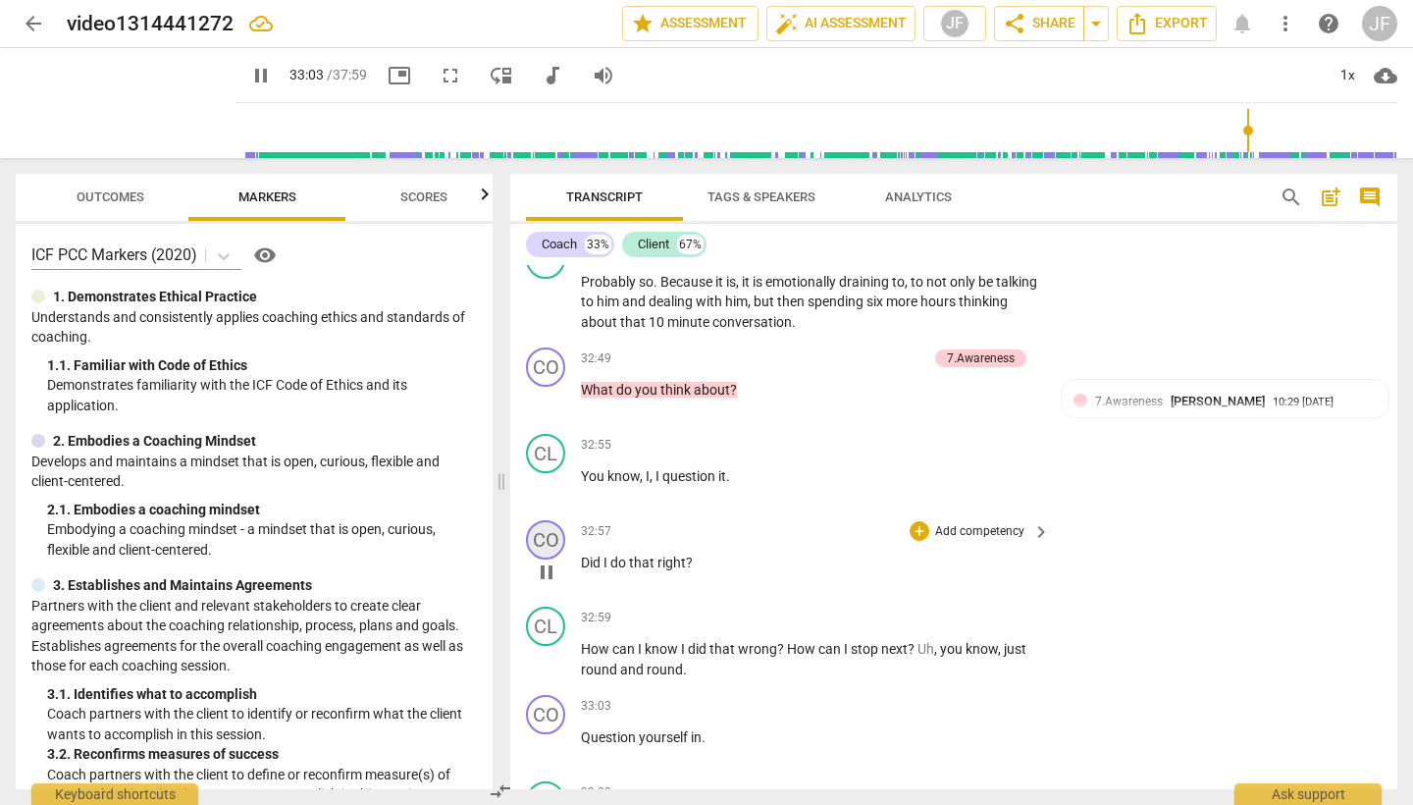
click at [538, 520] on div "CO" at bounding box center [545, 539] width 39 height 39
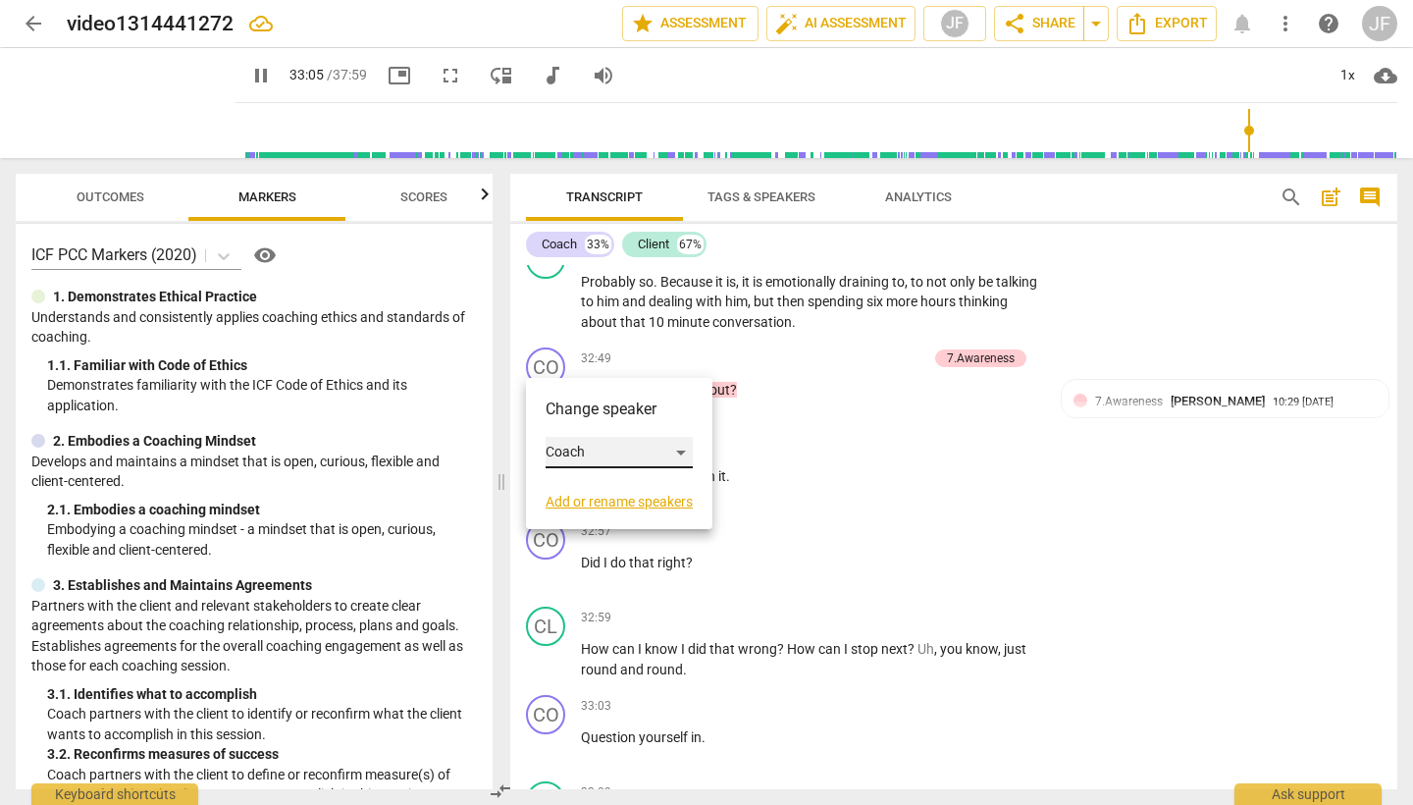
click at [688, 449] on div "Coach" at bounding box center [619, 452] width 147 height 31
click at [668, 483] on li "Client" at bounding box center [620, 489] width 149 height 37
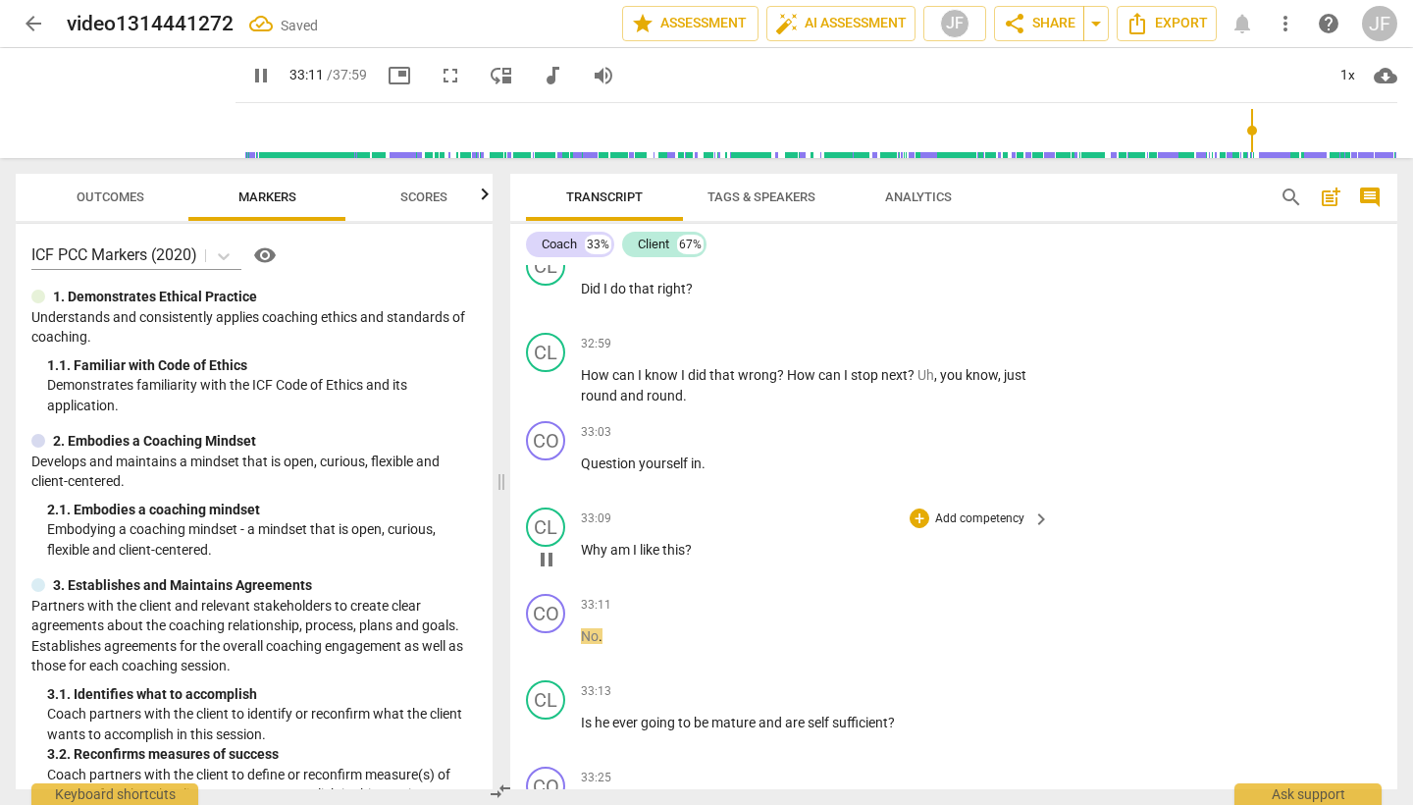
scroll to position [14289, 0]
click at [547, 591] on div "CO" at bounding box center [545, 610] width 39 height 39
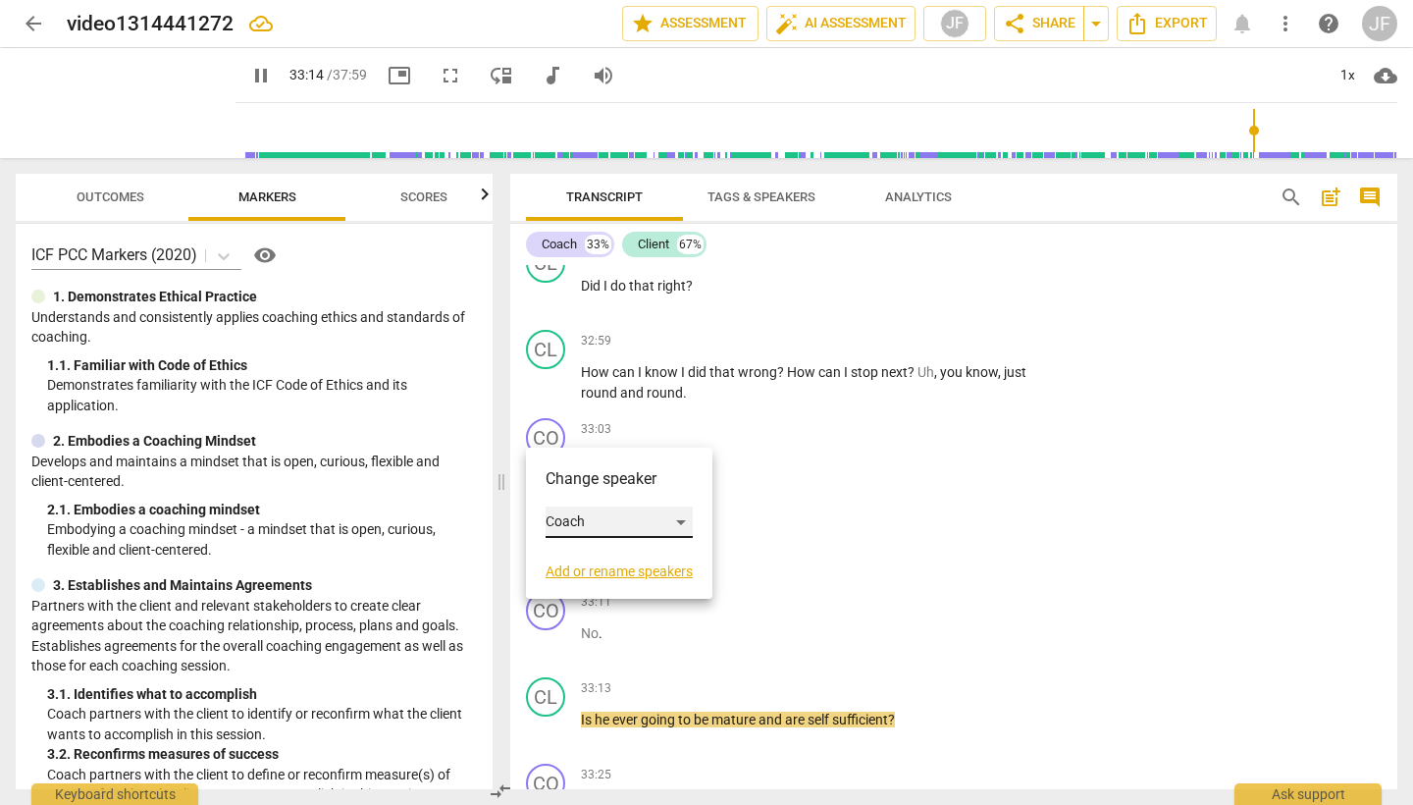
click at [578, 515] on div "Coach" at bounding box center [619, 521] width 147 height 31
click at [593, 553] on li "Client" at bounding box center [620, 559] width 149 height 37
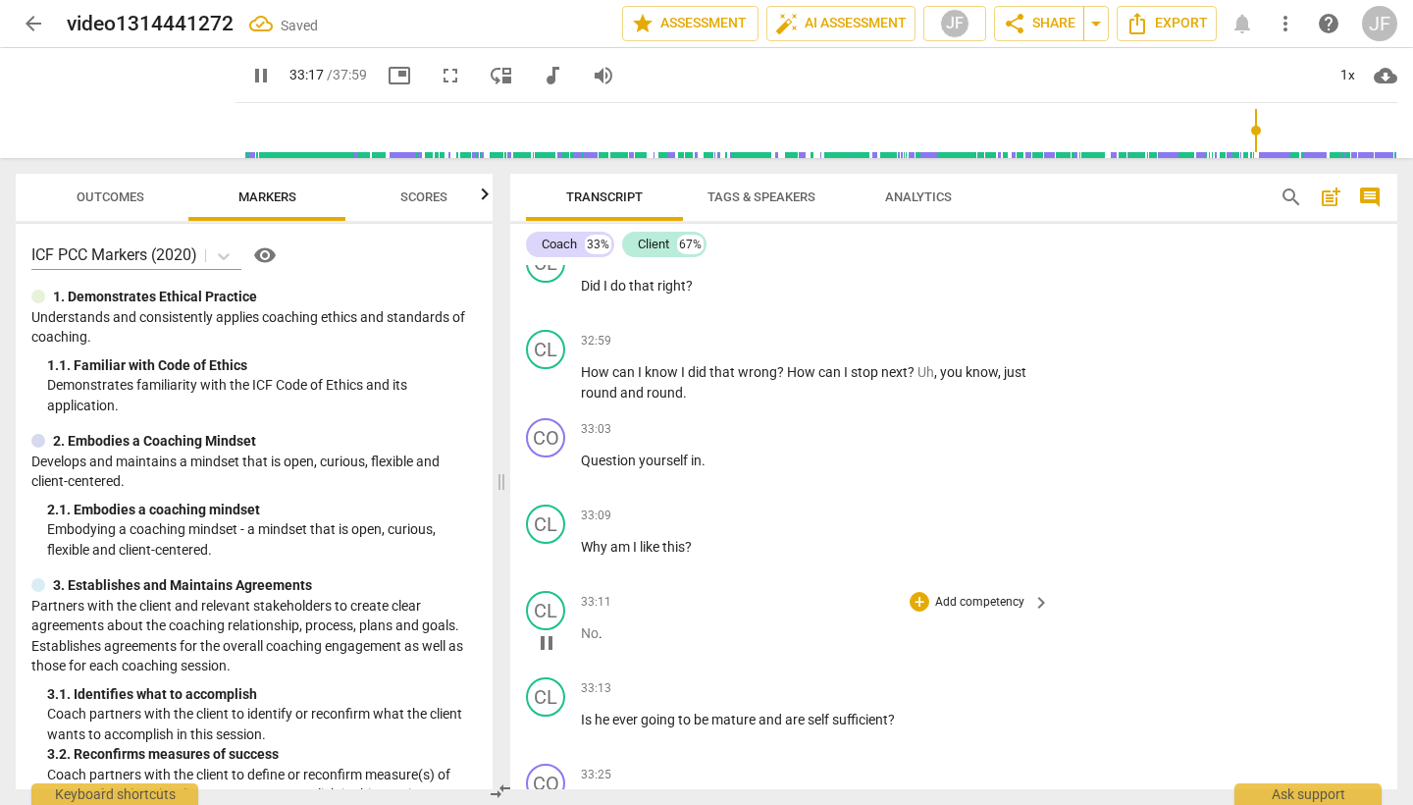
click at [586, 625] on span "No" at bounding box center [590, 633] width 18 height 16
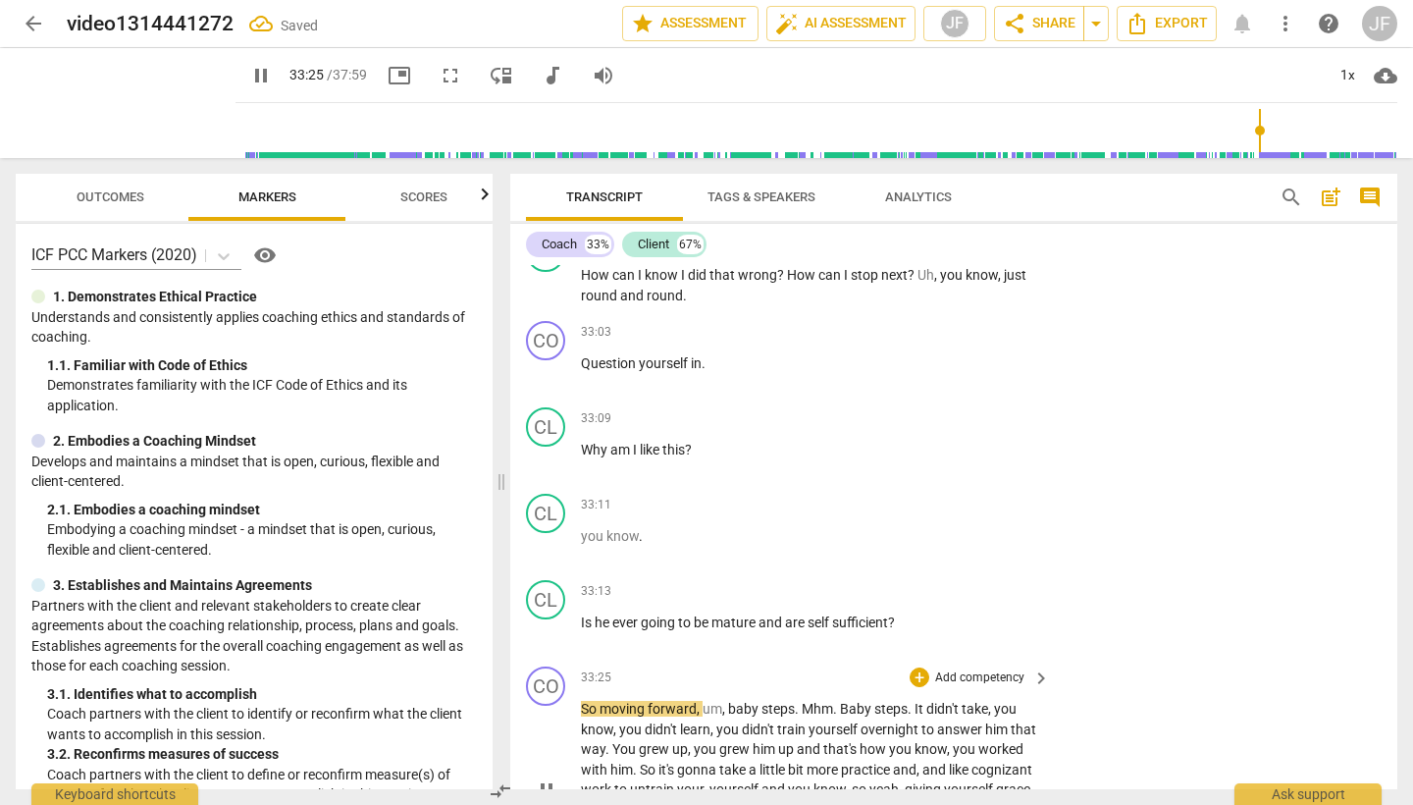
scroll to position [14409, 0]
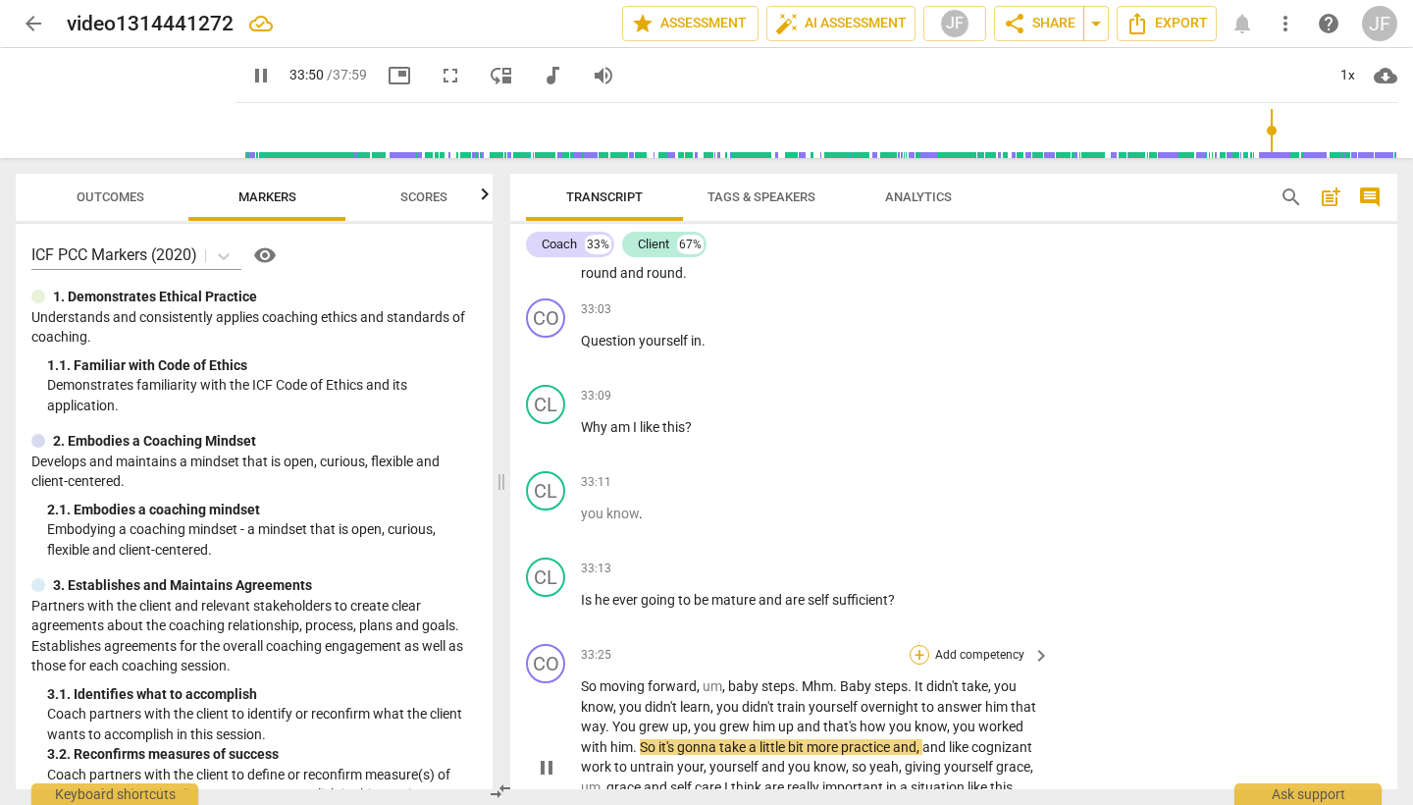
click at [917, 645] on div "+" at bounding box center [920, 655] width 20 height 20
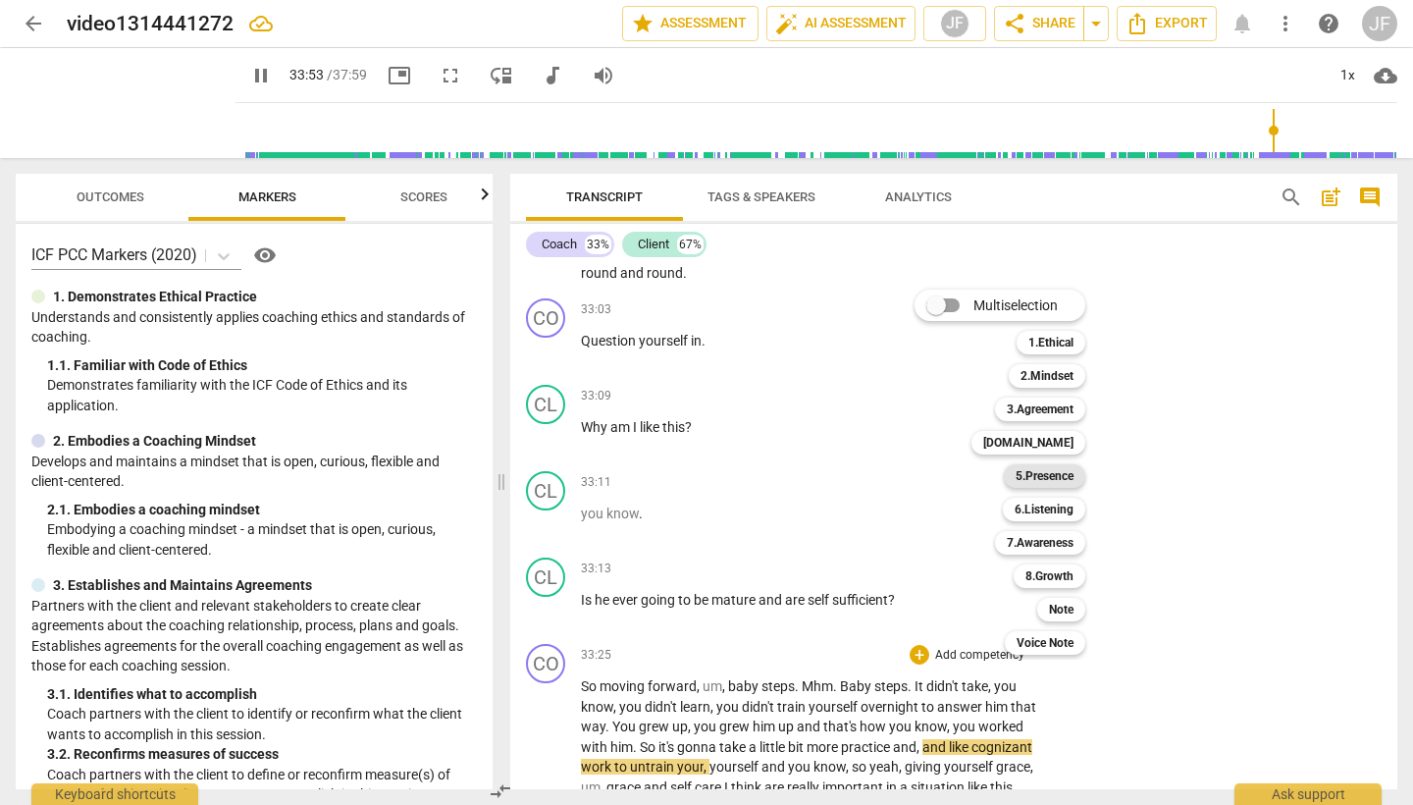
click at [1056, 479] on b "5.Presence" at bounding box center [1045, 476] width 58 height 24
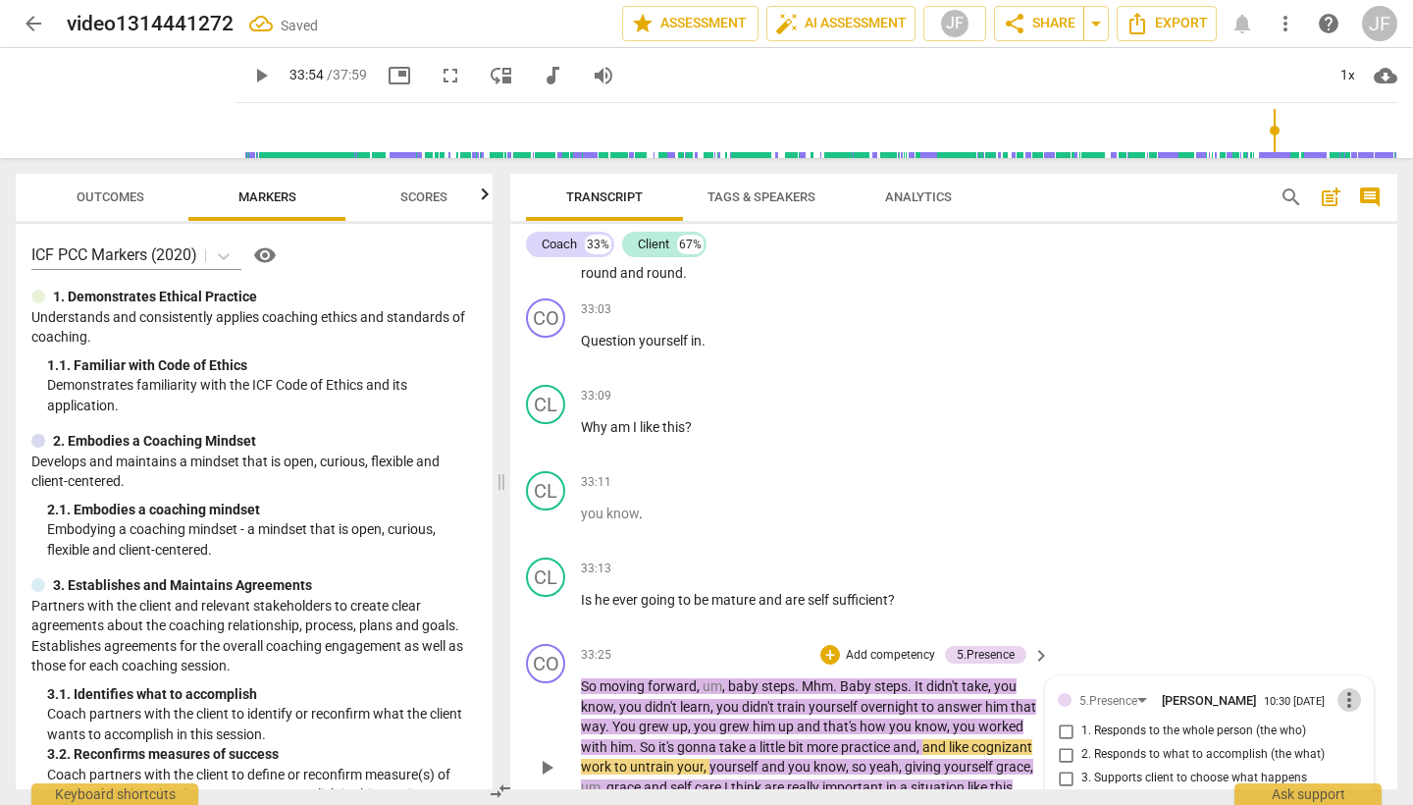
click at [1338, 688] on span "more_vert" at bounding box center [1350, 700] width 24 height 24
click at [1355, 557] on li "Delete" at bounding box center [1363, 557] width 68 height 37
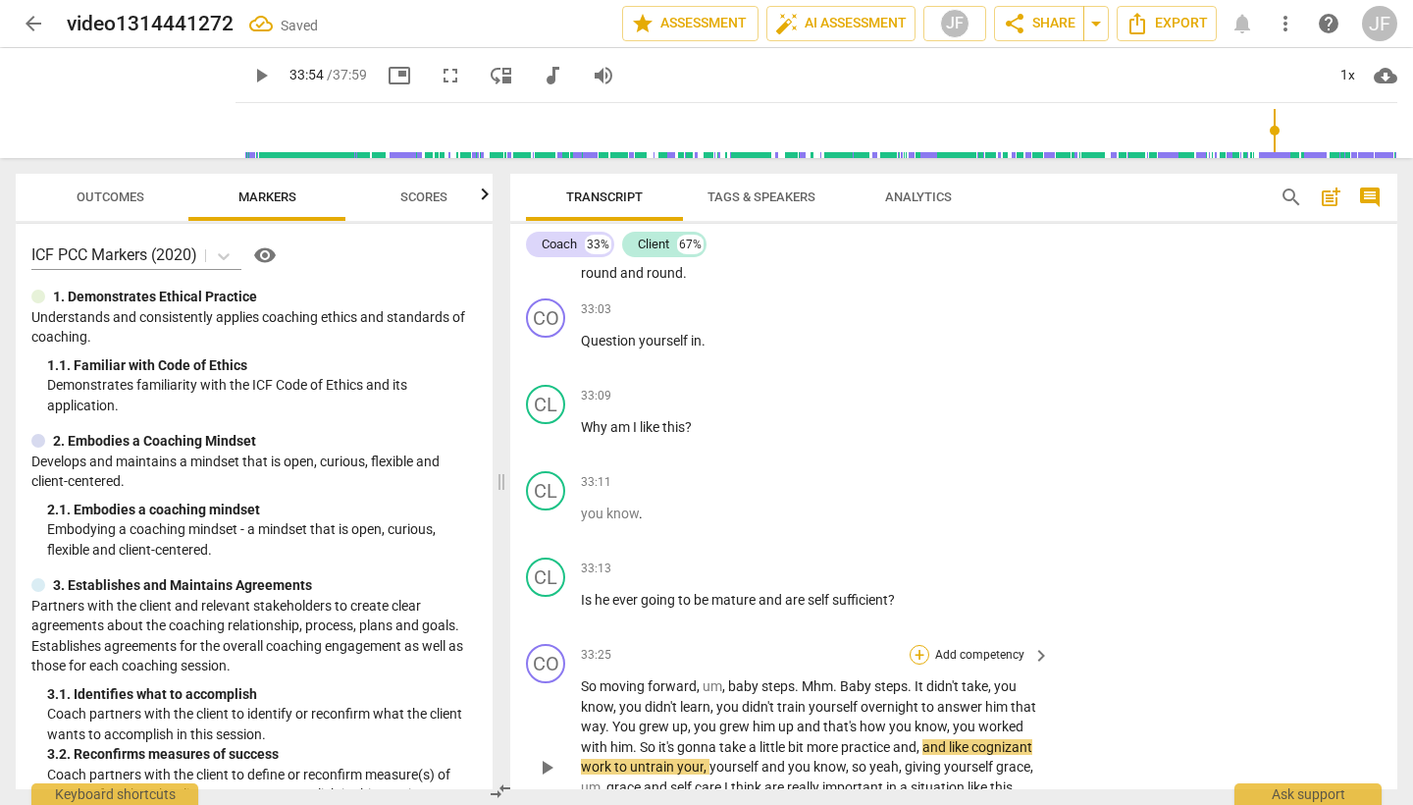
click at [916, 645] on div "+" at bounding box center [920, 655] width 20 height 20
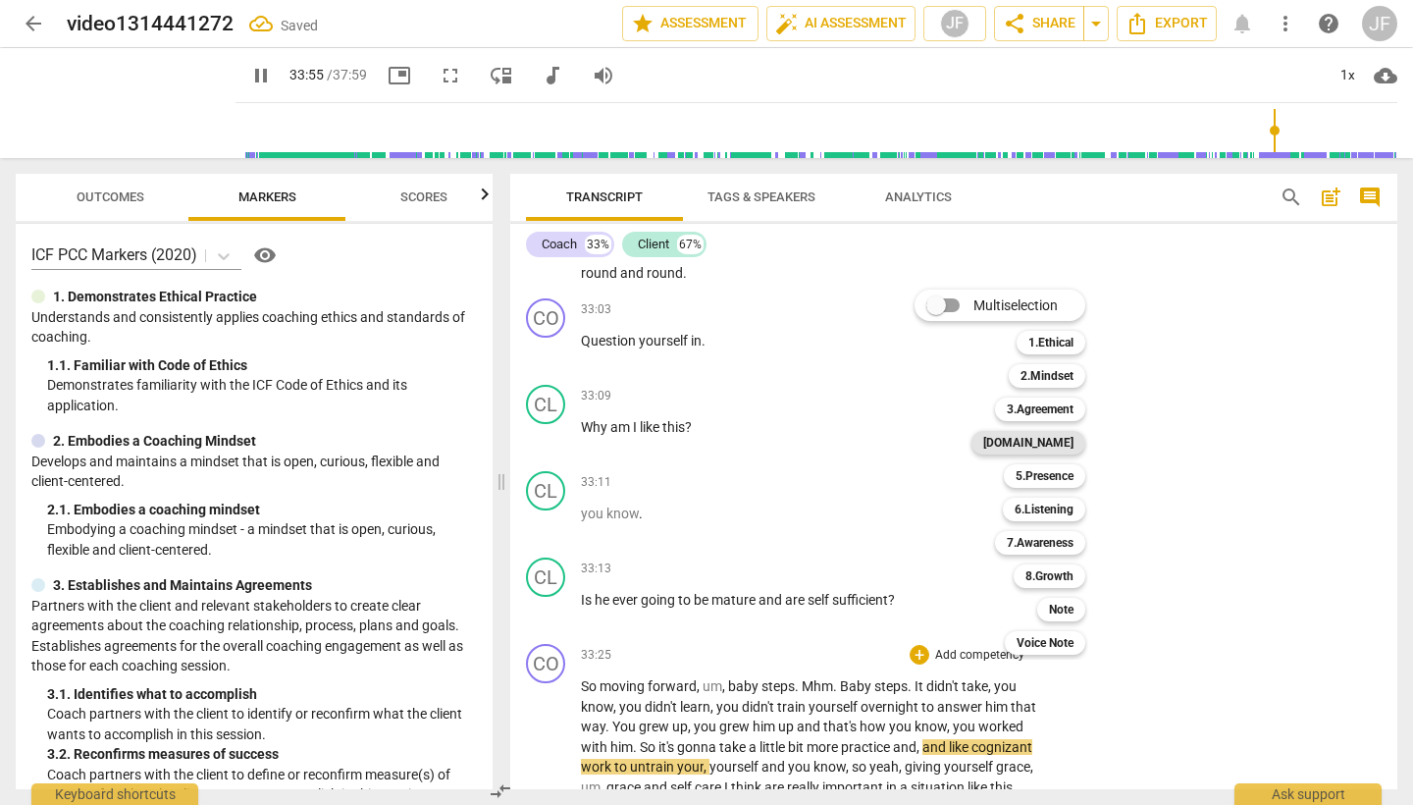
click at [1065, 442] on b "[DOMAIN_NAME]" at bounding box center [1028, 443] width 90 height 24
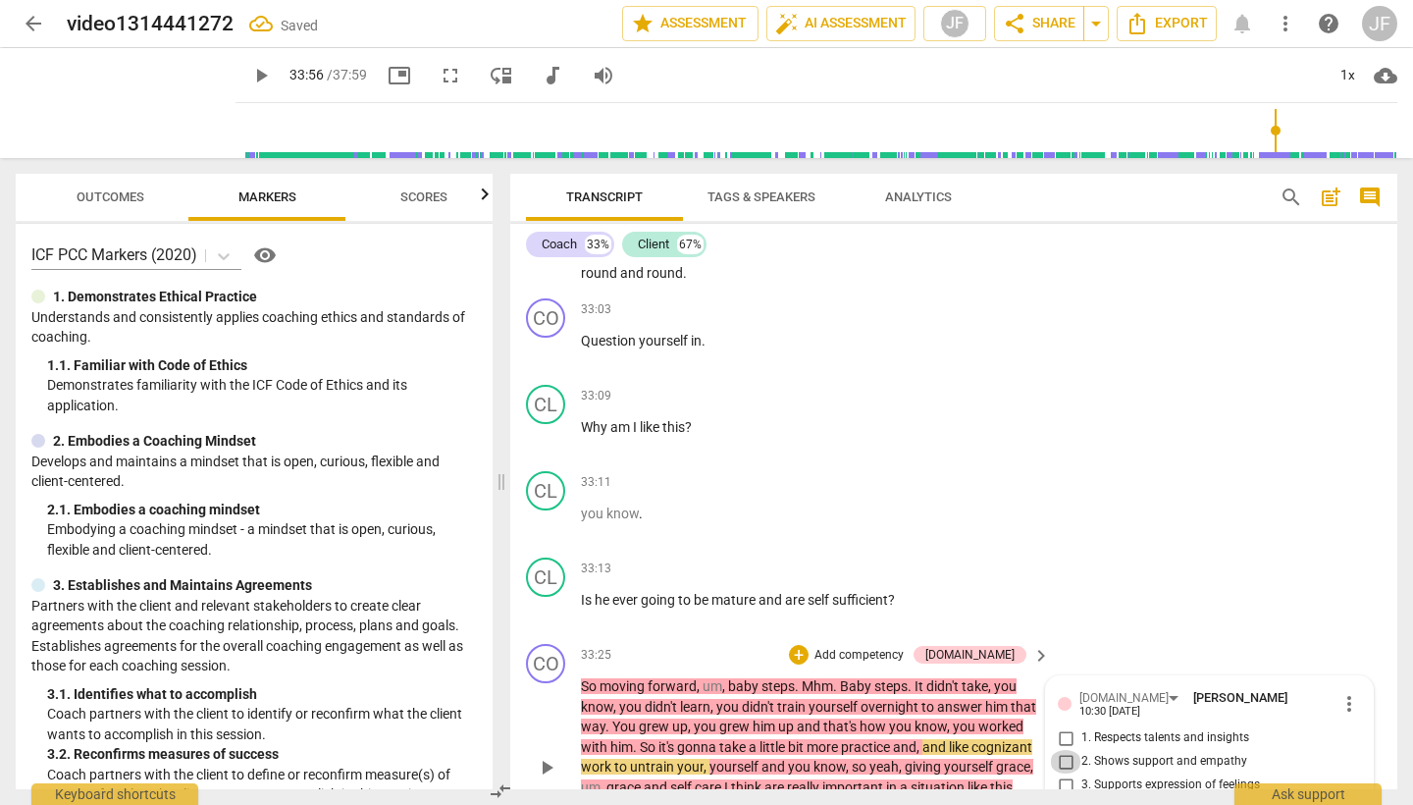
click at [1067, 750] on input "2. Shows support and empathy" at bounding box center [1065, 762] width 31 height 24
click at [545, 756] on span "play_arrow" at bounding box center [547, 768] width 24 height 24
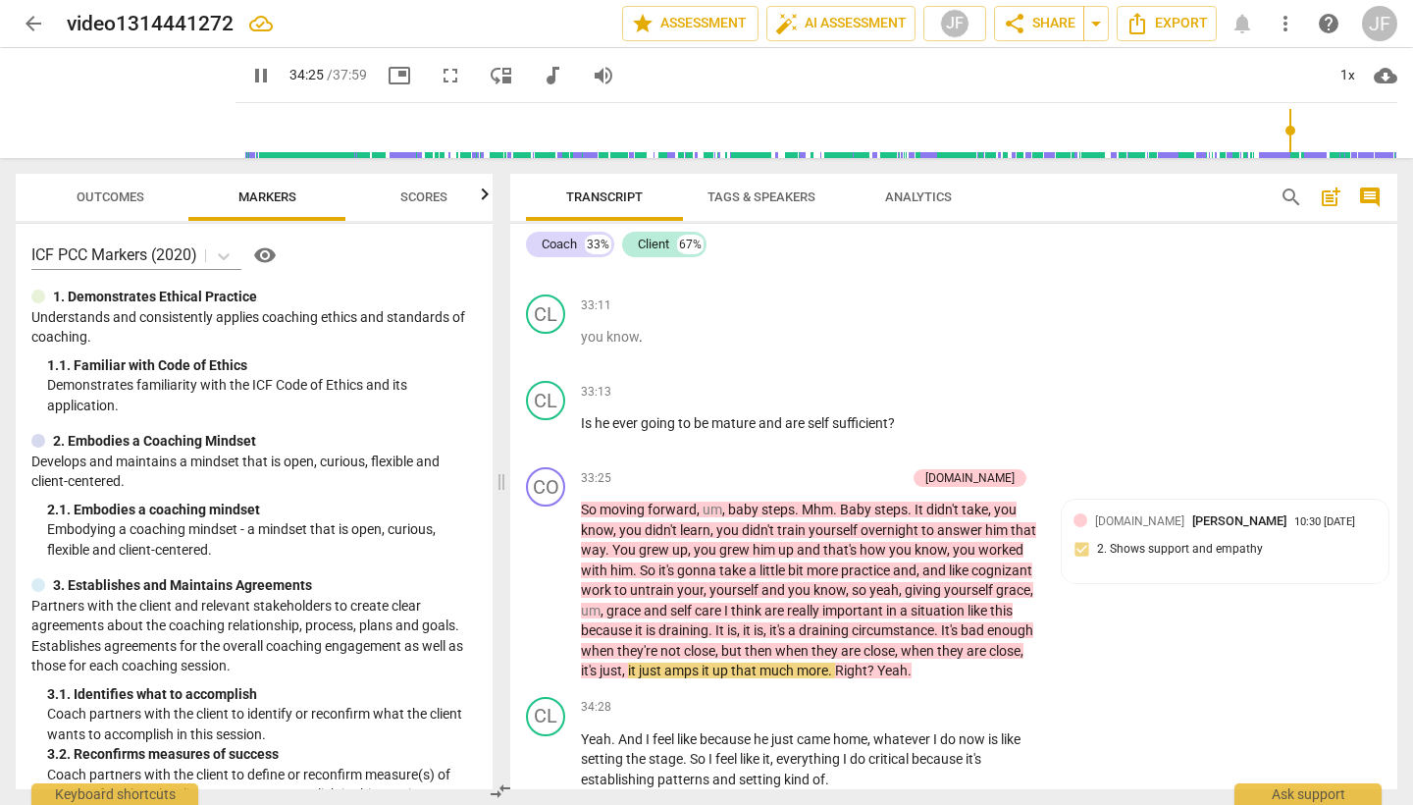
scroll to position [14673, 0]
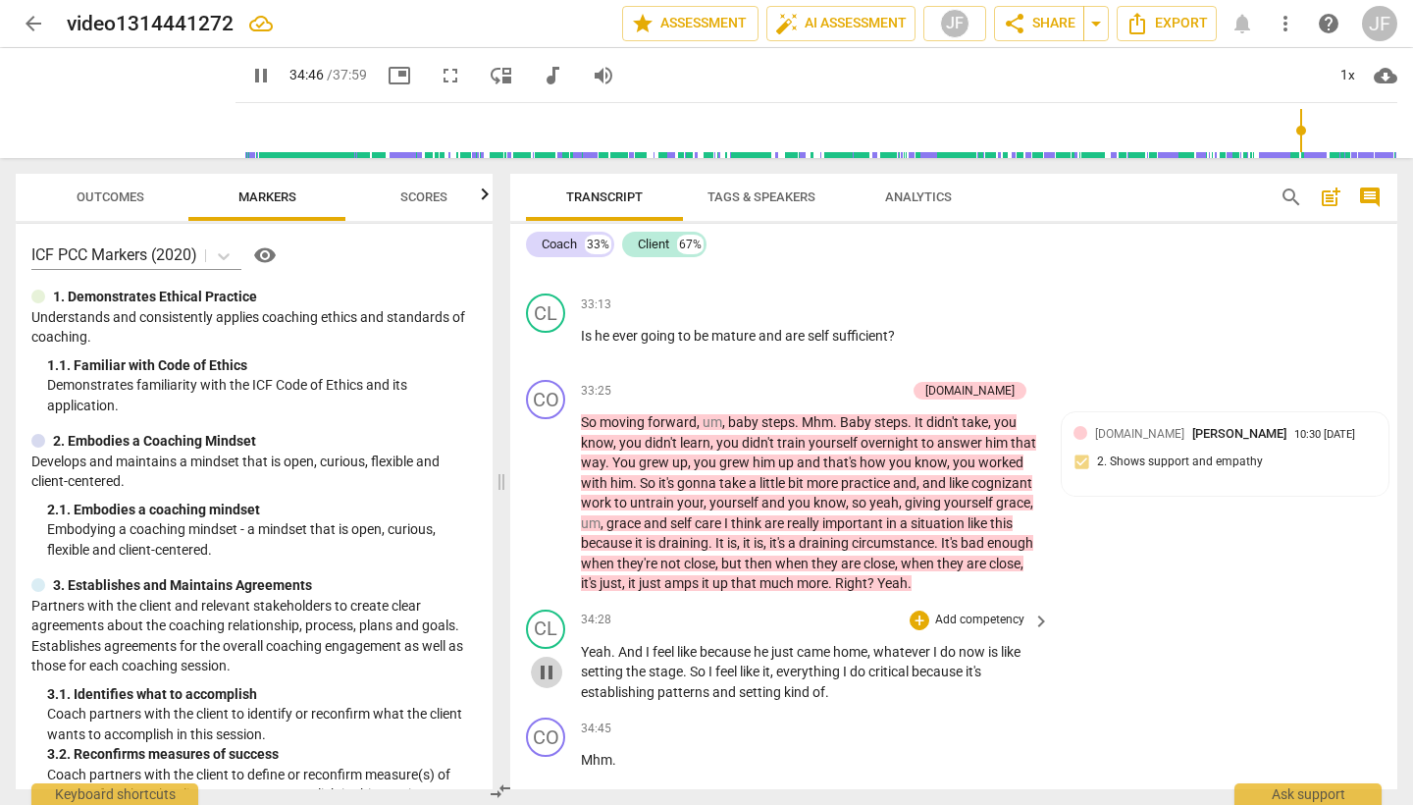
click at [547, 660] on span "pause" at bounding box center [547, 672] width 24 height 24
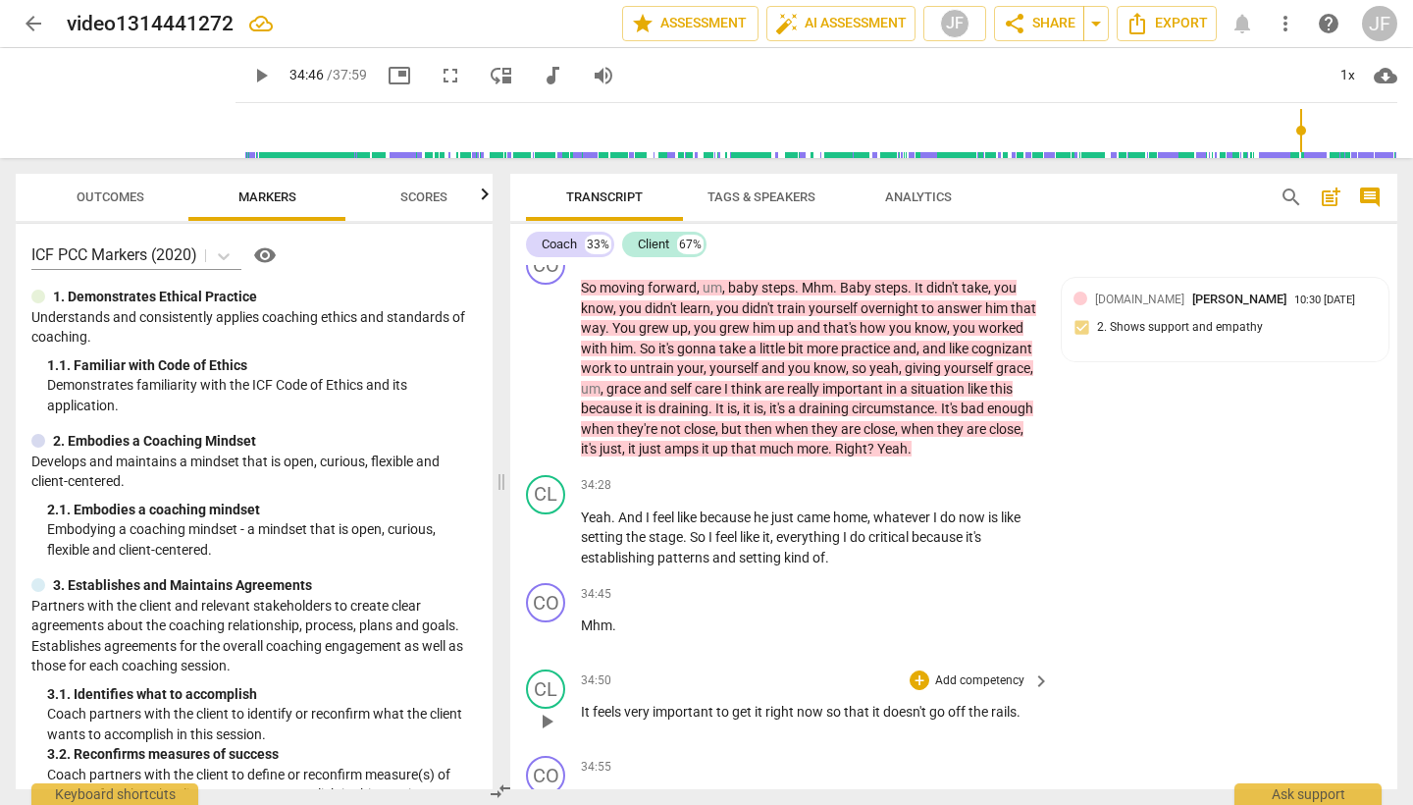
scroll to position [14805, 0]
click at [559, 585] on div "CO" at bounding box center [545, 604] width 39 height 39
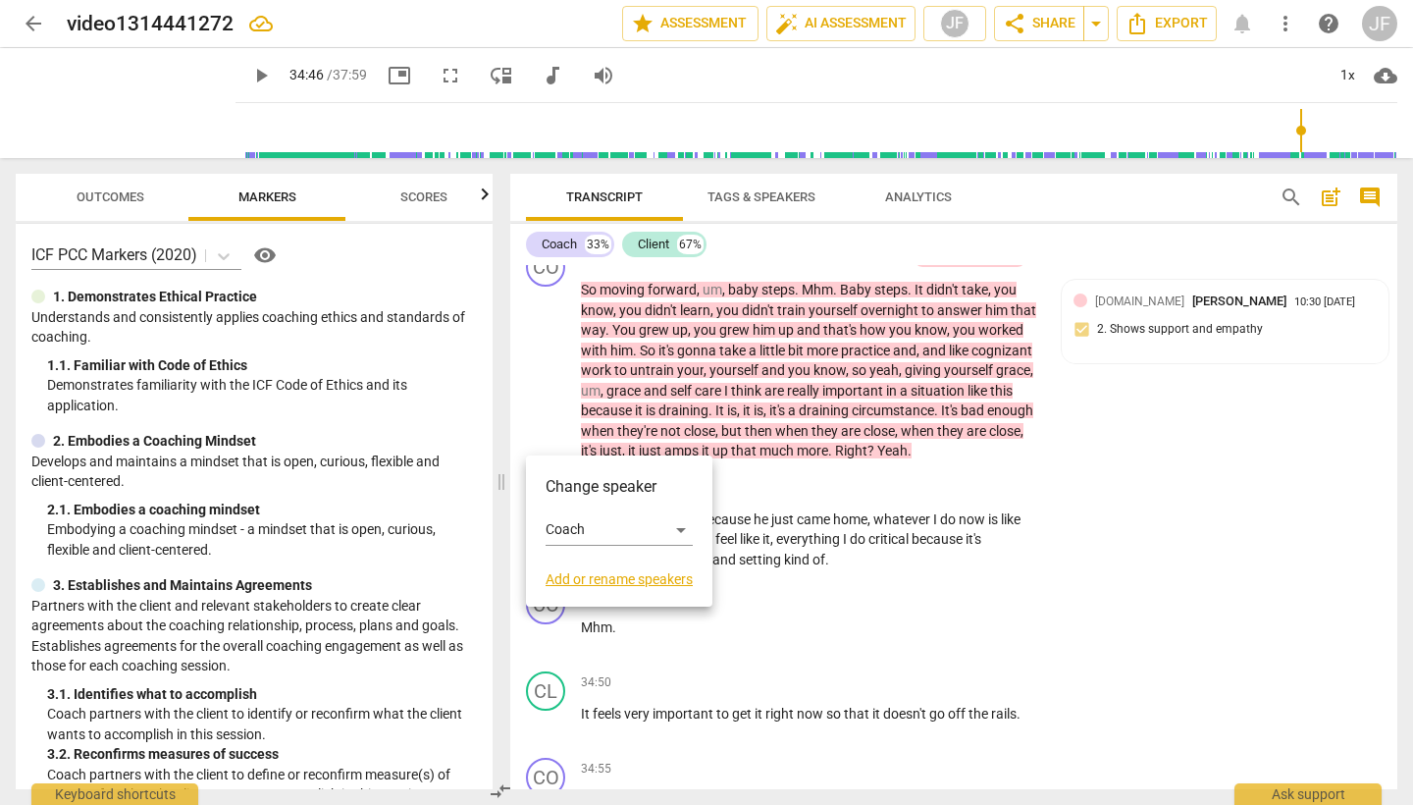
drag, startPoint x: 736, startPoint y: 448, endPoint x: 643, endPoint y: 467, distance: 95.1
click at [736, 448] on div at bounding box center [706, 402] width 1413 height 805
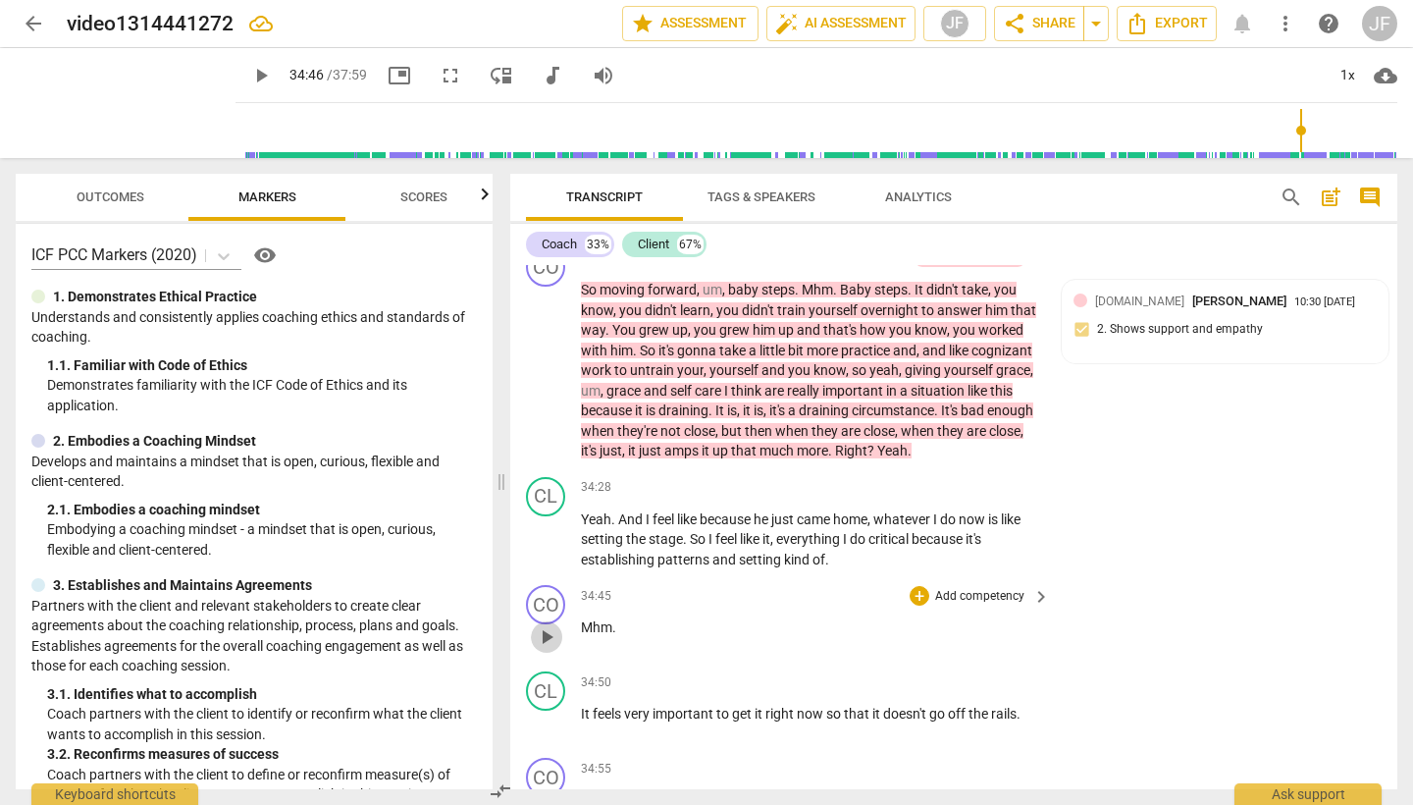
click at [550, 625] on span "play_arrow" at bounding box center [547, 637] width 24 height 24
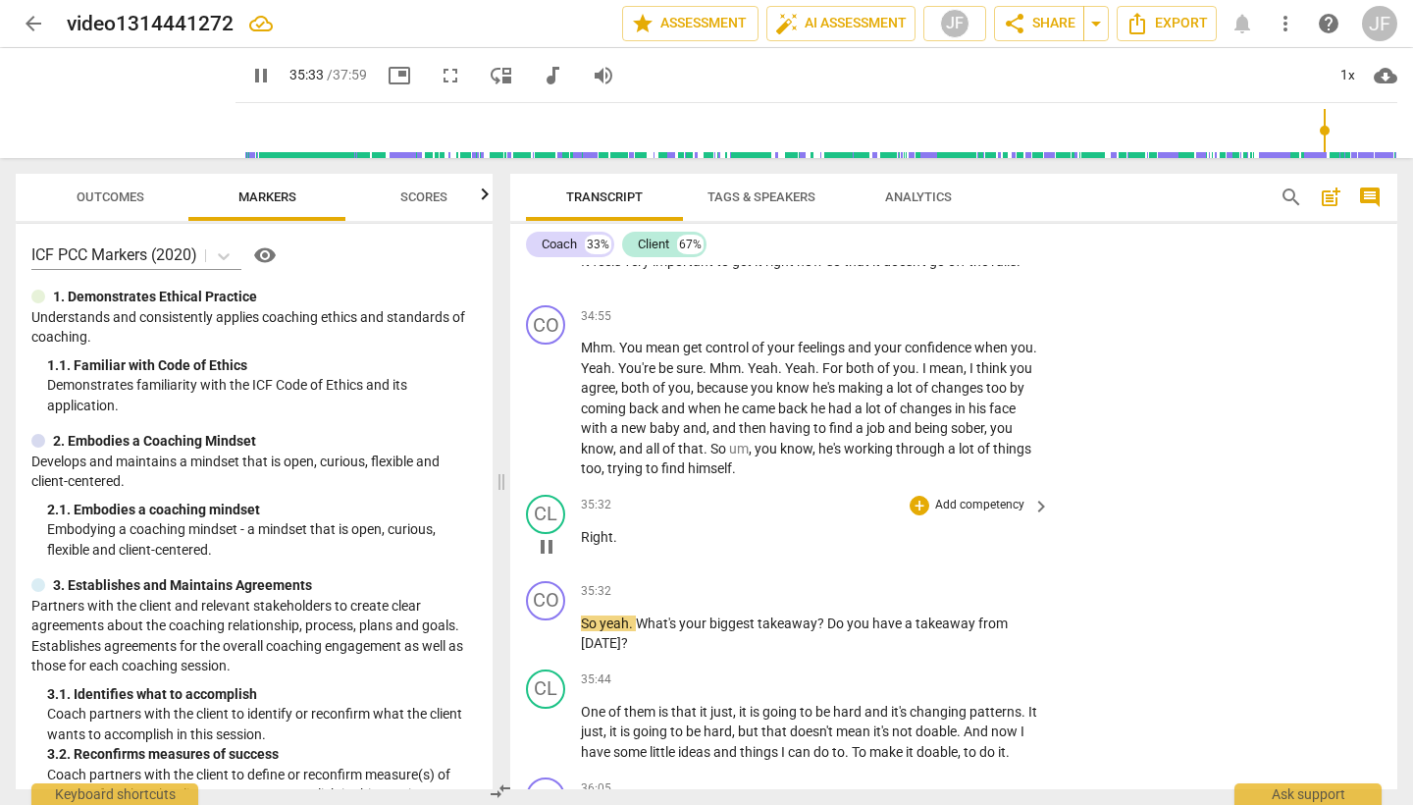
scroll to position [15270, 0]
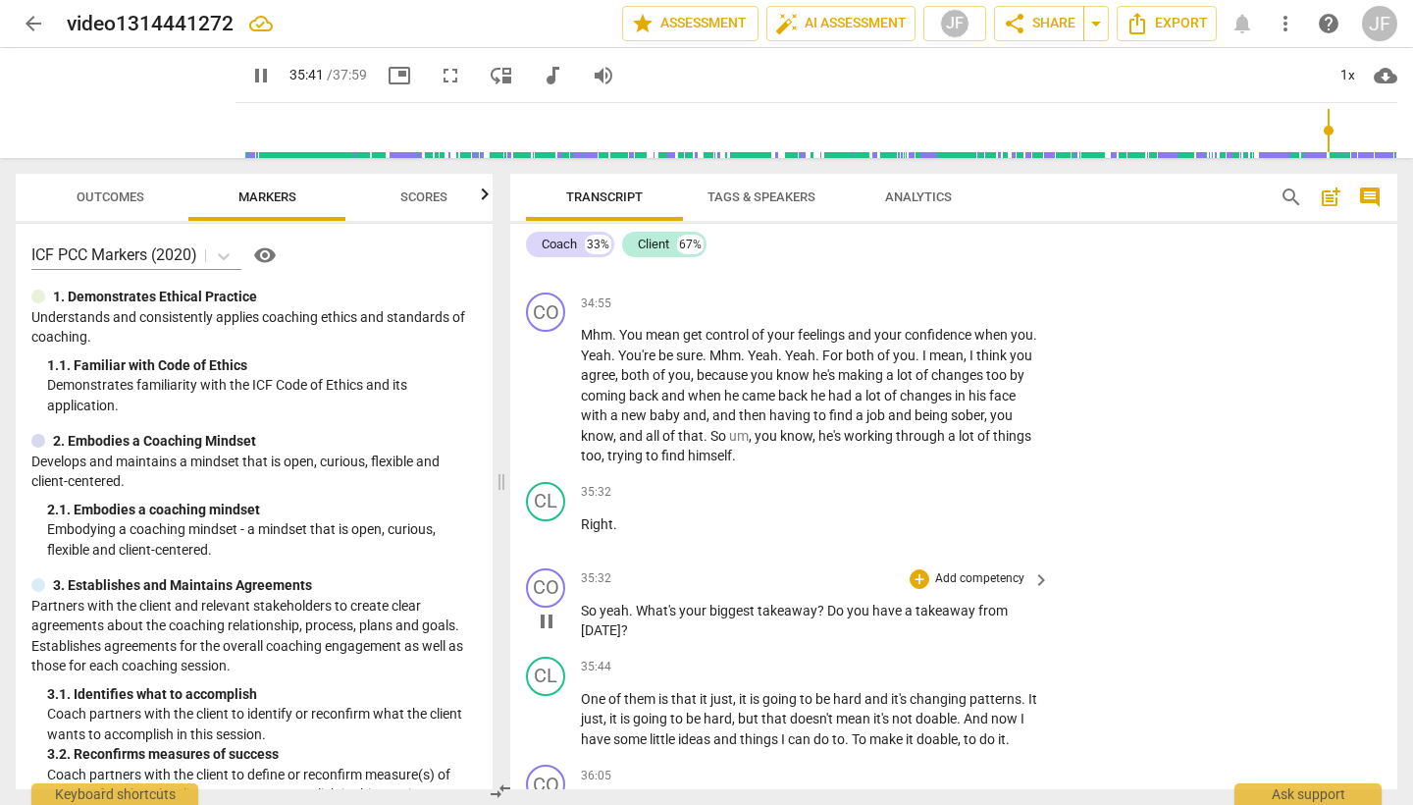
click at [550, 609] on span "pause" at bounding box center [547, 621] width 24 height 24
click at [921, 569] on div "+" at bounding box center [920, 579] width 20 height 20
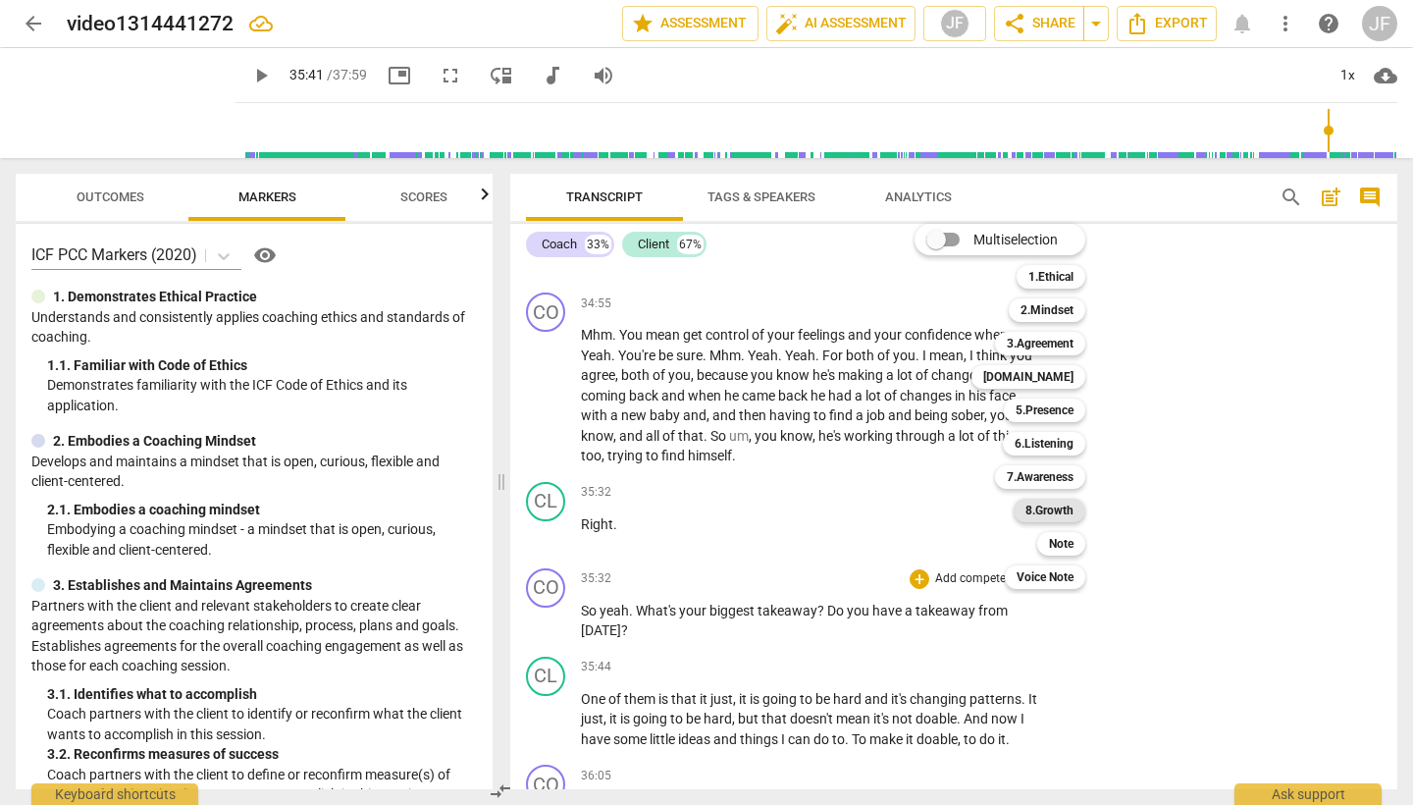
click at [1059, 510] on b "8.Growth" at bounding box center [1050, 511] width 48 height 24
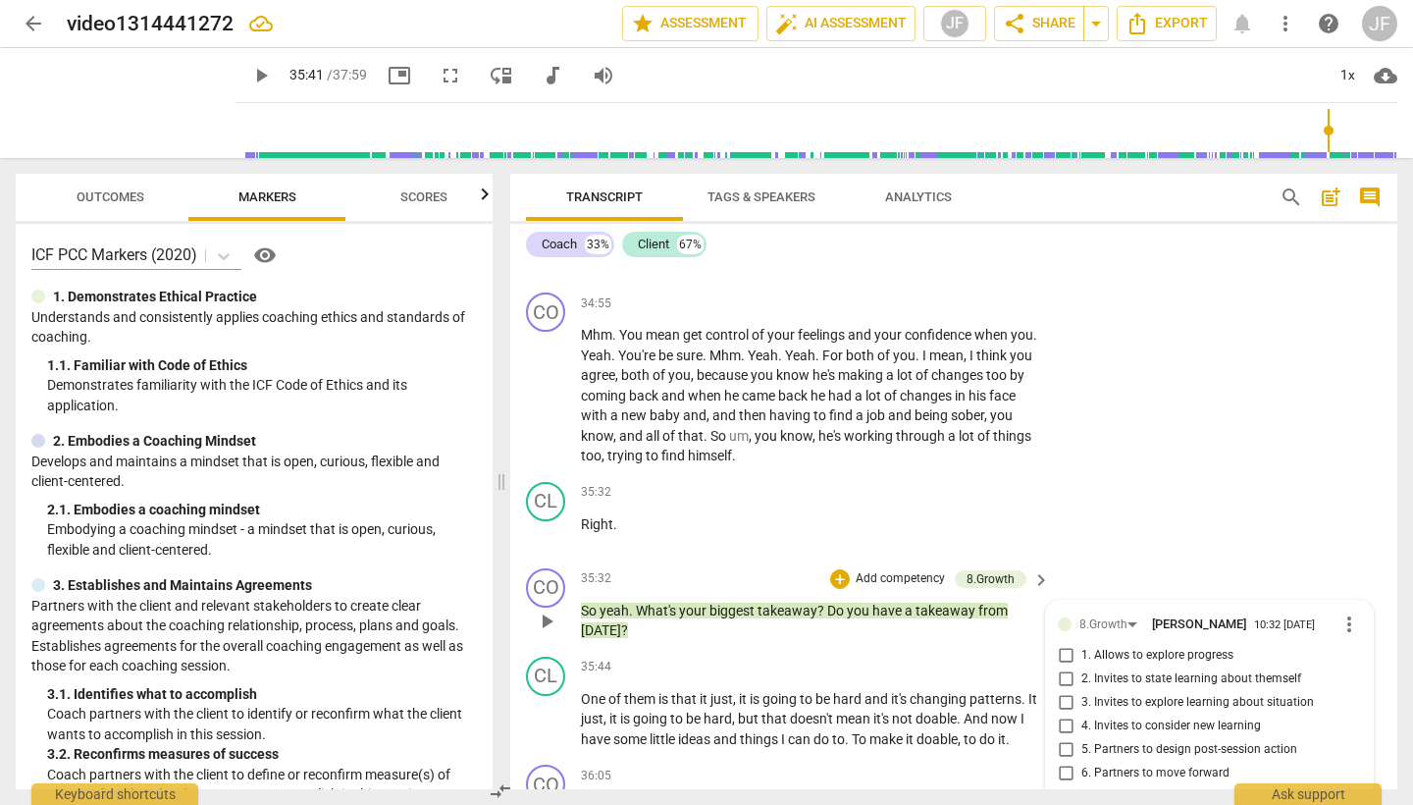
click at [1060, 691] on input "3. Invites to explore learning about situation" at bounding box center [1065, 703] width 31 height 24
click at [548, 708] on span "play_arrow" at bounding box center [547, 720] width 24 height 24
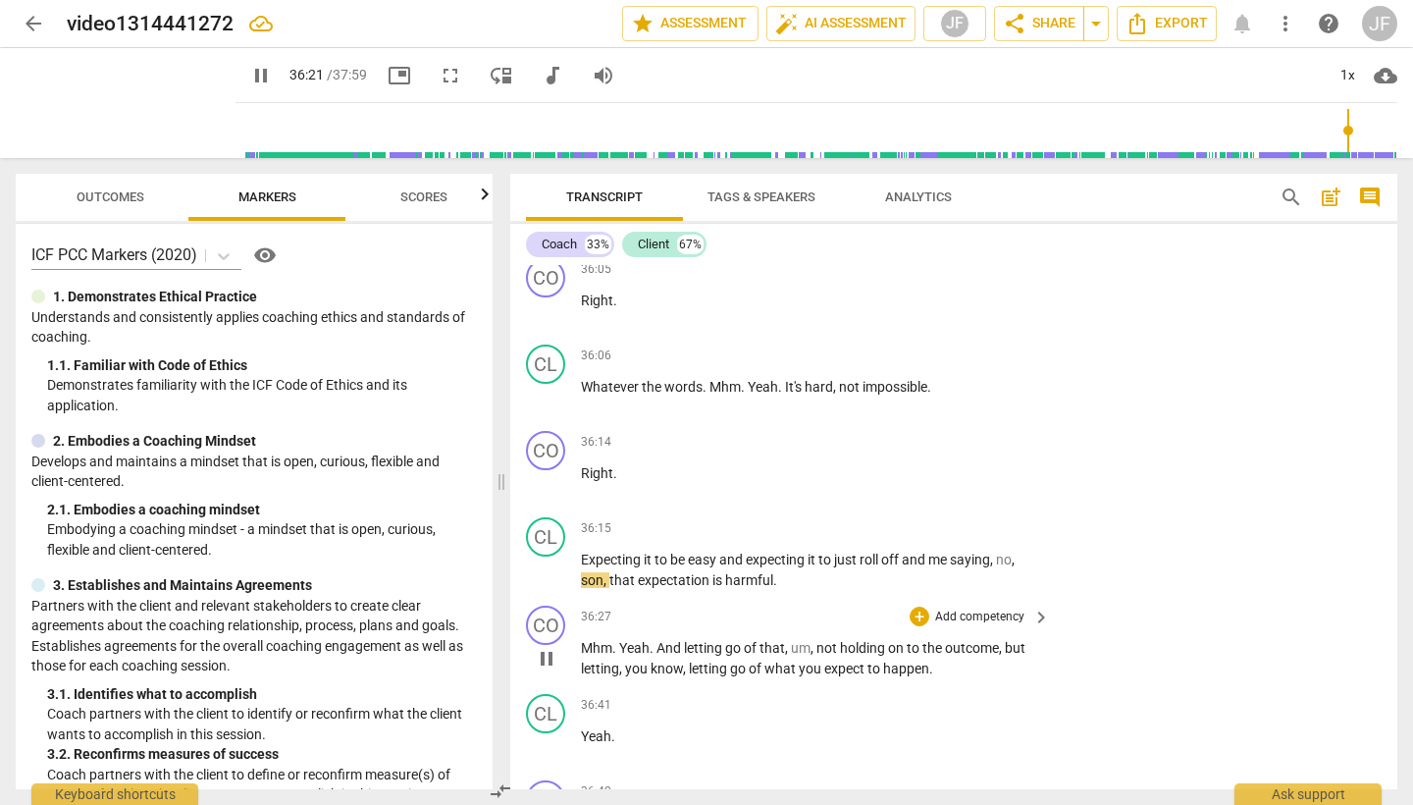
scroll to position [15779, 0]
click at [547, 556] on span "pause" at bounding box center [547, 568] width 24 height 24
click at [918, 516] on div "+" at bounding box center [920, 526] width 20 height 20
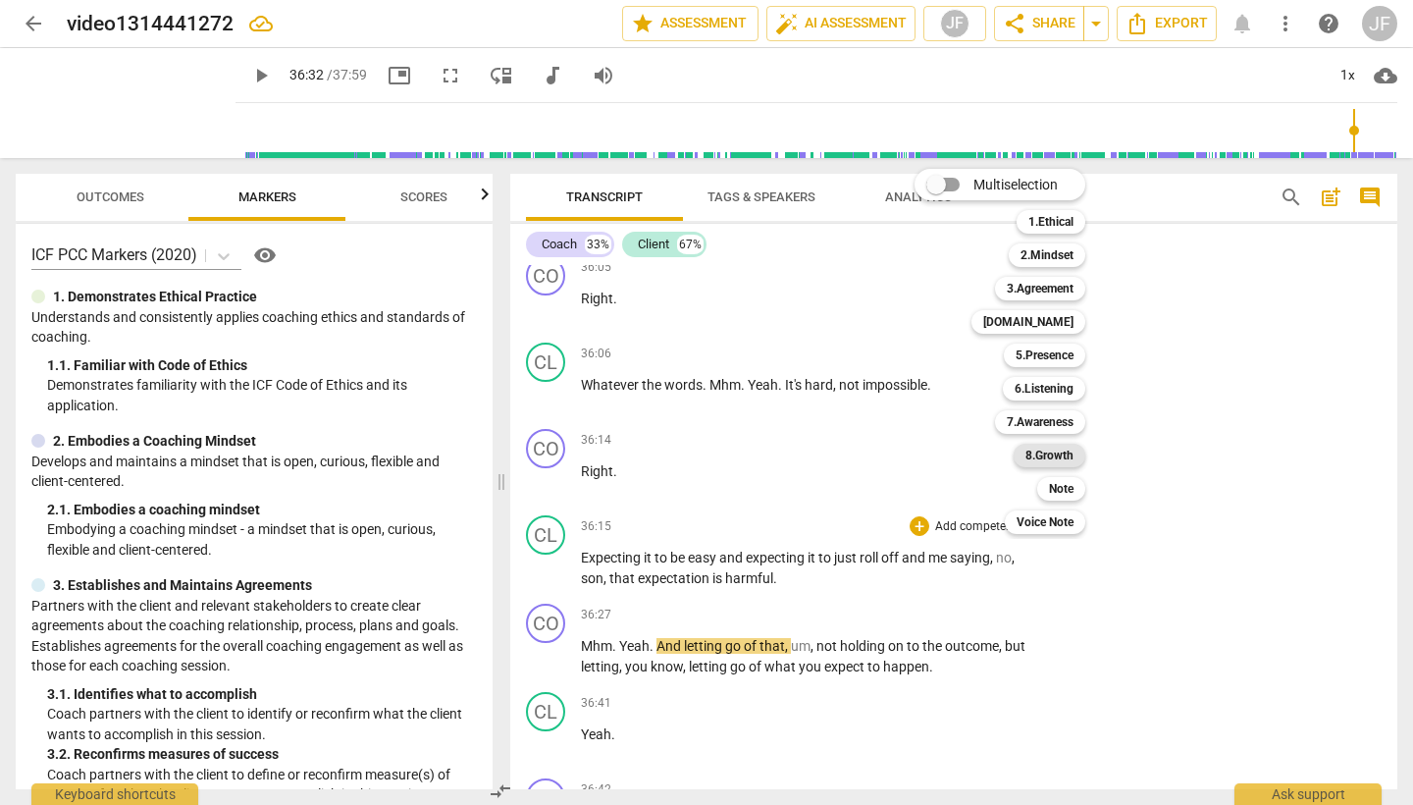
click at [1072, 450] on b "8.Growth" at bounding box center [1050, 456] width 48 height 24
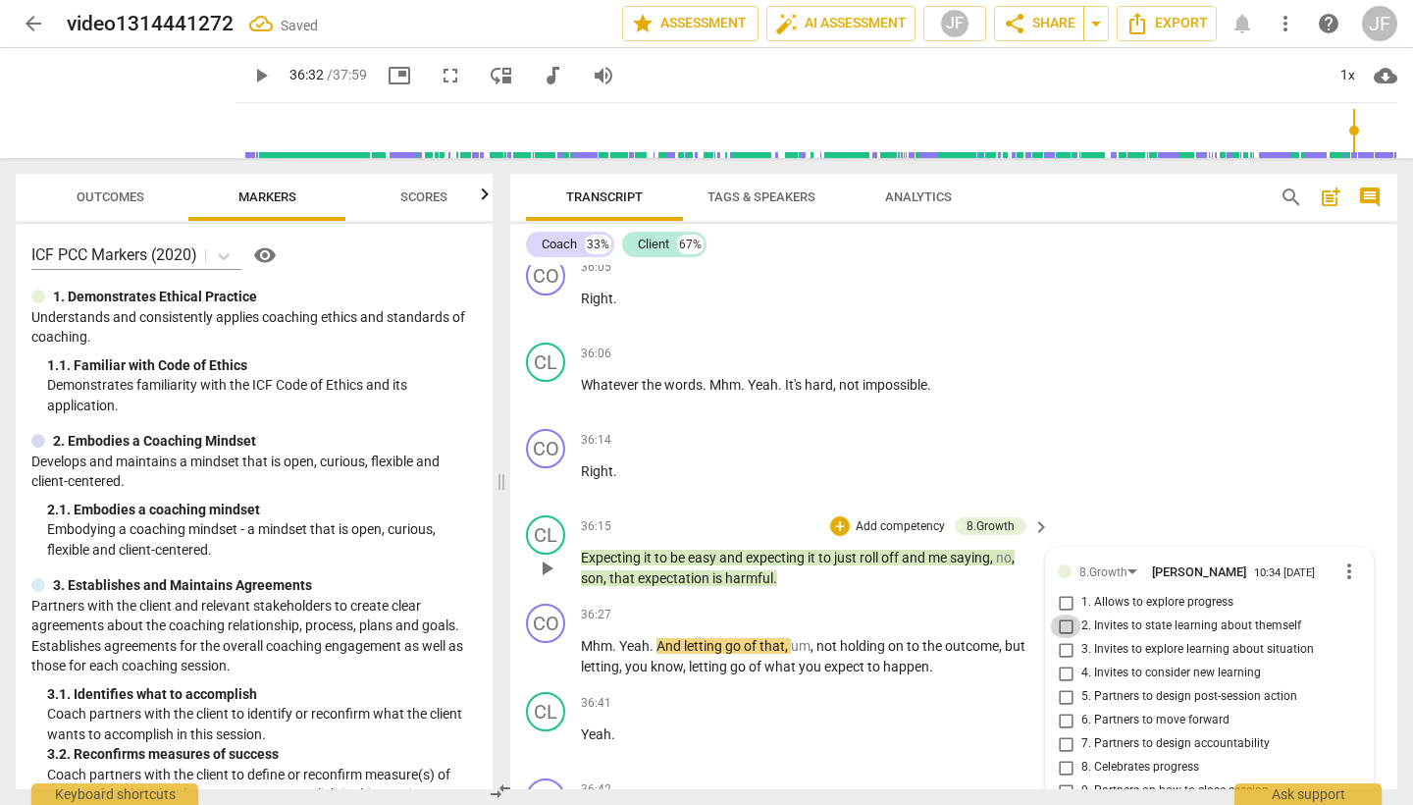
click at [1061, 614] on input "2. Invites to state learning about themself" at bounding box center [1065, 626] width 31 height 24
click at [920, 692] on div "36:41 + Add competency keyboard_arrow_right Yeah ." at bounding box center [816, 727] width 471 height 71
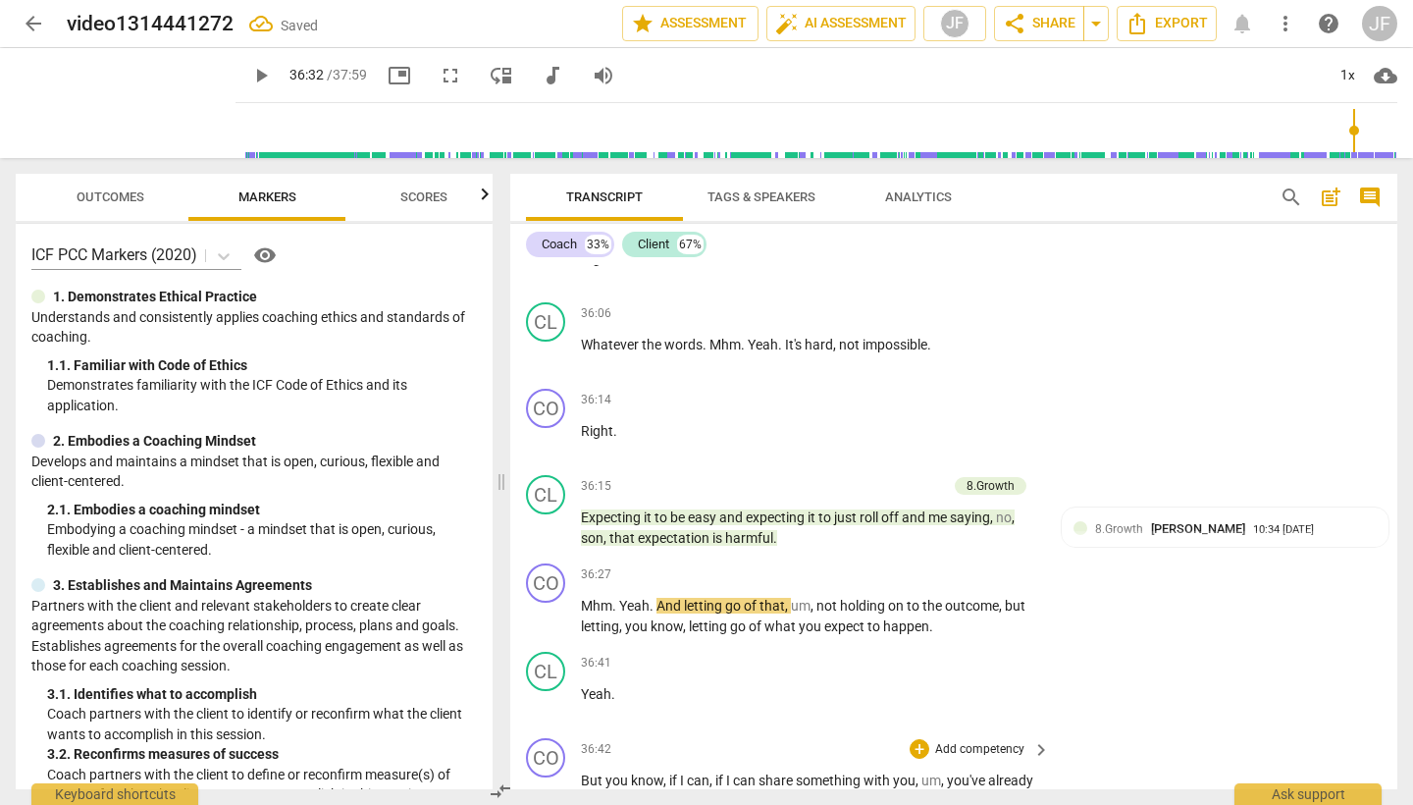
scroll to position [15817, 0]
click at [547, 606] on span "play_arrow" at bounding box center [547, 618] width 24 height 24
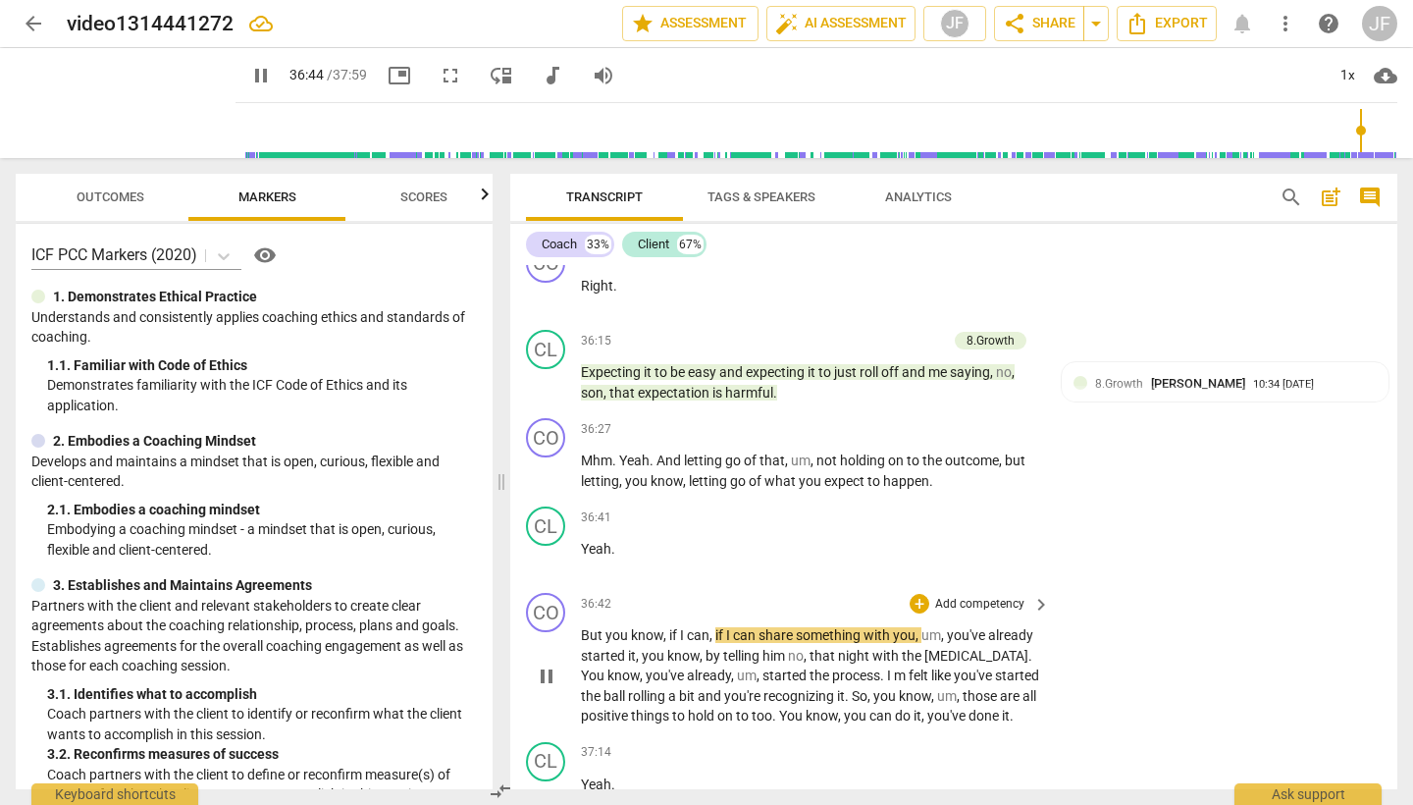
scroll to position [15985, 0]
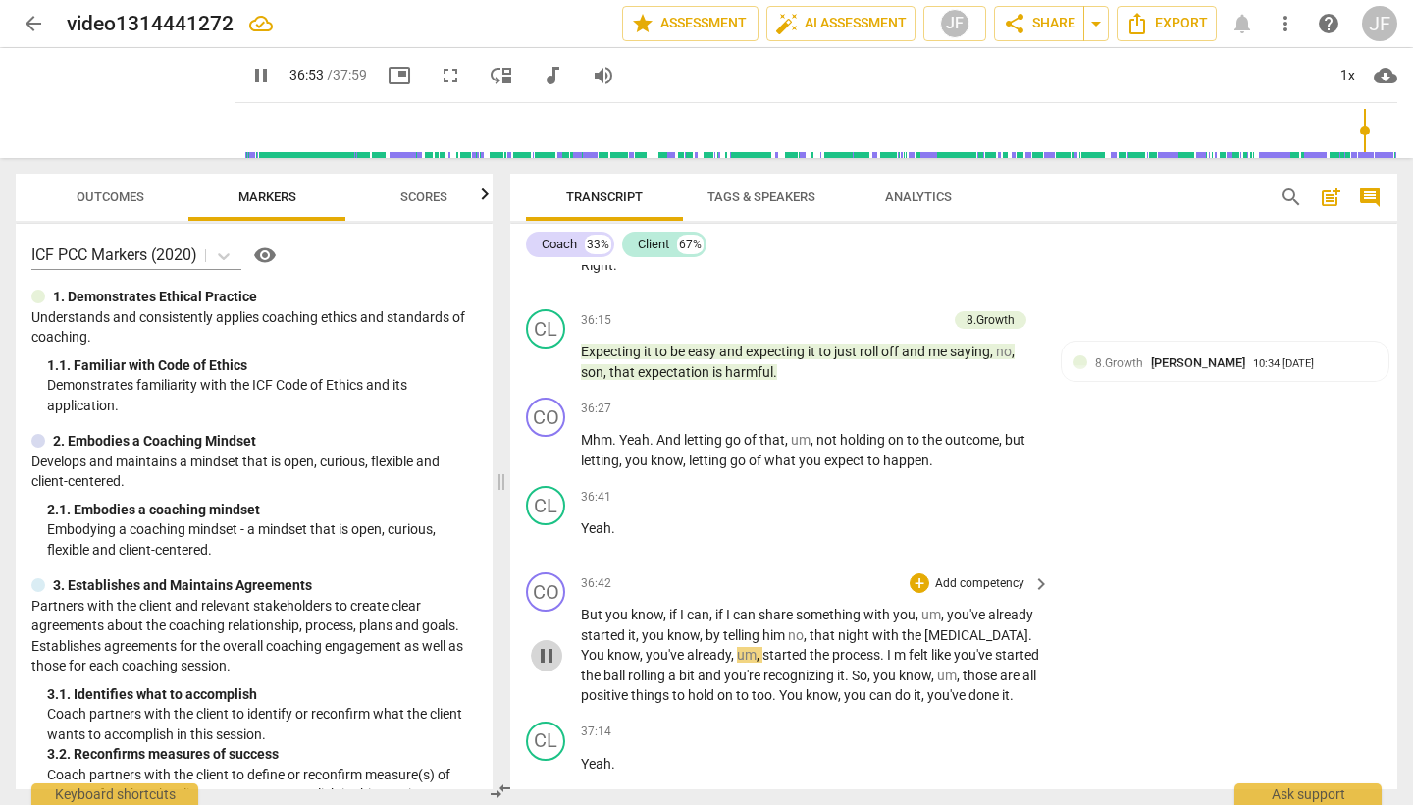
click at [547, 644] on span "pause" at bounding box center [547, 656] width 24 height 24
click at [922, 573] on div "+" at bounding box center [920, 583] width 20 height 20
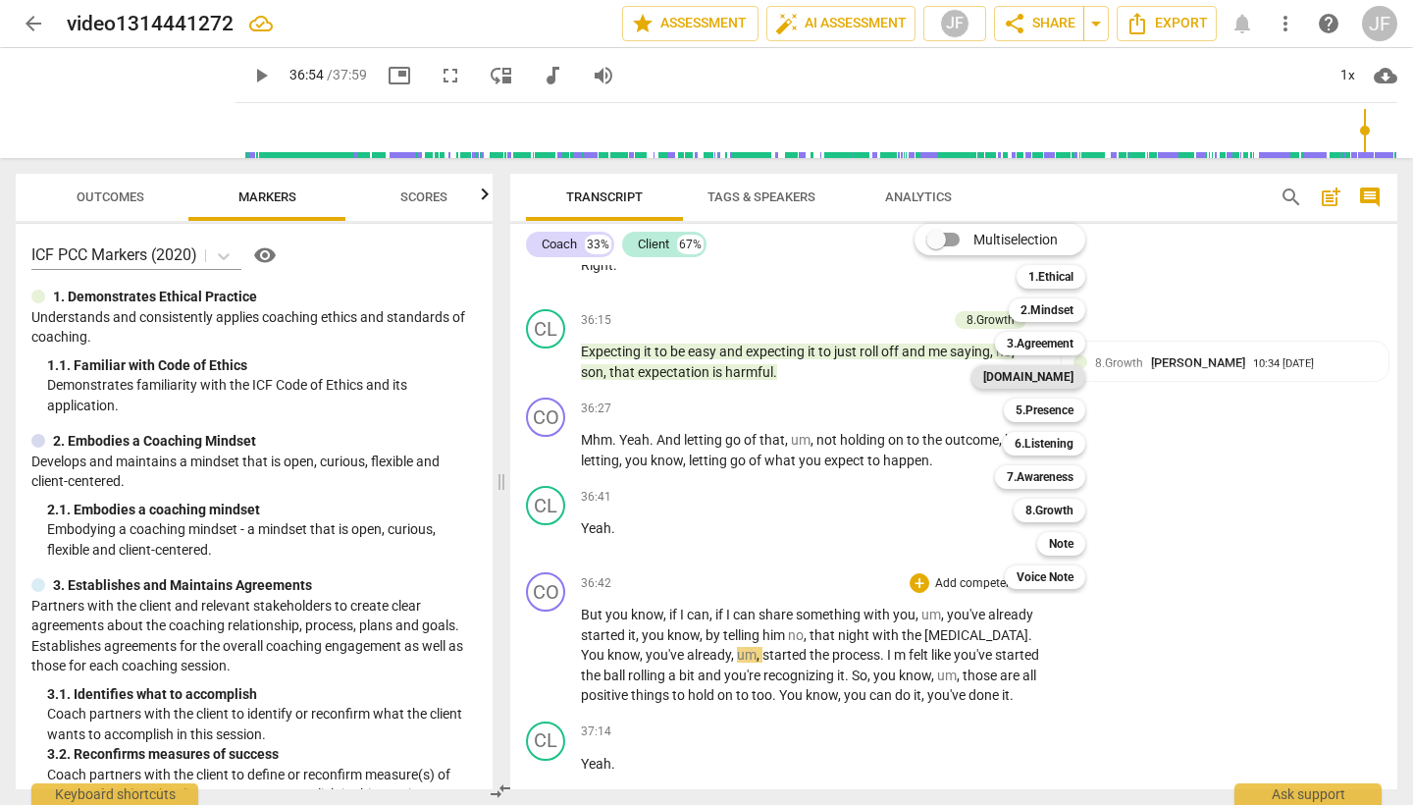
click at [1074, 376] on b "[DOMAIN_NAME]" at bounding box center [1028, 377] width 90 height 24
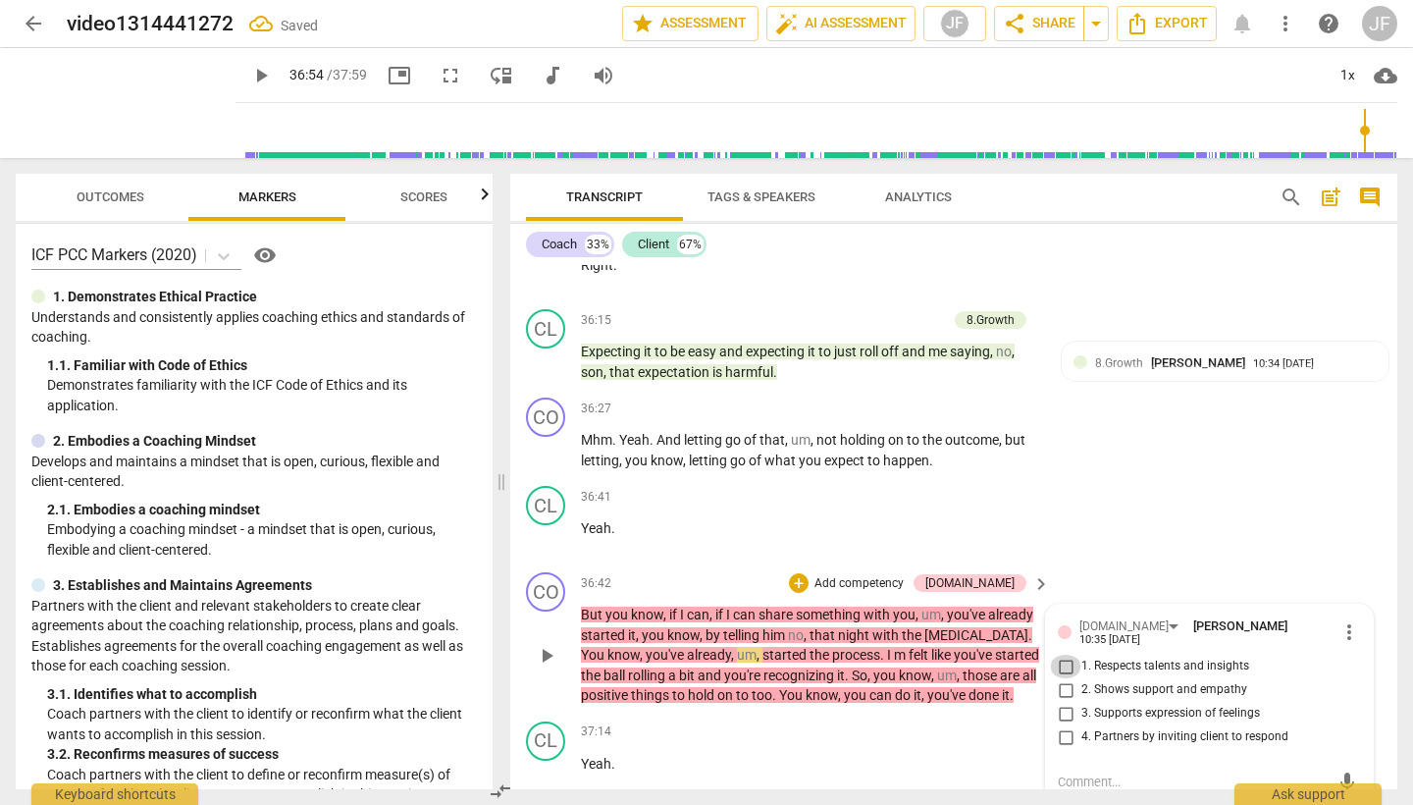
click at [1066, 655] on input "1. Respects talents and insights" at bounding box center [1065, 667] width 31 height 24
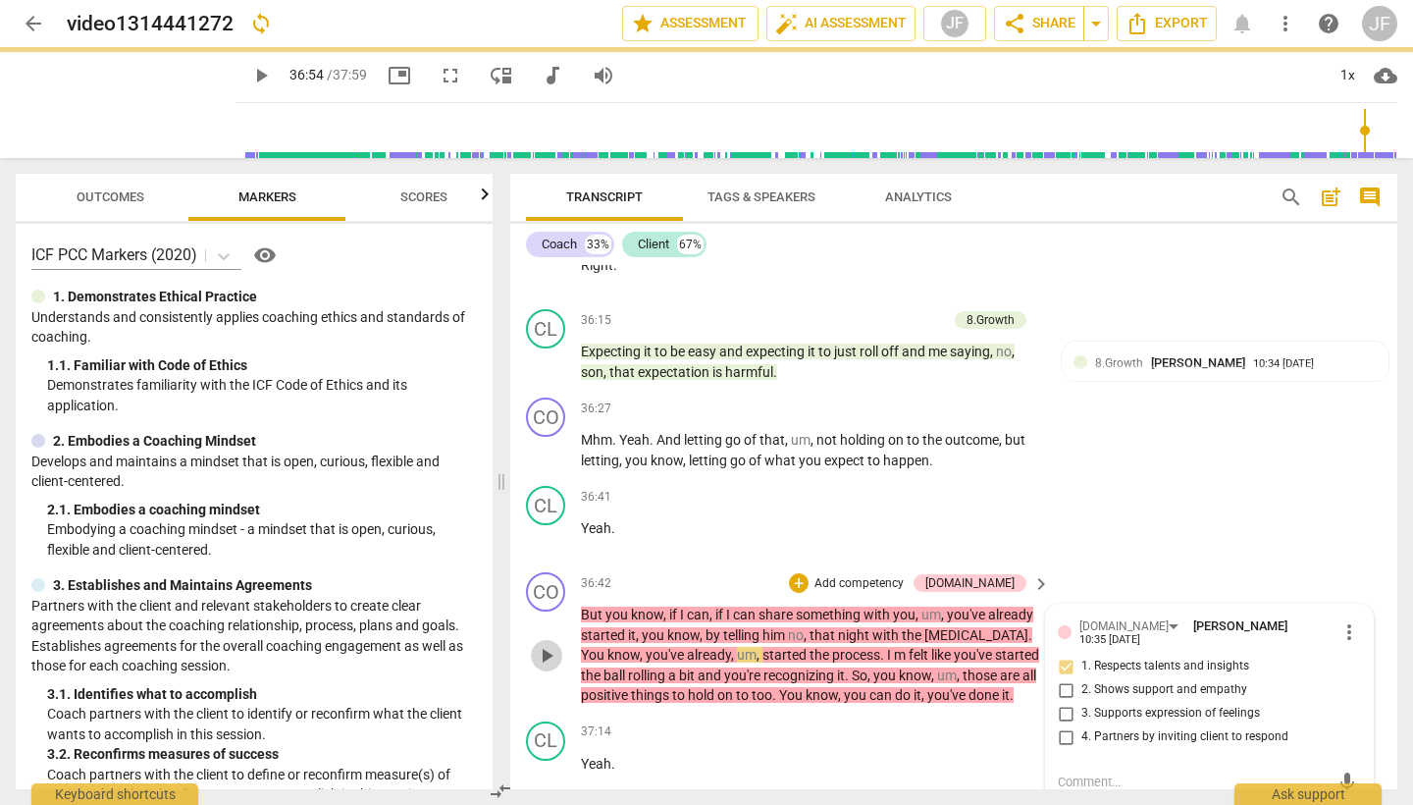
click at [547, 644] on span "play_arrow" at bounding box center [547, 656] width 24 height 24
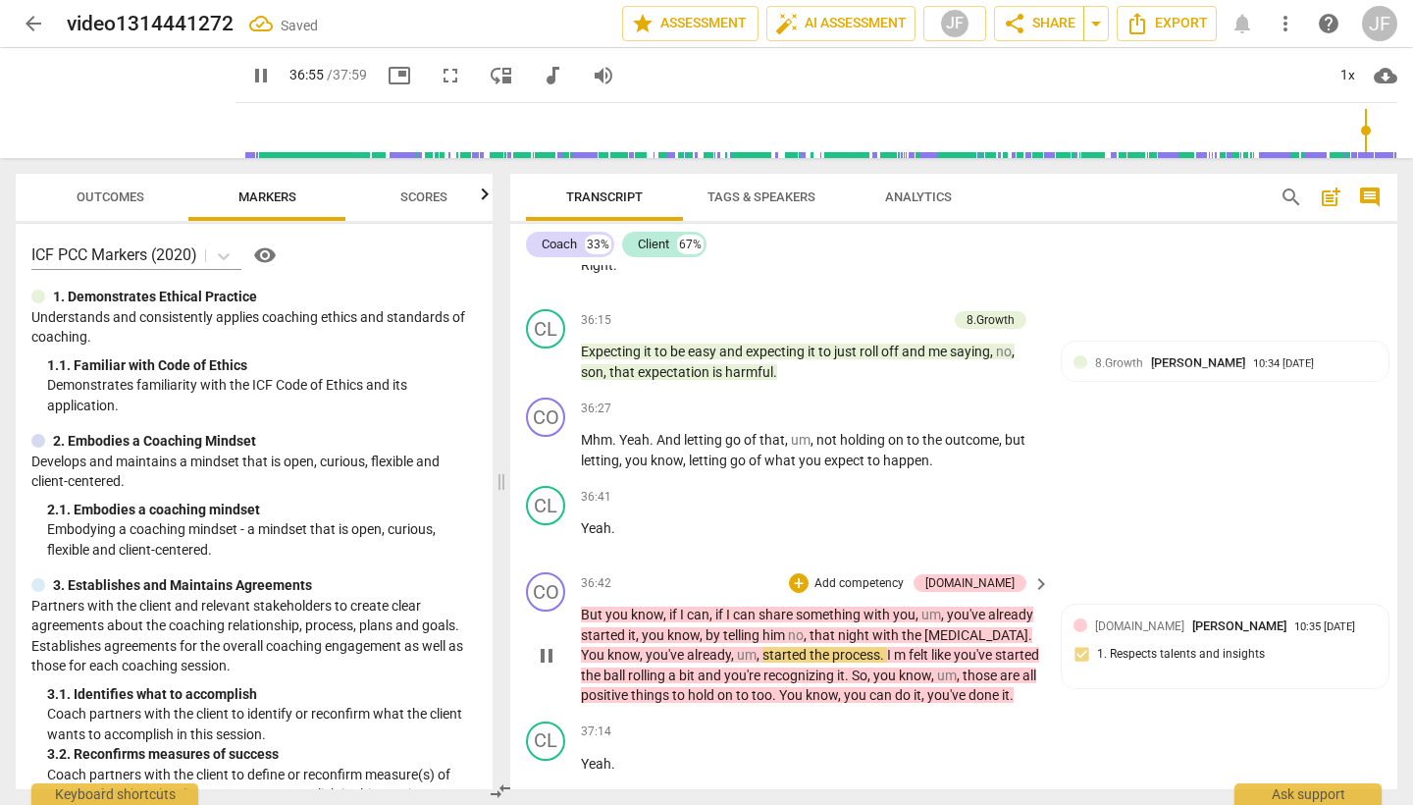
click at [547, 644] on span "pause" at bounding box center [547, 656] width 24 height 24
click at [809, 573] on div "+" at bounding box center [799, 583] width 20 height 20
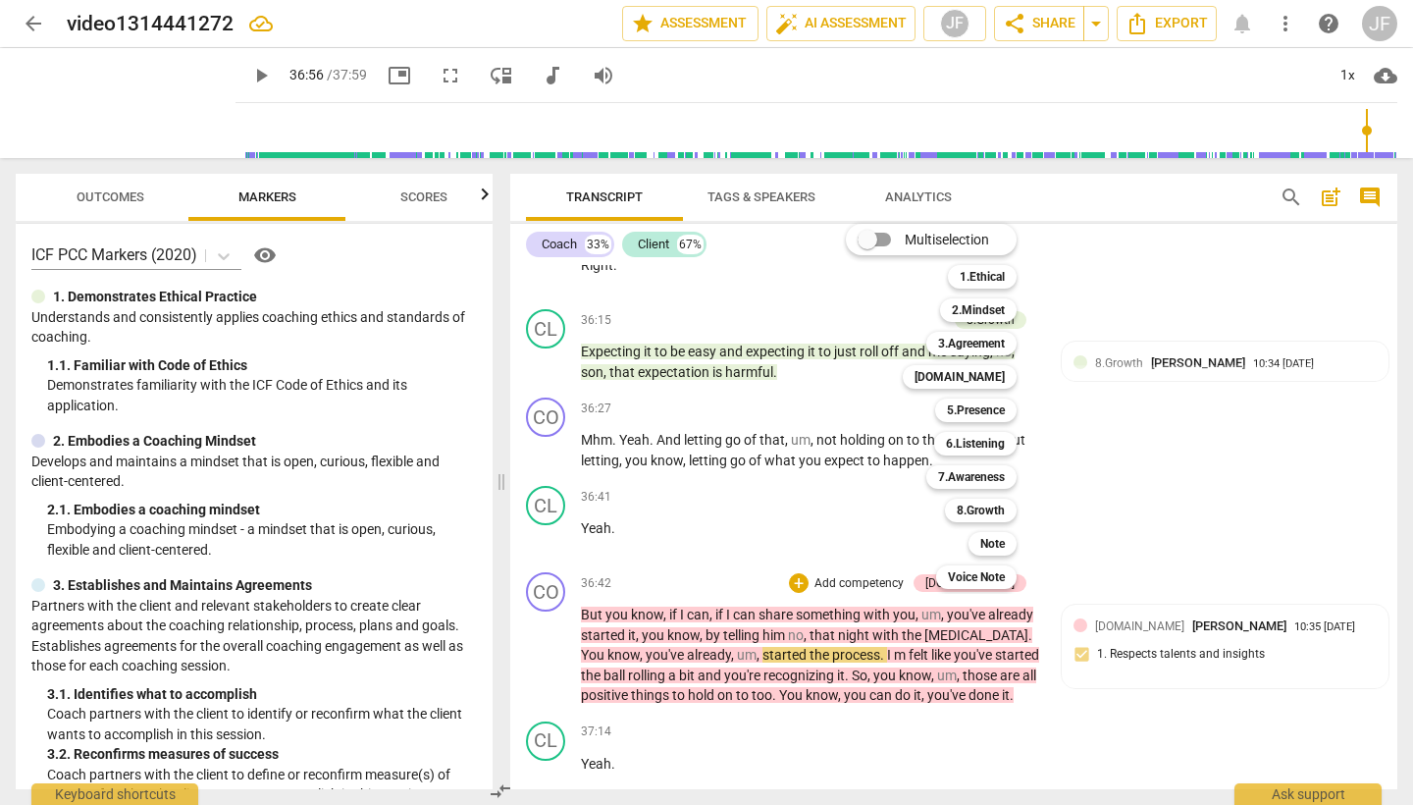
click at [1096, 448] on div at bounding box center [706, 402] width 1413 height 805
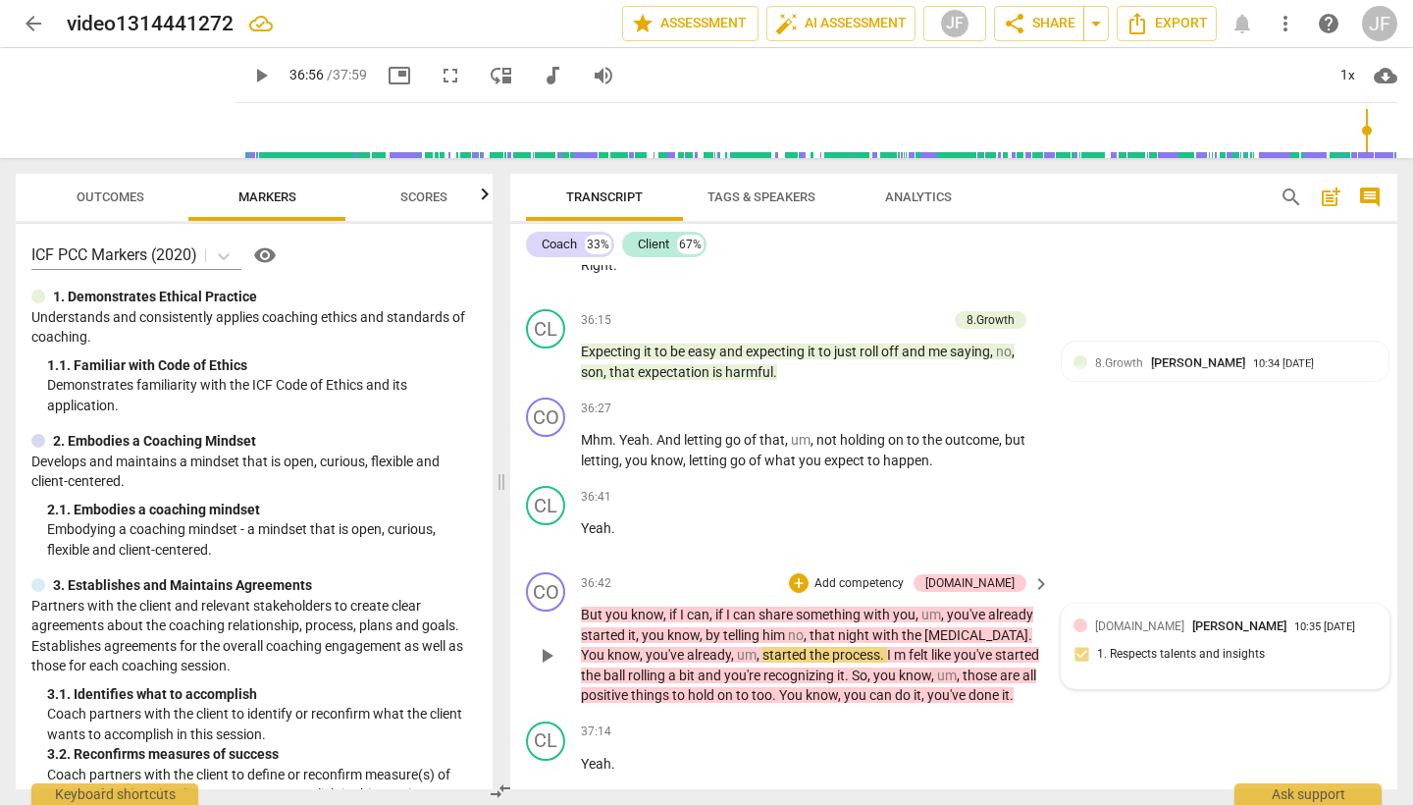
click at [1095, 619] on span "[DOMAIN_NAME]" at bounding box center [1139, 626] width 89 height 14
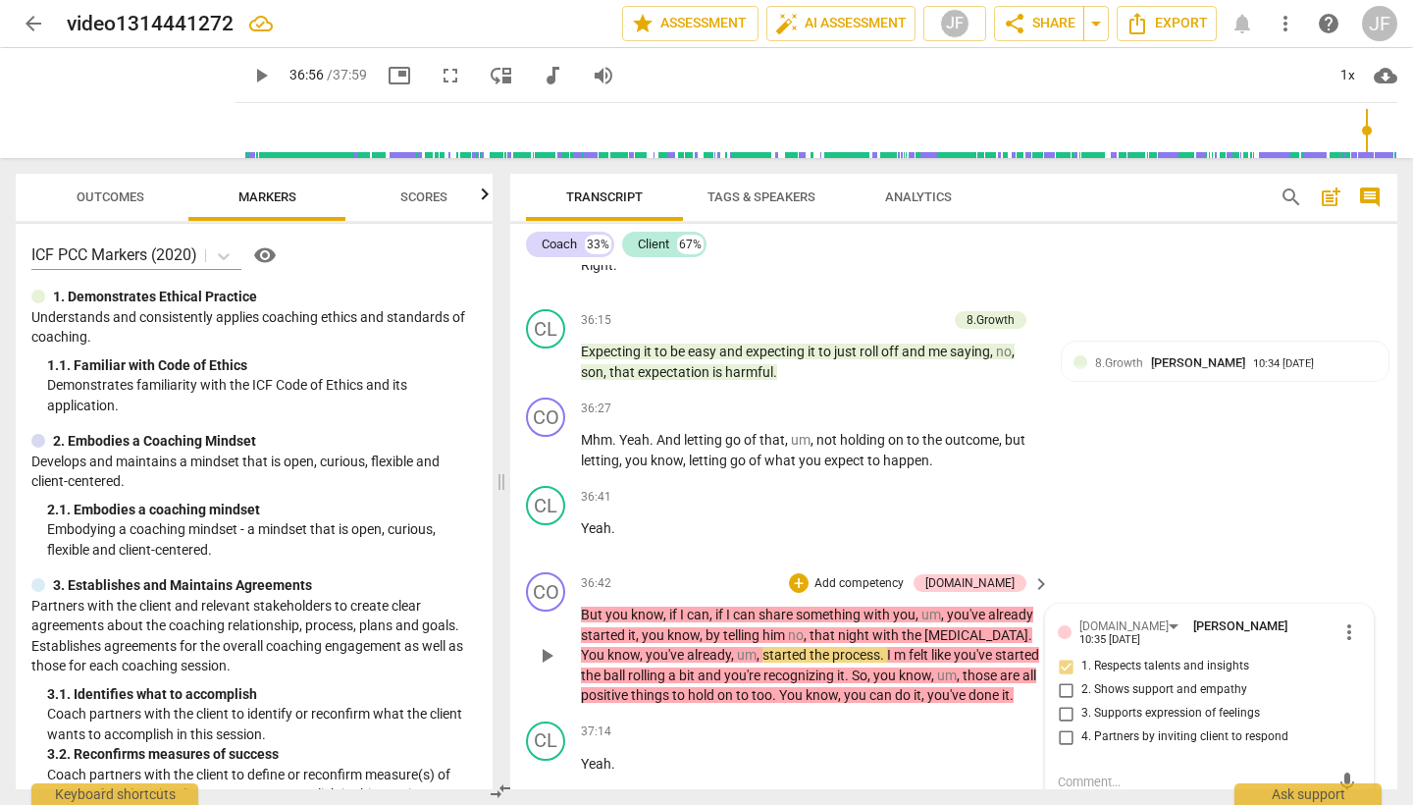
click at [1062, 678] on input "2. Shows support and empathy" at bounding box center [1065, 690] width 31 height 24
click at [551, 644] on span "play_arrow" at bounding box center [547, 656] width 24 height 24
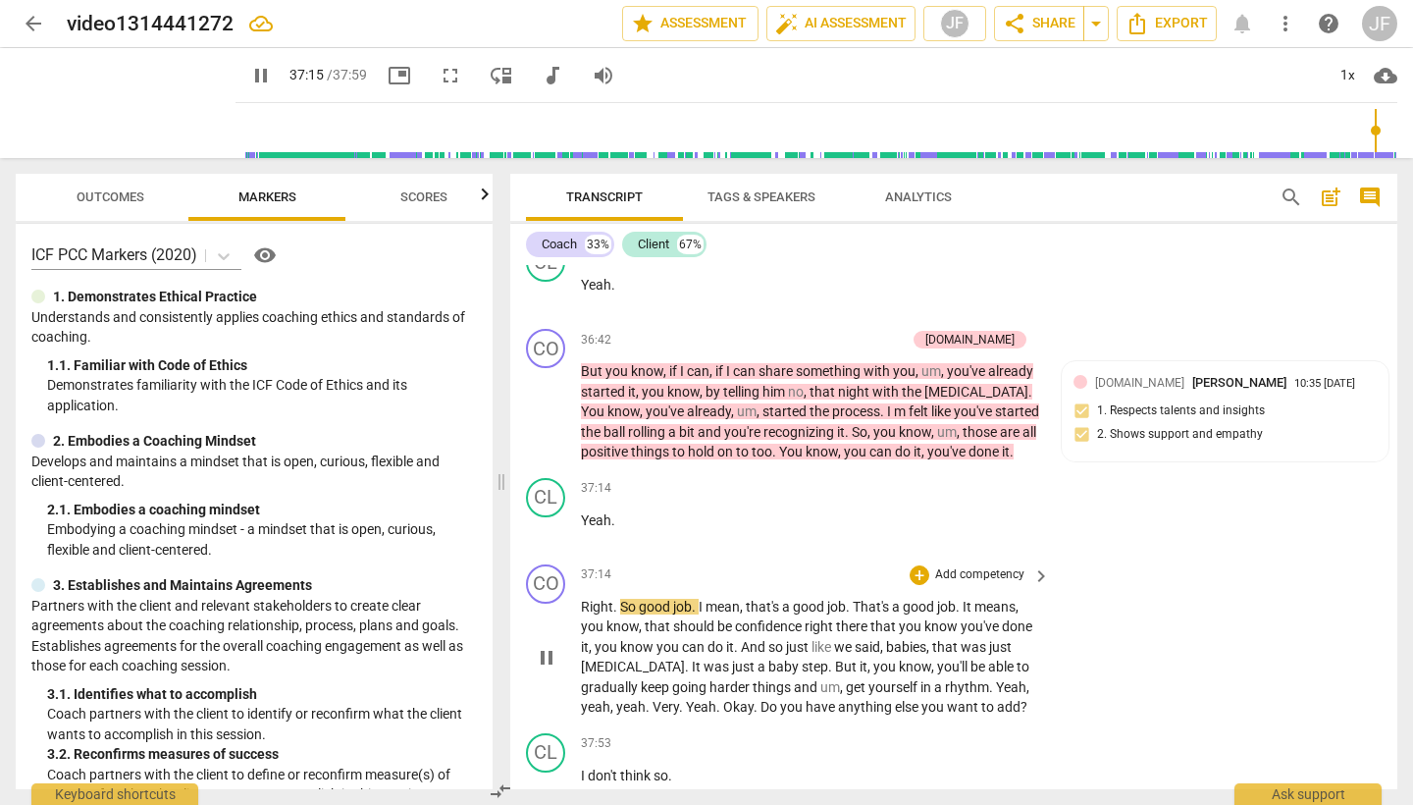
scroll to position [16227, 0]
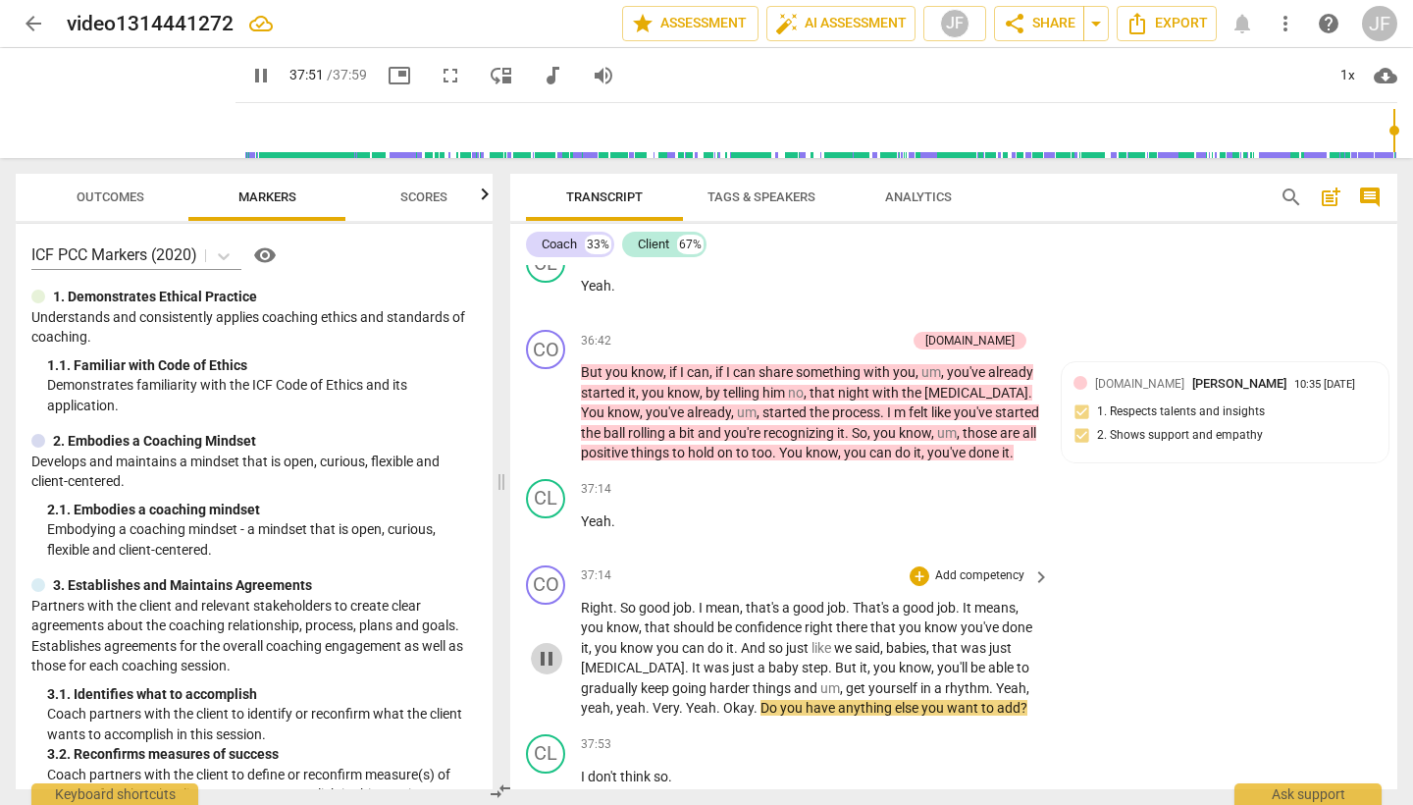
click at [544, 647] on span "pause" at bounding box center [547, 659] width 24 height 24
click at [921, 566] on div "+" at bounding box center [920, 576] width 20 height 20
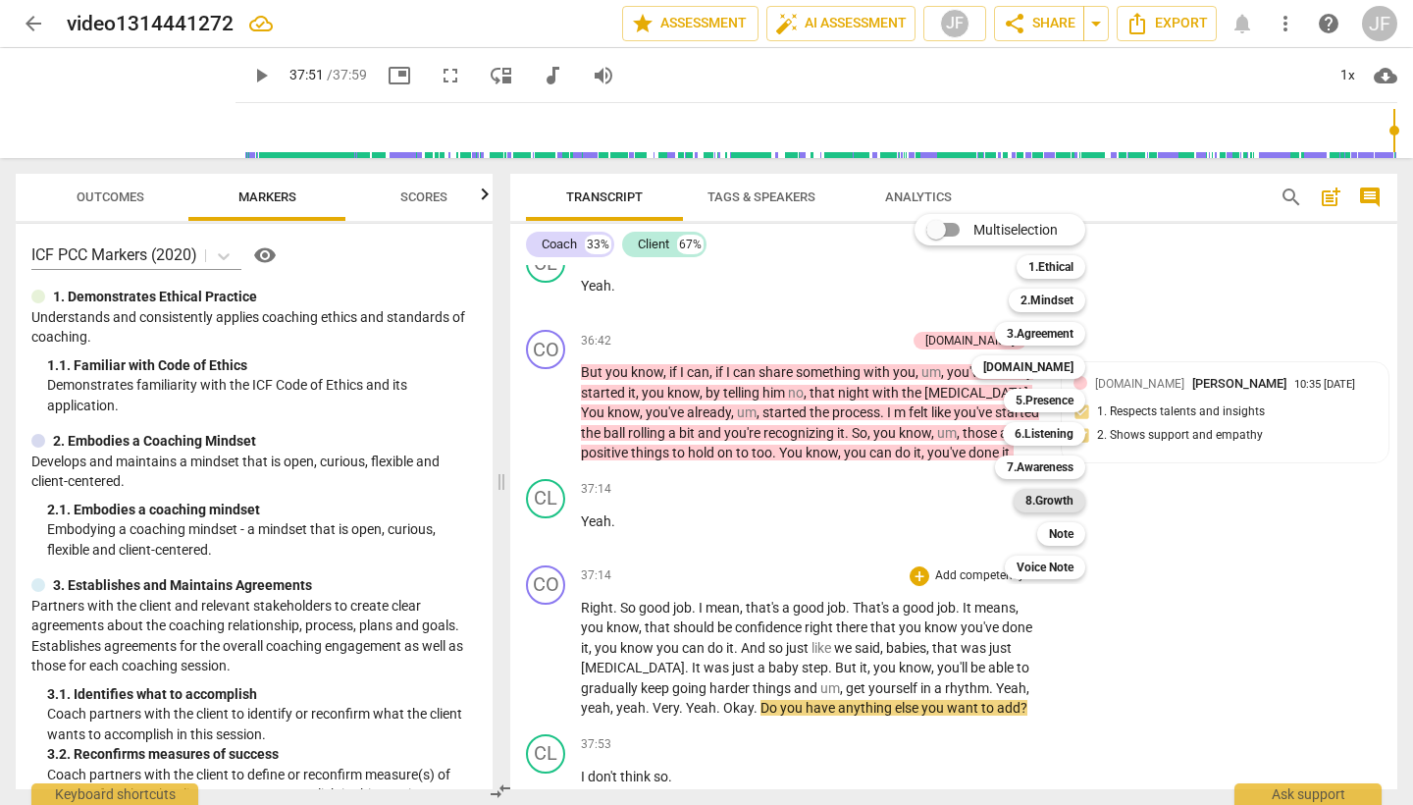
click at [1061, 498] on b "8.Growth" at bounding box center [1050, 501] width 48 height 24
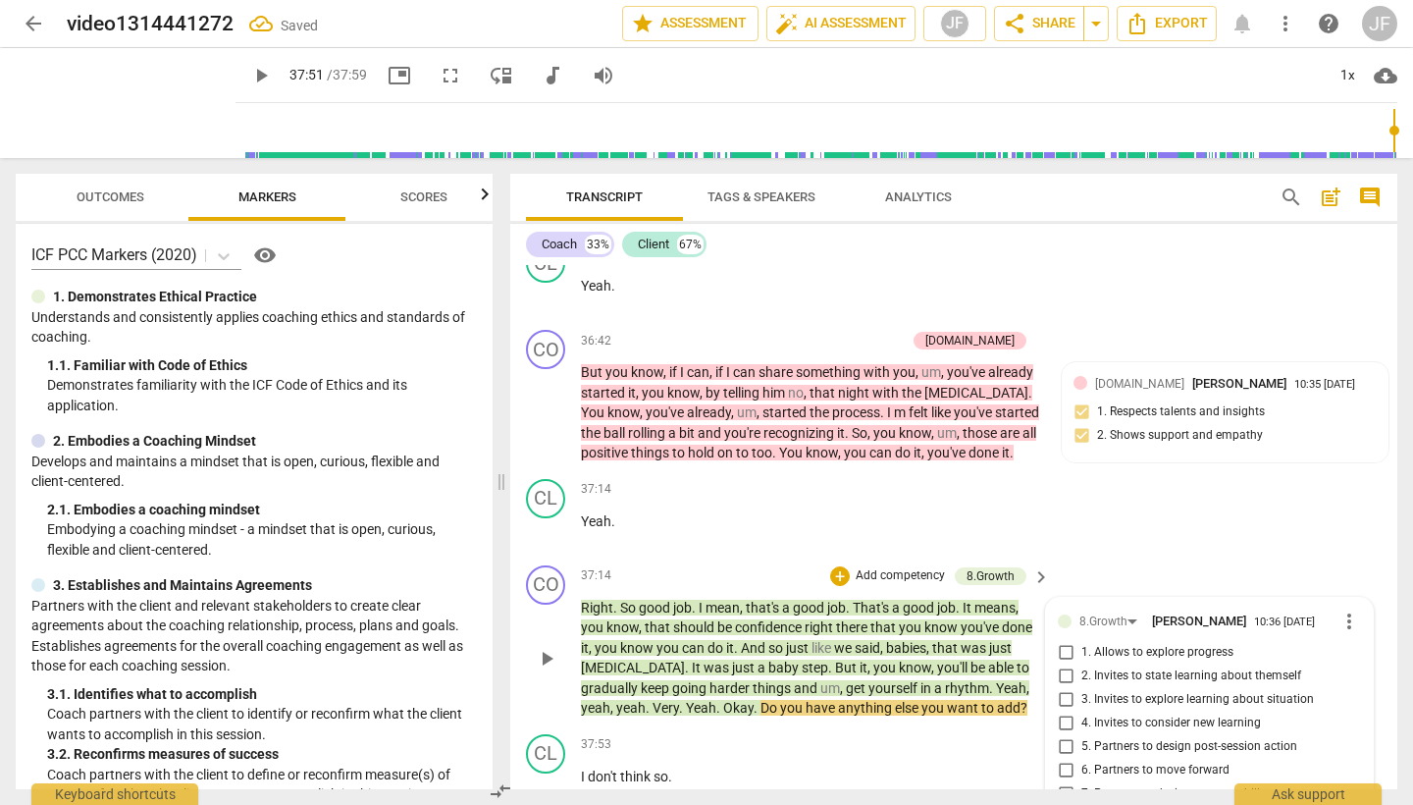
click at [1064, 641] on input "1. Allows to explore progress" at bounding box center [1065, 653] width 31 height 24
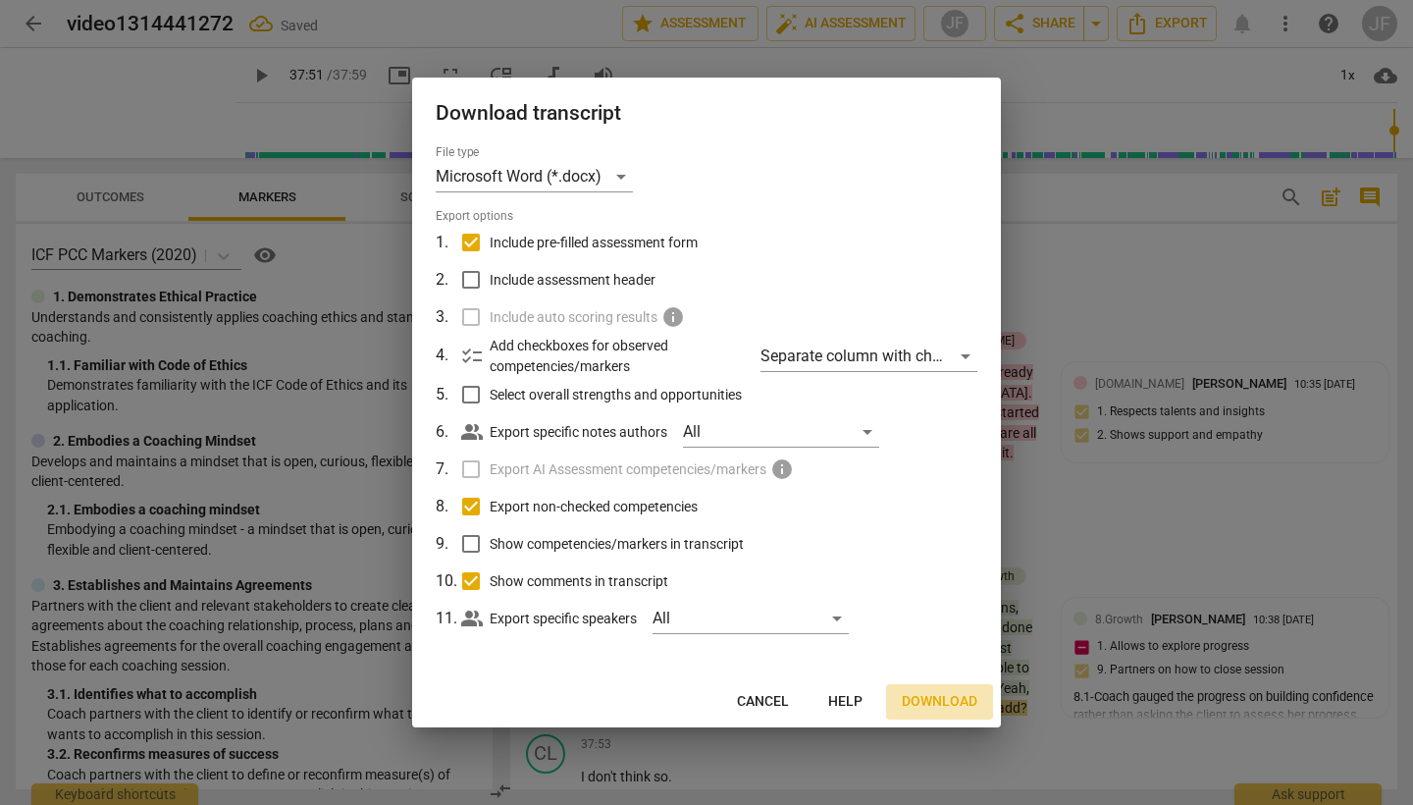
click at [956, 701] on span "Download" at bounding box center [940, 702] width 76 height 20
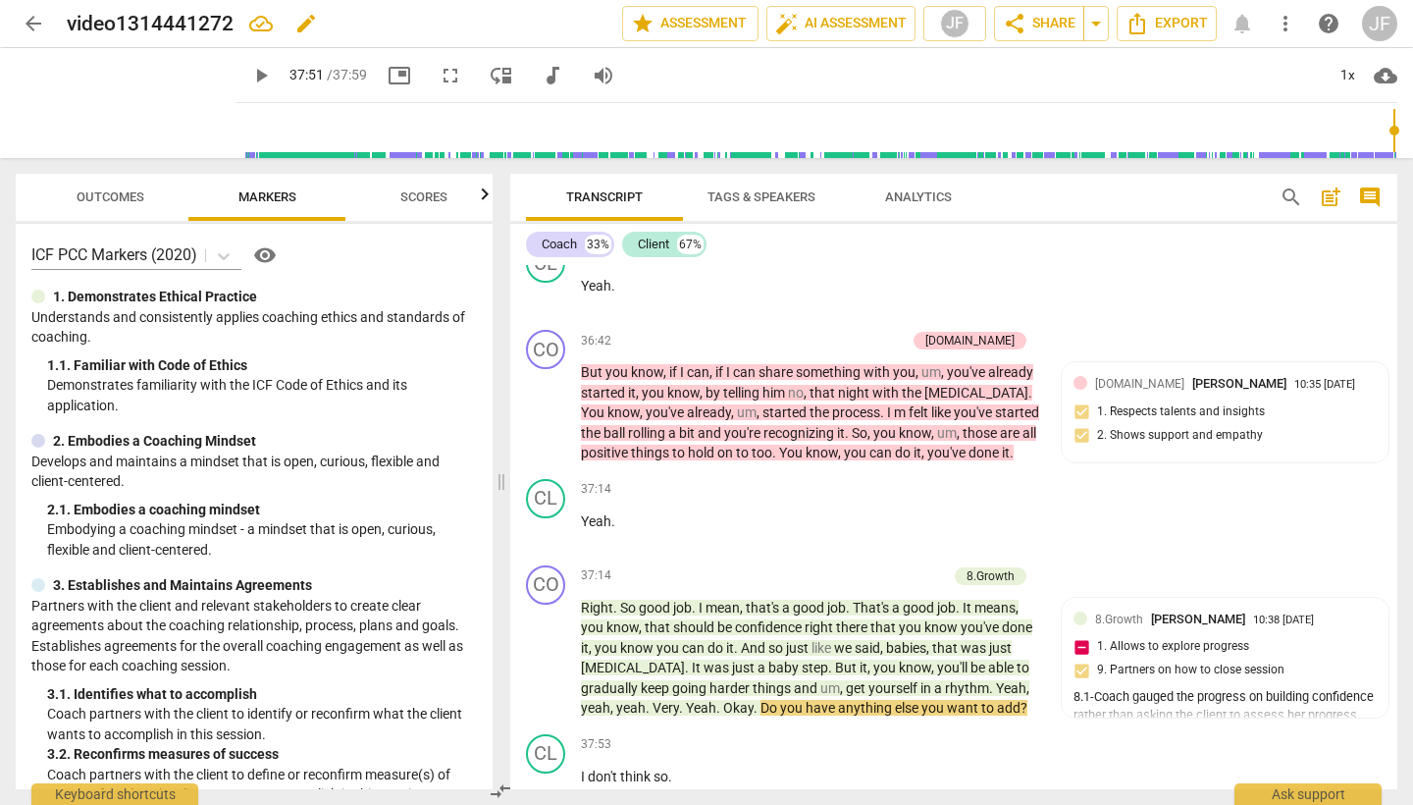
click at [308, 22] on span "edit" at bounding box center [306, 24] width 24 height 24
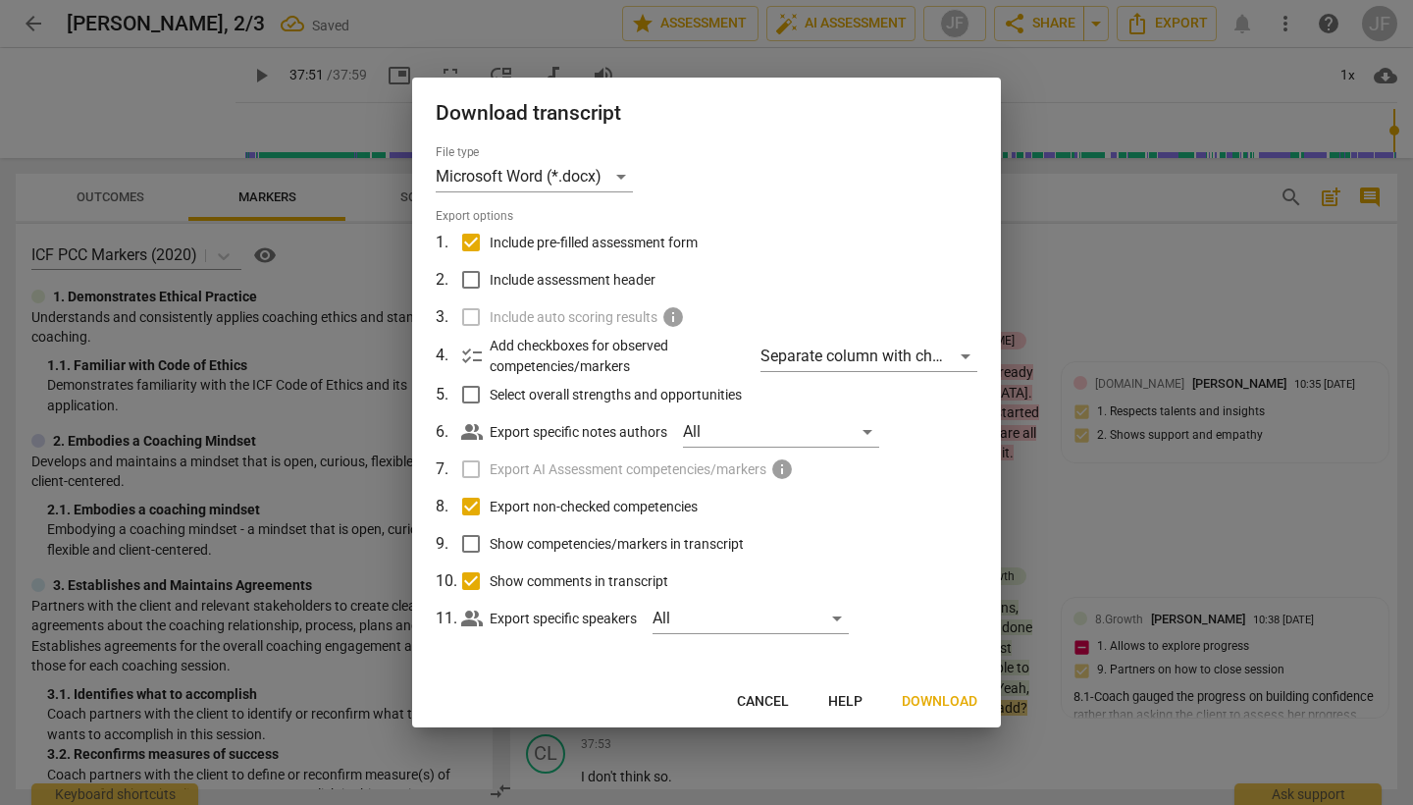
click at [928, 695] on span "Download" at bounding box center [940, 702] width 76 height 20
